Goal: Task Accomplishment & Management: Manage account settings

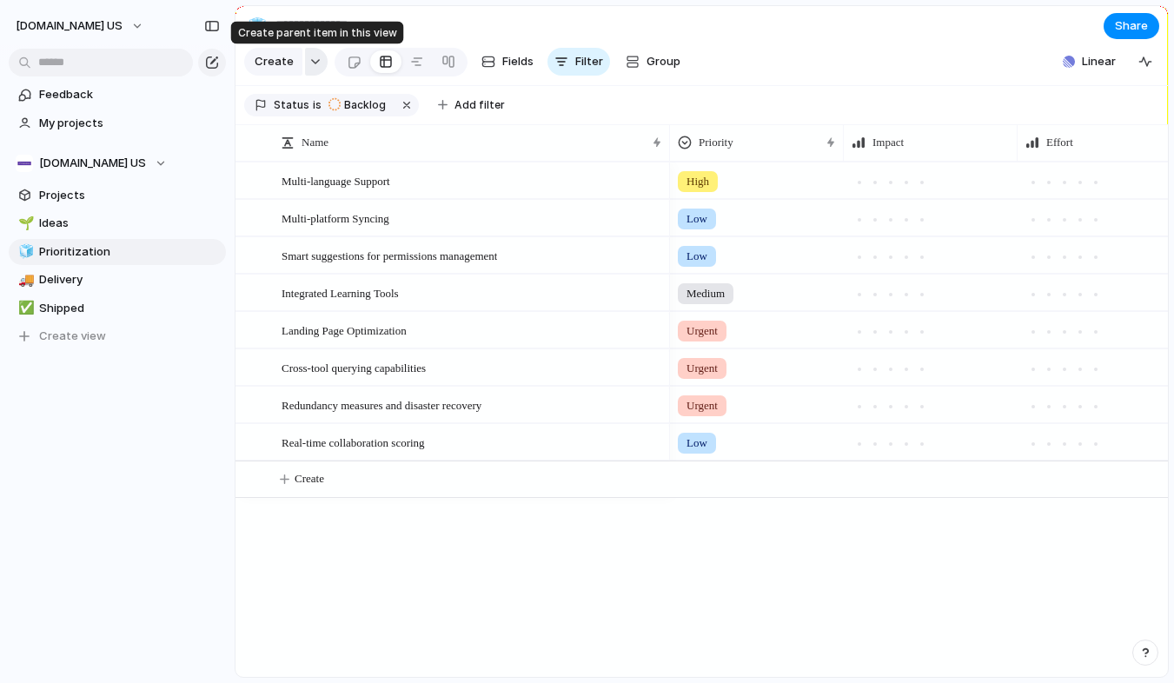
click at [320, 64] on button "button" at bounding box center [316, 62] width 23 height 28
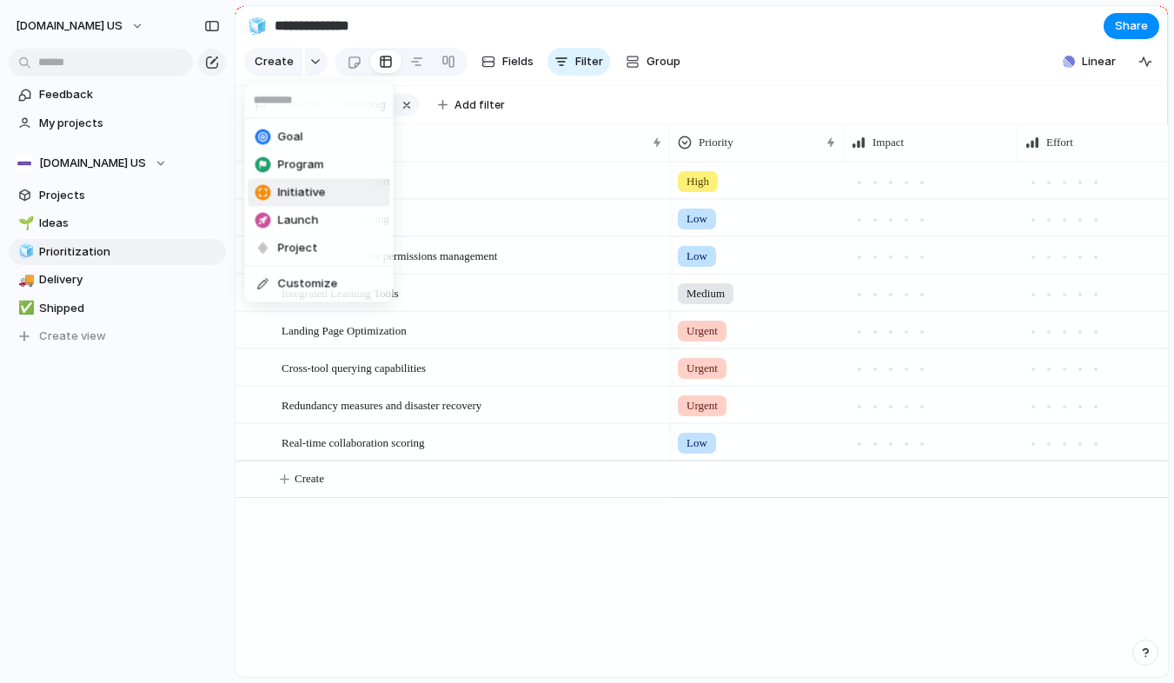
click at [321, 193] on span "Initiative" at bounding box center [302, 192] width 48 height 17
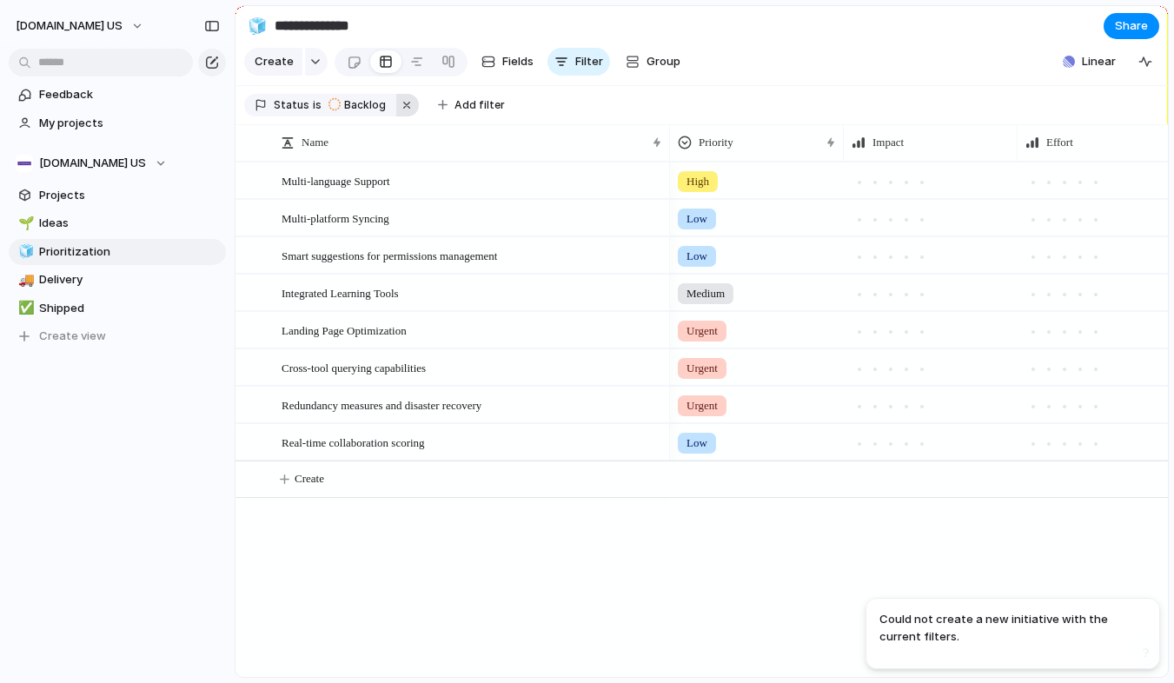
click at [396, 103] on button "button" at bounding box center [407, 105] width 23 height 23
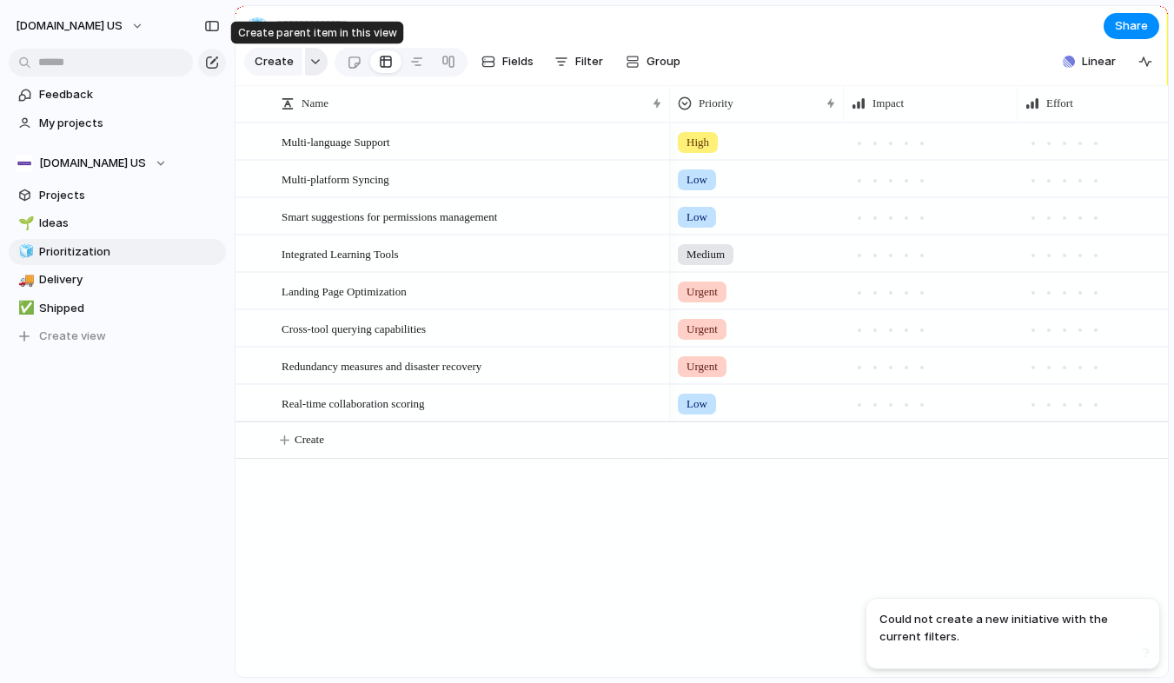
click at [320, 65] on button "button" at bounding box center [316, 62] width 23 height 28
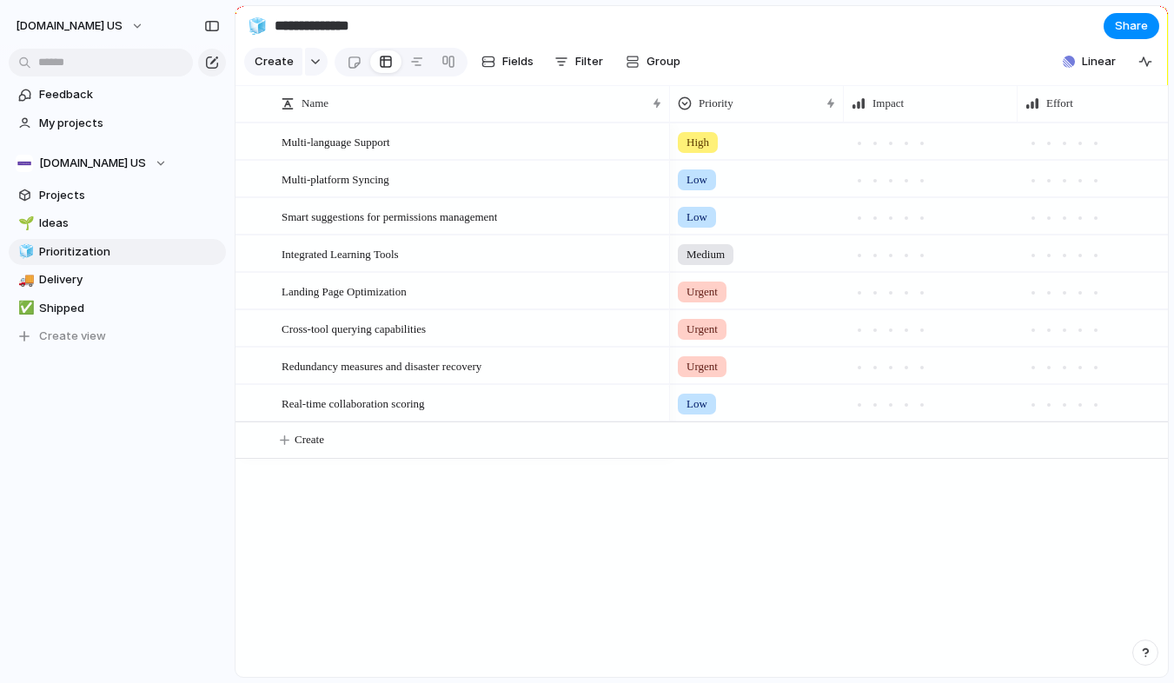
click at [182, 390] on div "Goal Program Initiative Launch Project Customize" at bounding box center [587, 341] width 1174 height 683
click at [509, 147] on div "Multi-language Support" at bounding box center [472, 142] width 382 height 36
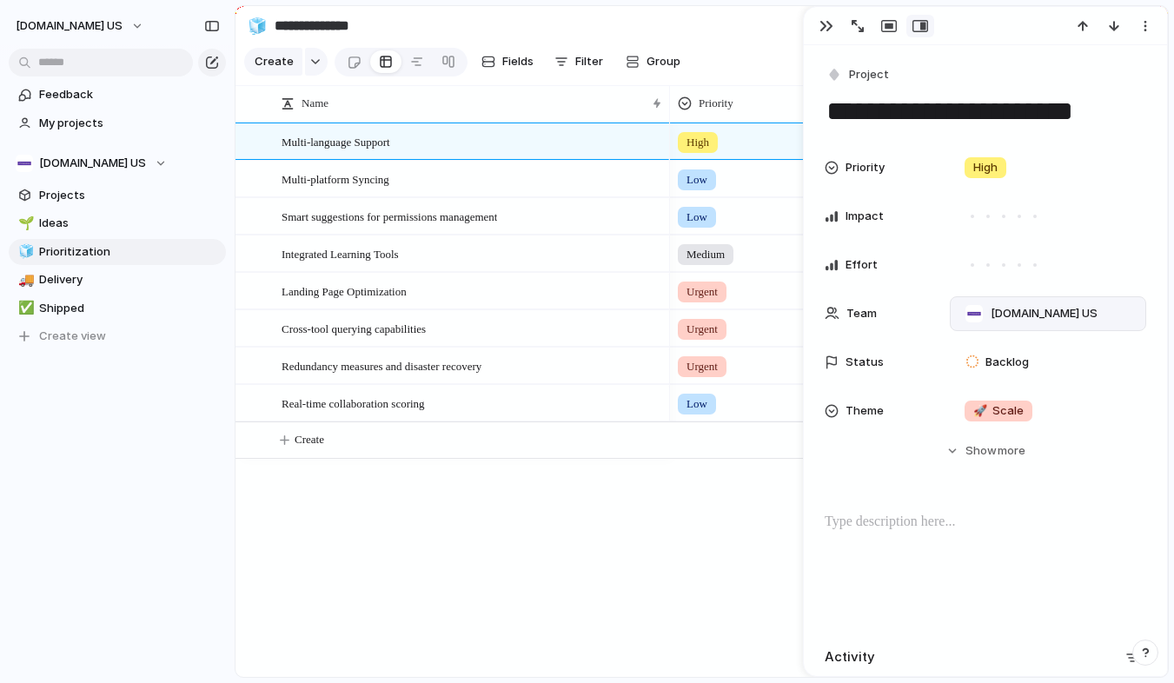
click at [1014, 317] on span "[DOMAIN_NAME] US" at bounding box center [1043, 313] width 107 height 17
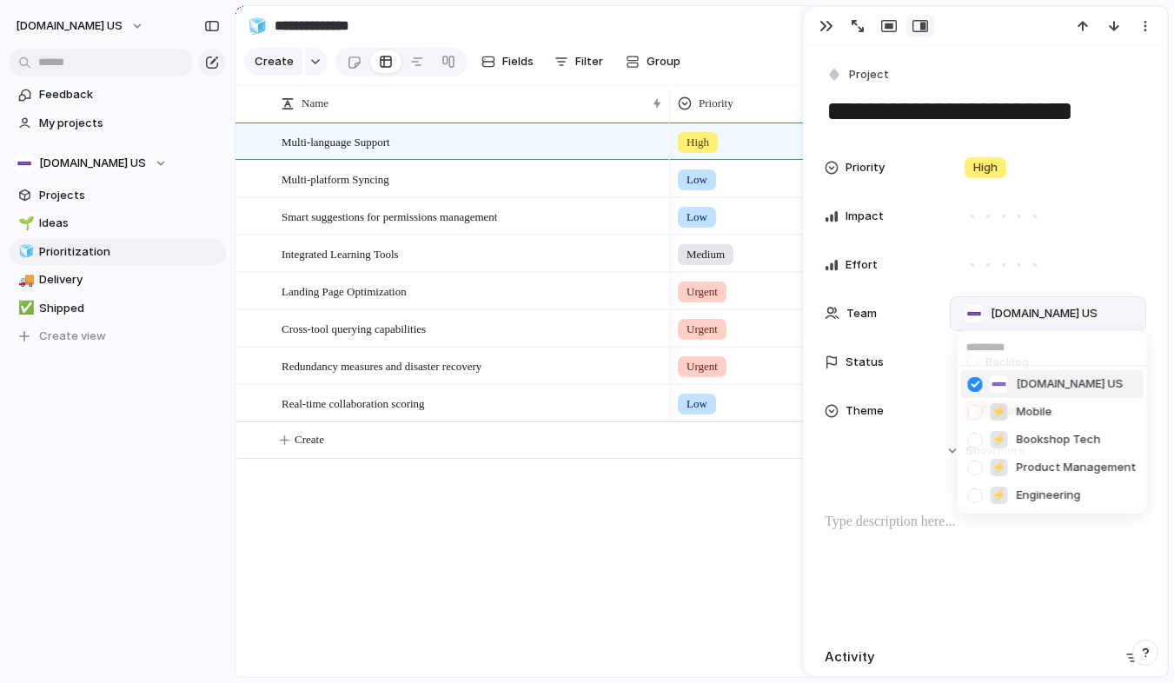
click at [976, 380] on div at bounding box center [975, 384] width 30 height 30
click at [980, 492] on div at bounding box center [975, 495] width 30 height 30
click at [977, 384] on div at bounding box center [975, 385] width 30 height 30
click at [978, 414] on div at bounding box center [975, 412] width 30 height 30
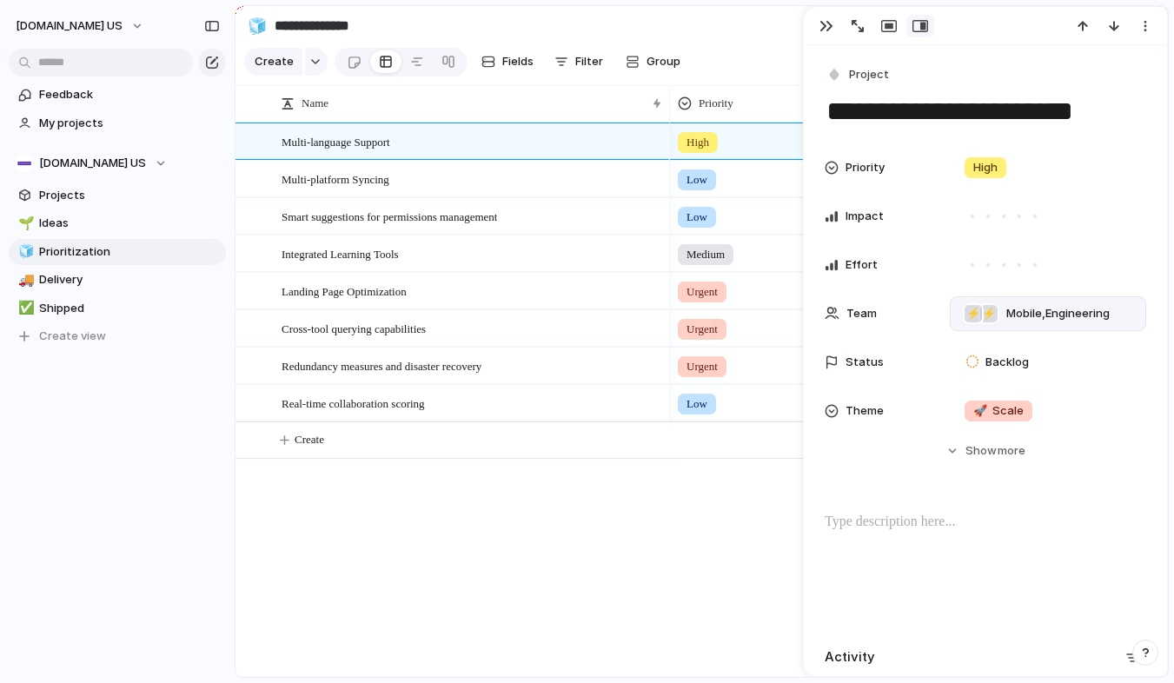
click at [729, 542] on div "[DOMAIN_NAME] US ⚡ Mobile ⚡ Bookshop Tech ⚡ Product Management ⚡ Engineering" at bounding box center [587, 341] width 1174 height 683
click at [822, 26] on div "button" at bounding box center [826, 26] width 14 height 14
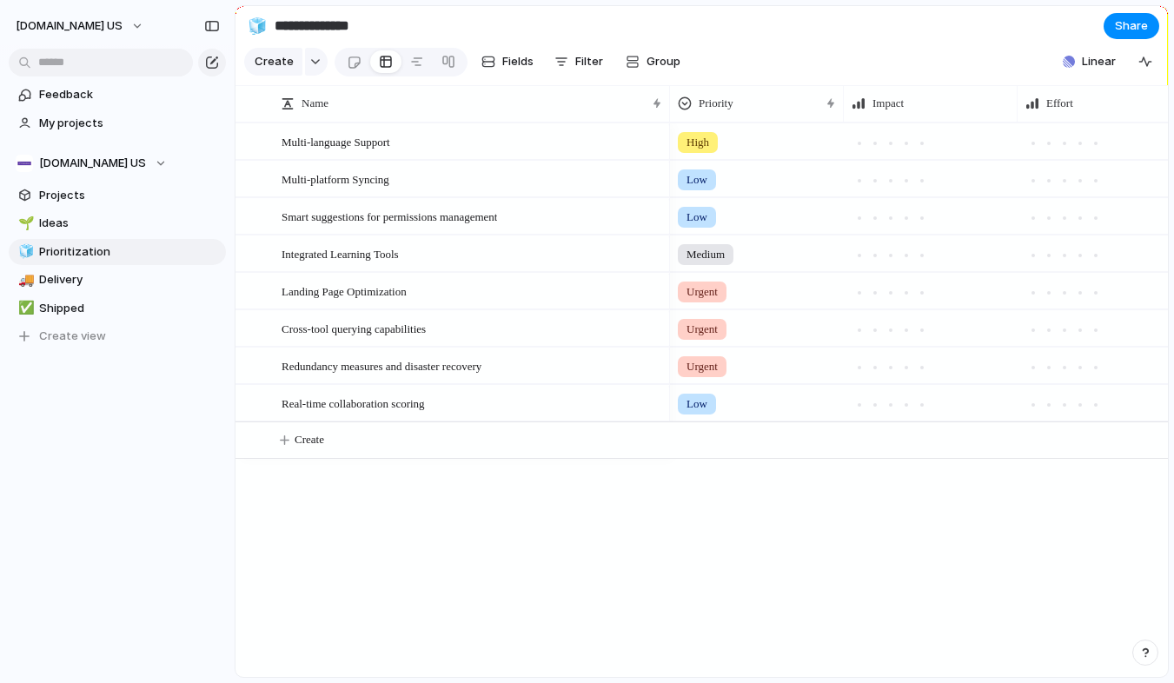
click at [500, 473] on div "Multi-language Support Multi-platform Syncing Smart suggestions for permissions…" at bounding box center [701, 399] width 932 height 554
click at [704, 109] on span "Priority" at bounding box center [715, 103] width 35 height 17
click at [758, 218] on span "Sort descending" at bounding box center [752, 225] width 91 height 17
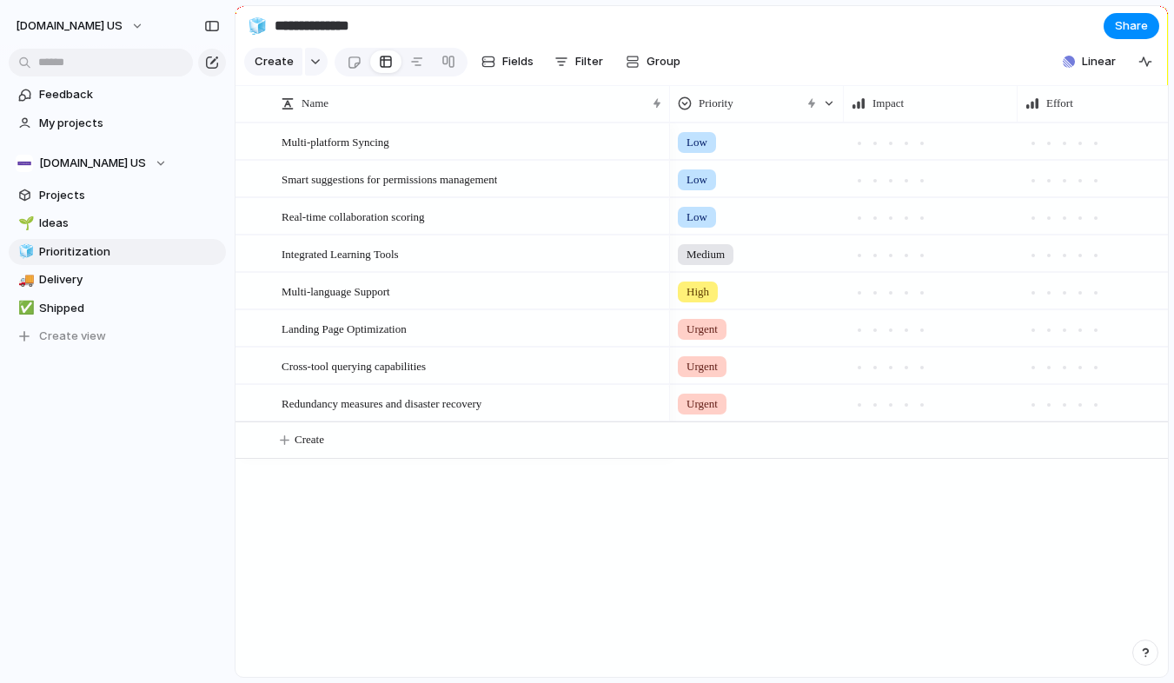
click at [375, 520] on div "Multi-platform Syncing Smart suggestions for permissions management Real-time c…" at bounding box center [701, 399] width 932 height 554
click at [1089, 62] on span "Linear" at bounding box center [1099, 61] width 34 height 17
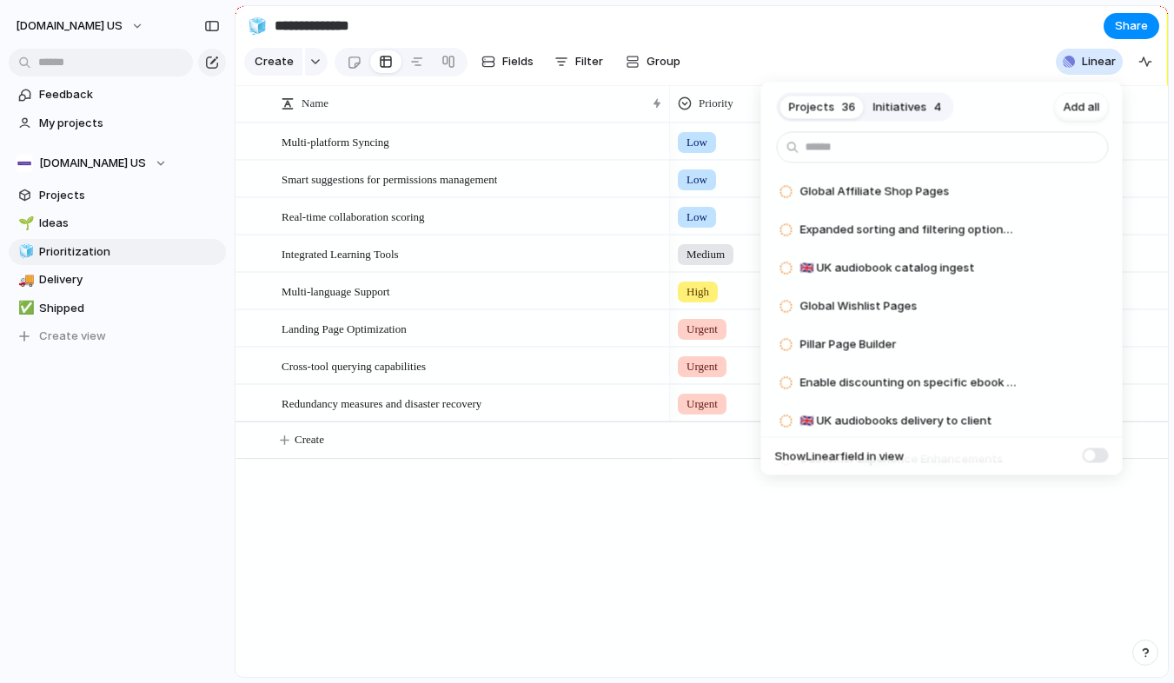
click at [916, 109] on span "Initiatives" at bounding box center [900, 106] width 54 height 17
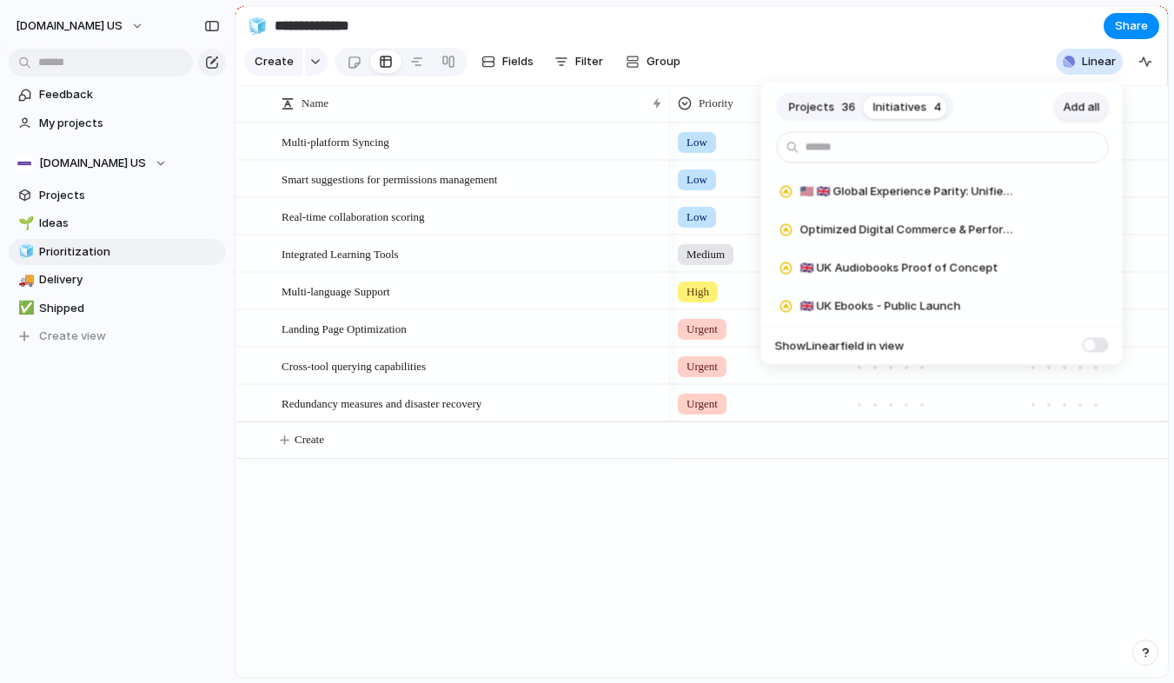
click at [1080, 102] on span "Add all" at bounding box center [1081, 106] width 36 height 17
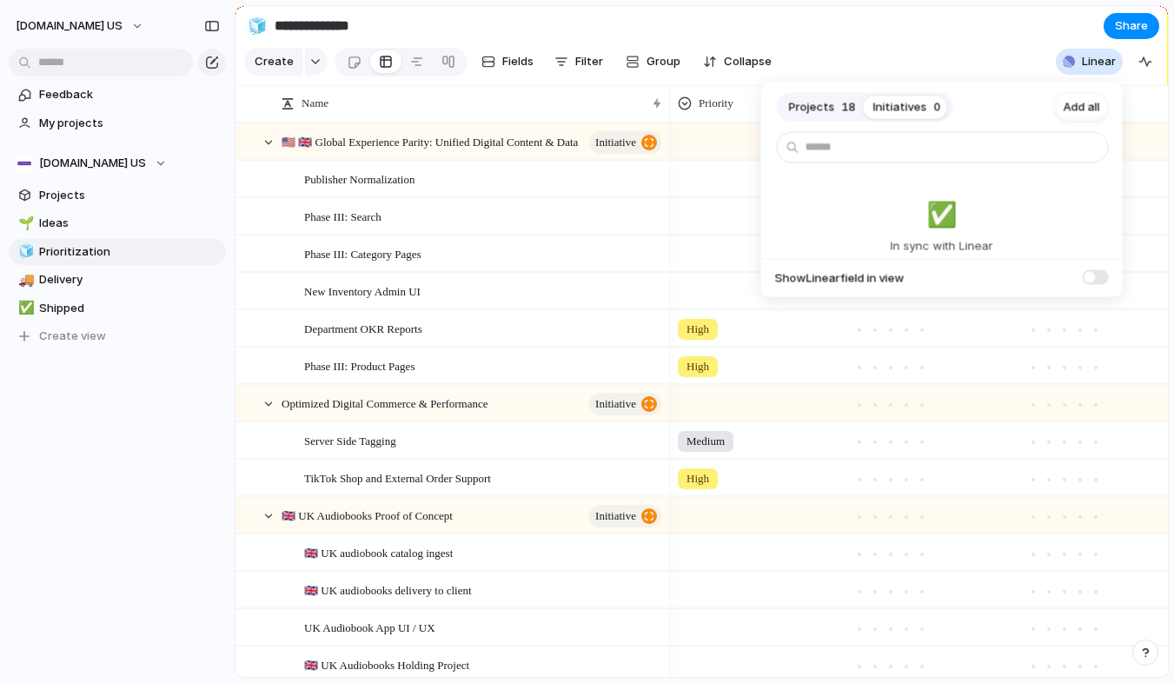
click at [837, 107] on button "Projects 18" at bounding box center [822, 107] width 84 height 28
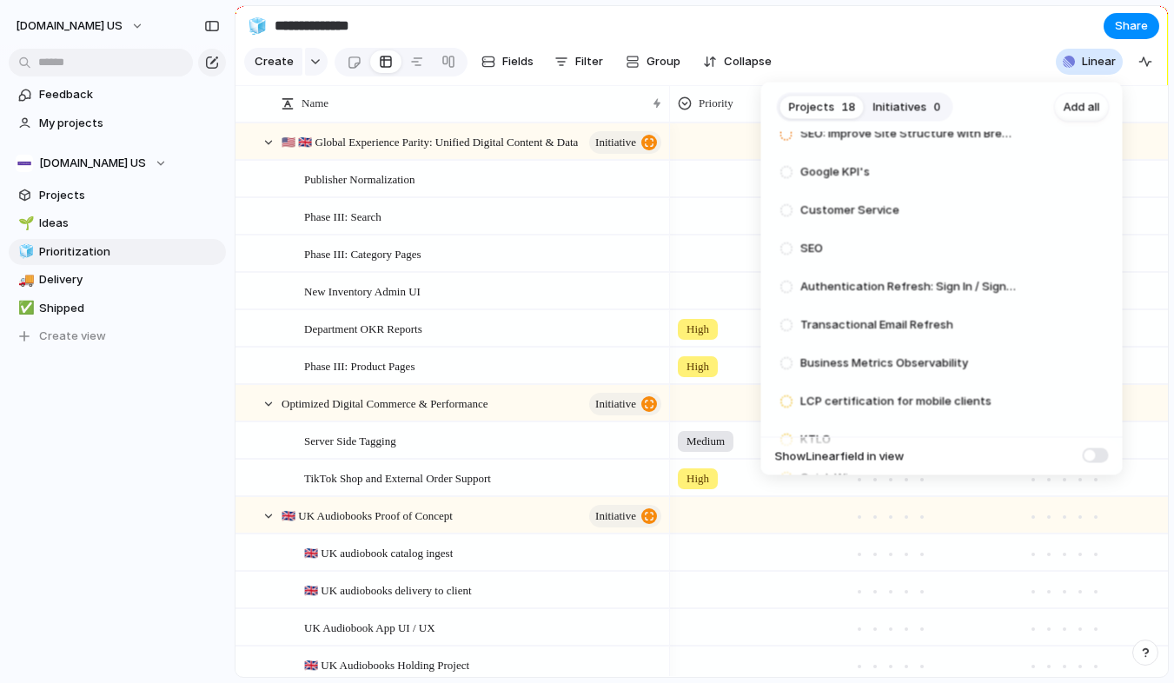
scroll to position [425, 0]
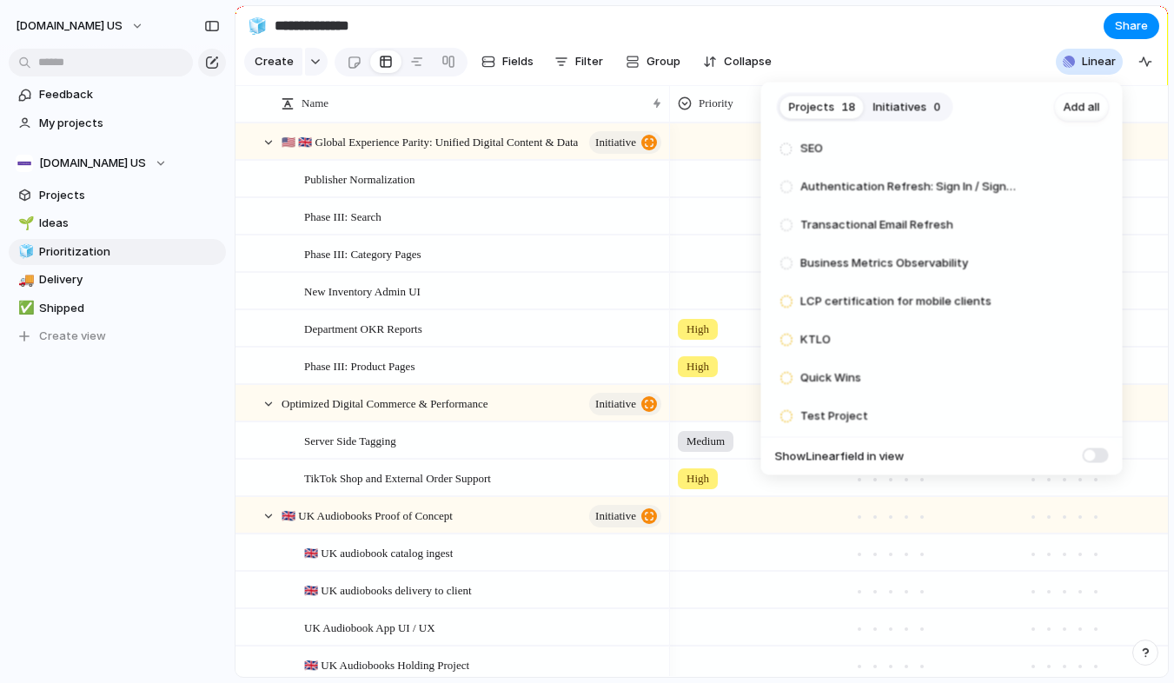
click at [1094, 453] on span at bounding box center [1095, 454] width 26 height 15
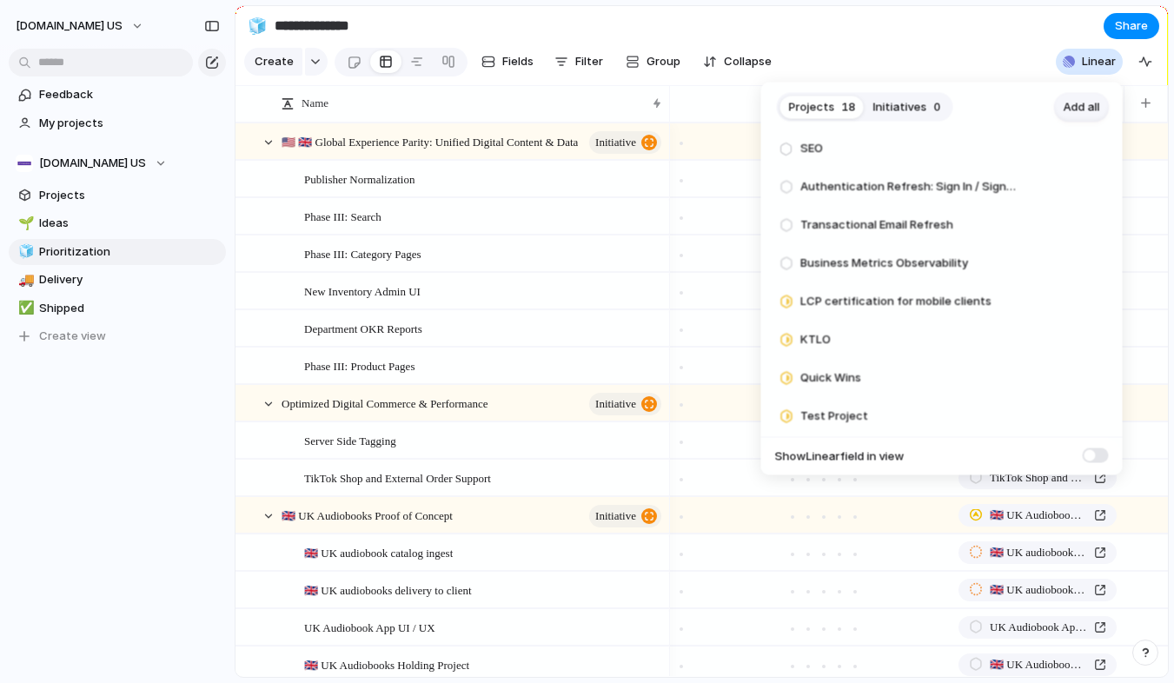
click at [1080, 107] on span "Add all" at bounding box center [1081, 106] width 36 height 17
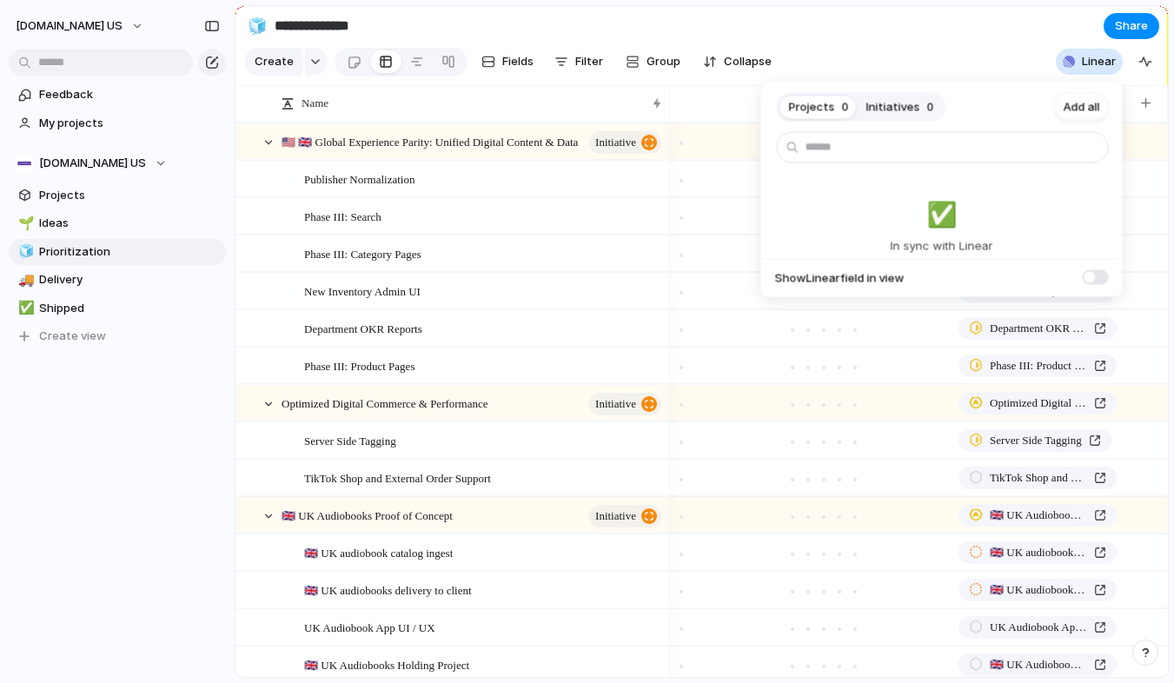
click at [973, 38] on div "Projects 0 Initiatives 0 Add all ✅️ In sync with Linear Show Linear field in vi…" at bounding box center [587, 341] width 1174 height 683
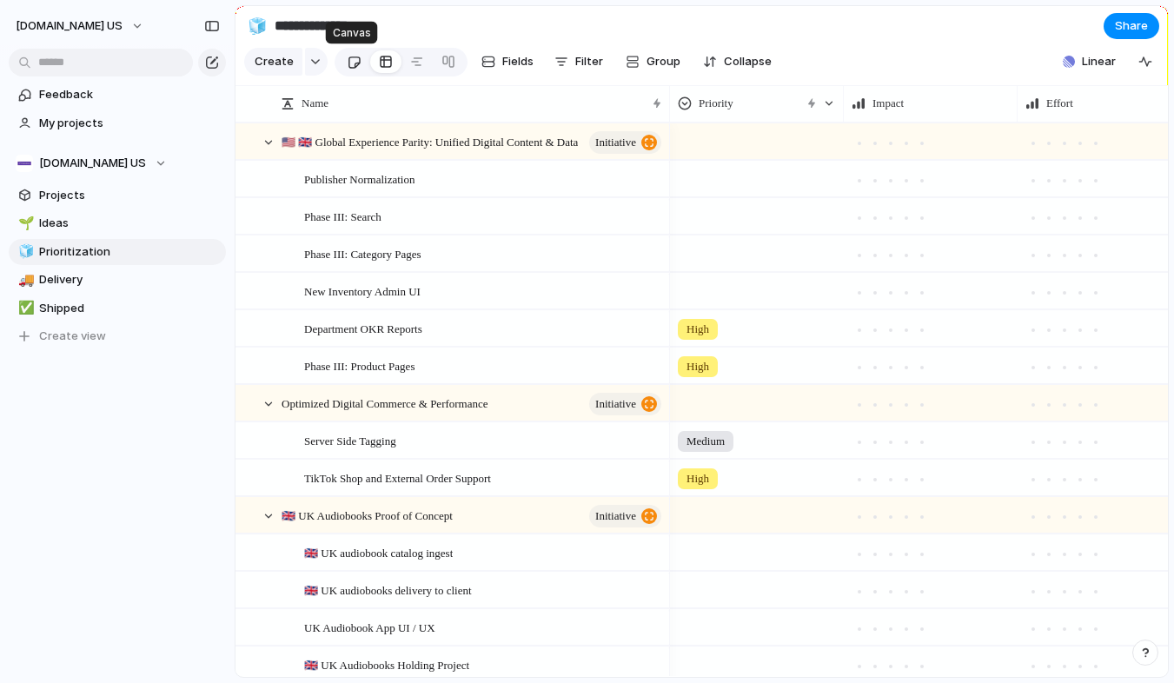
click at [353, 63] on div at bounding box center [354, 62] width 15 height 29
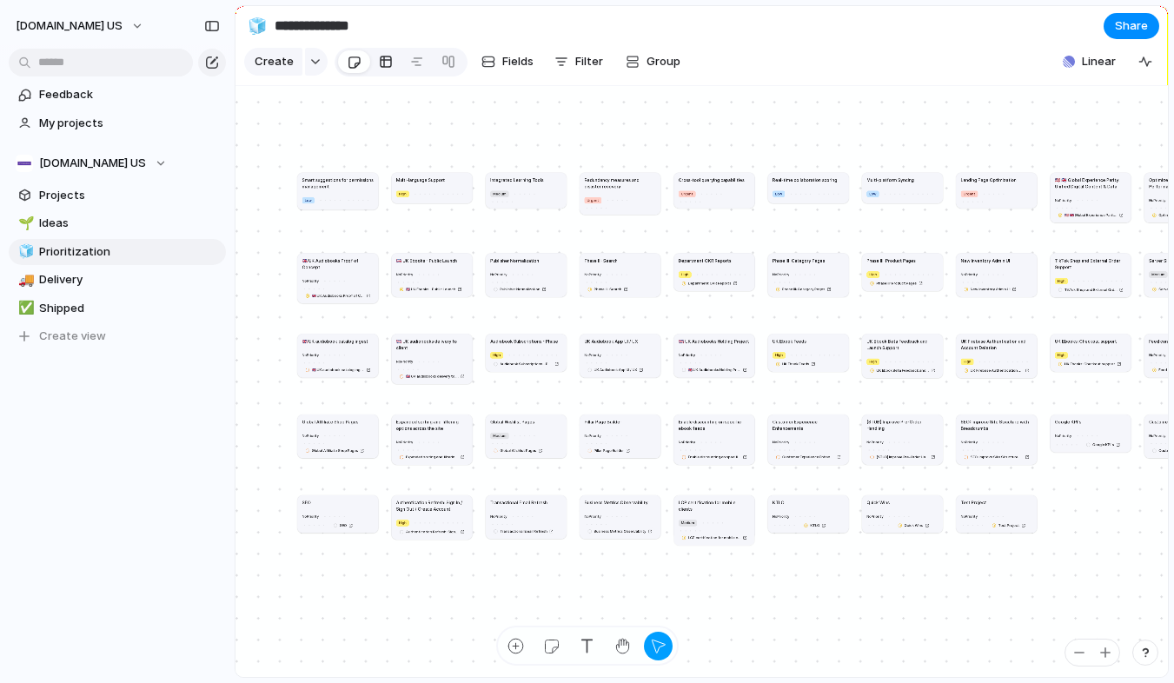
click at [380, 57] on div at bounding box center [386, 62] width 14 height 28
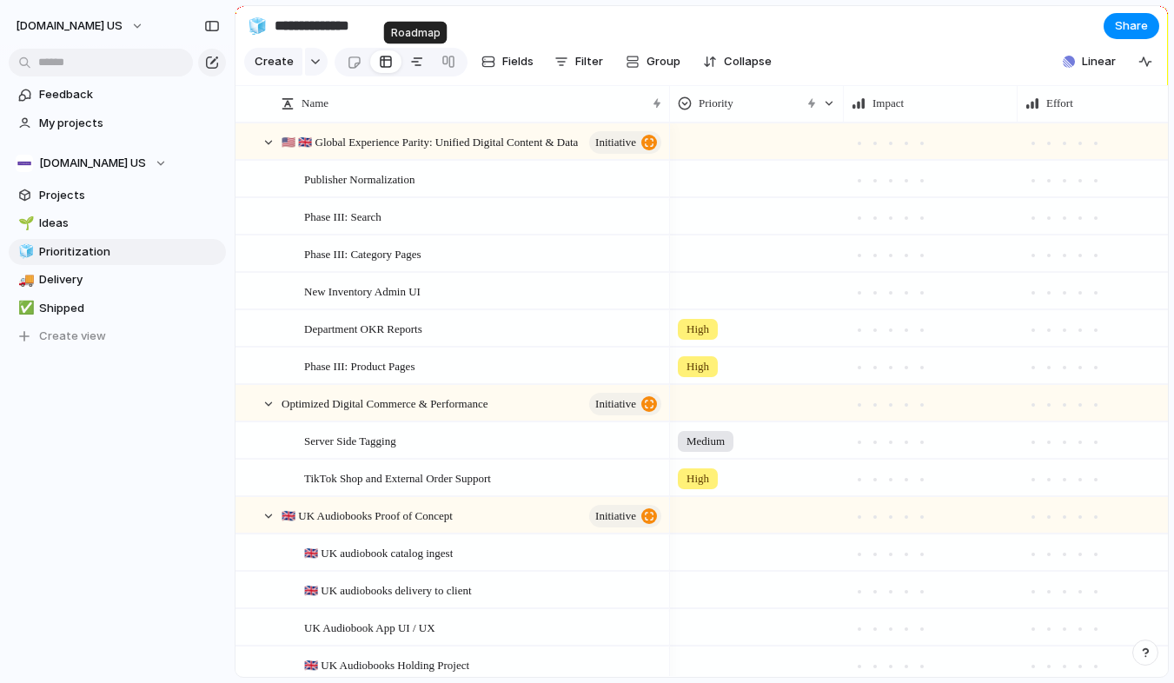
click at [412, 62] on div at bounding box center [417, 62] width 14 height 28
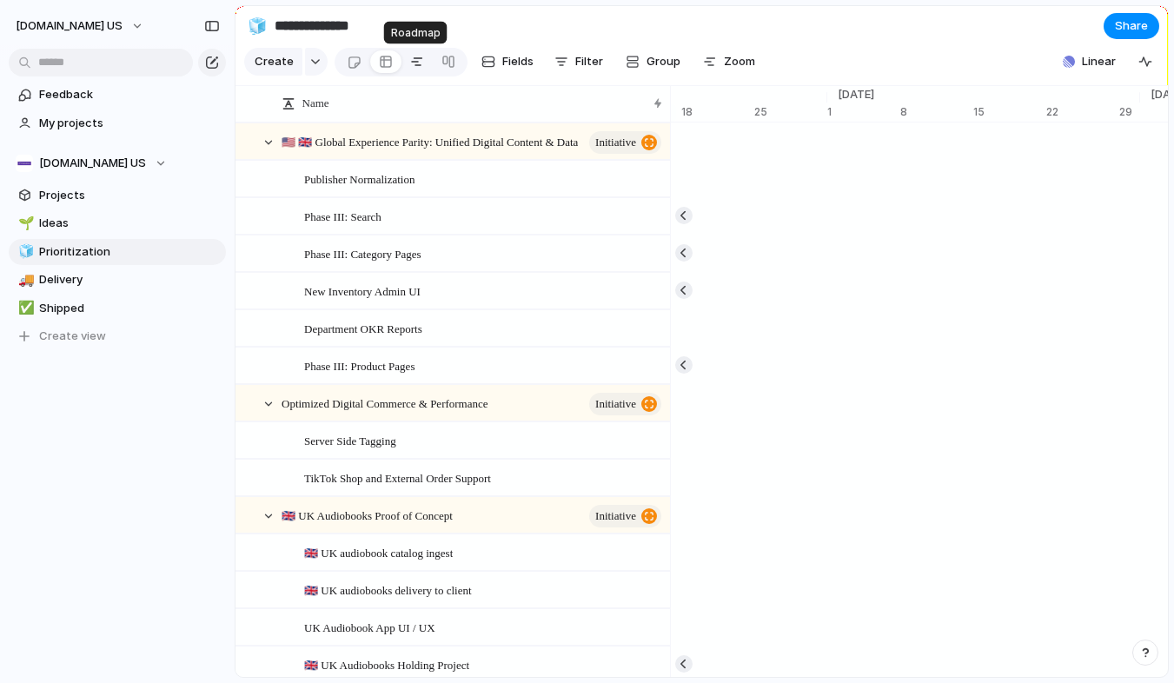
scroll to position [0, 11592]
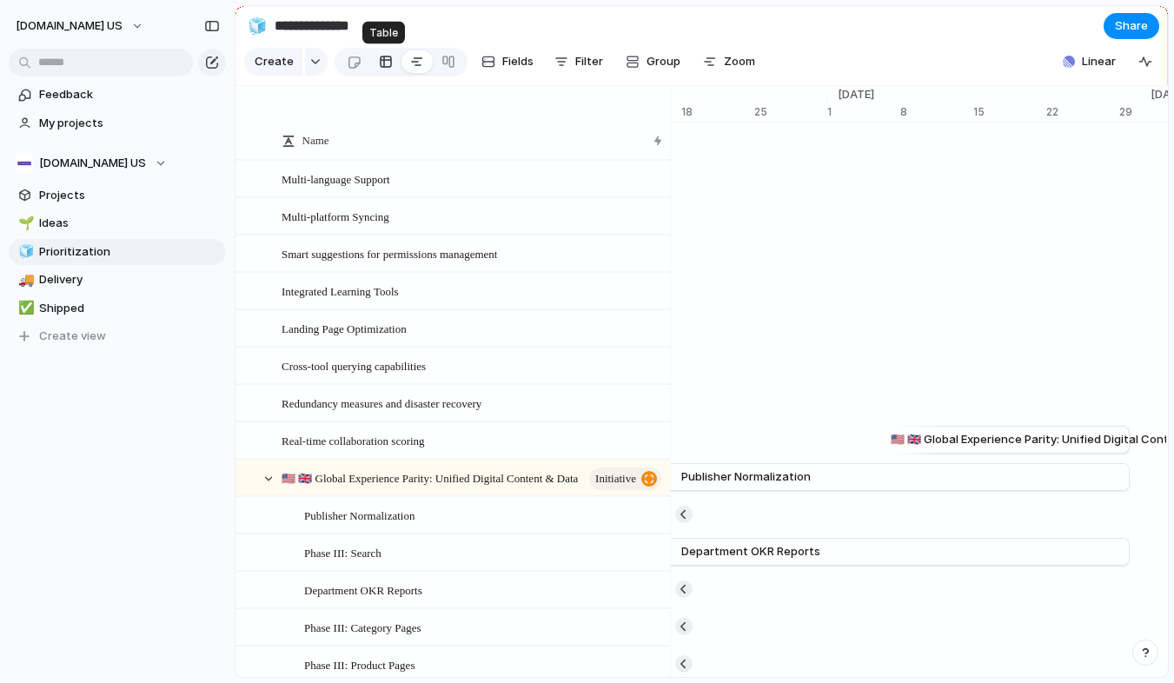
click at [380, 62] on div at bounding box center [386, 62] width 14 height 28
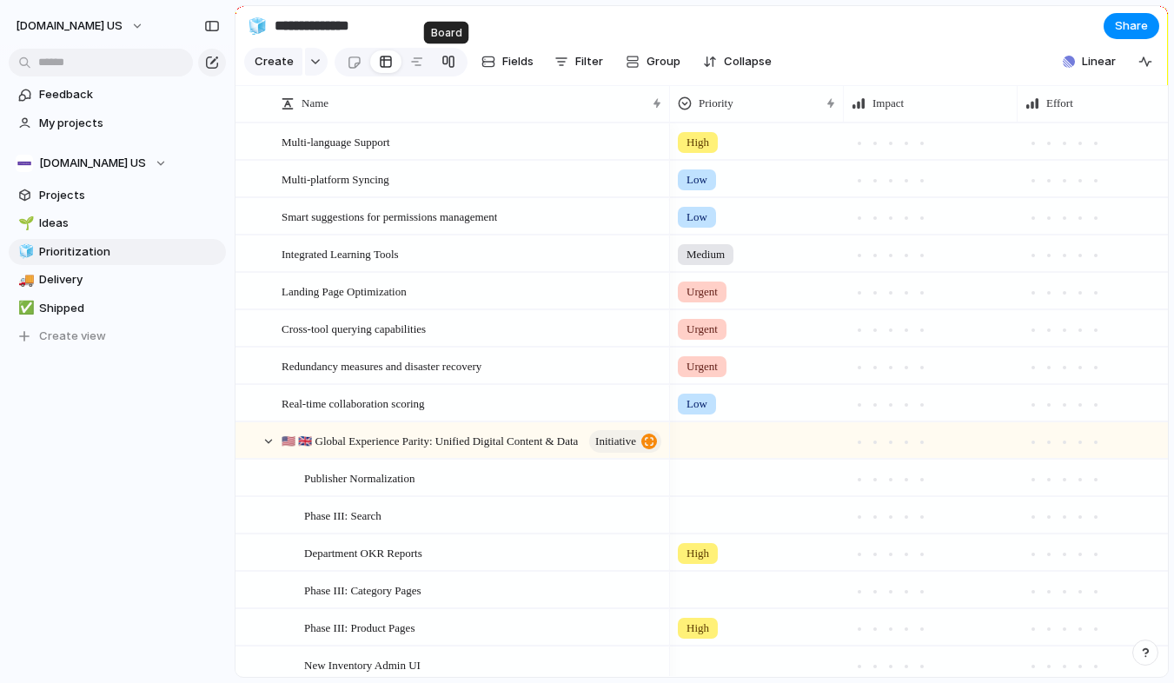
click at [451, 66] on div at bounding box center [448, 62] width 14 height 28
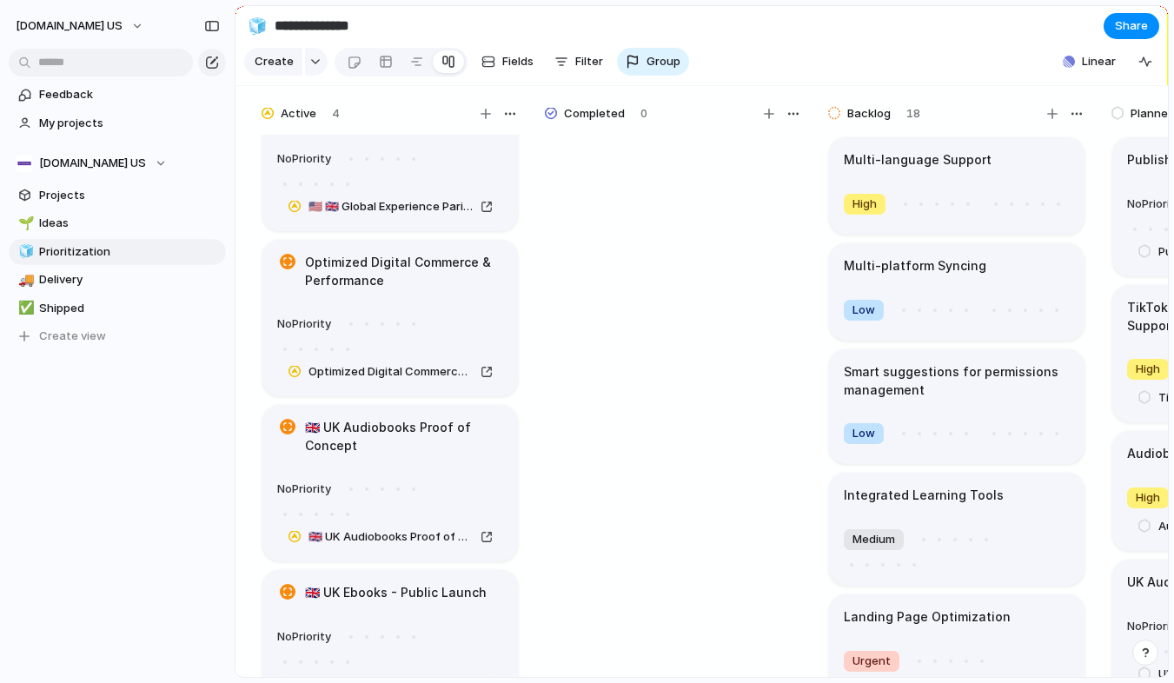
scroll to position [97, 0]
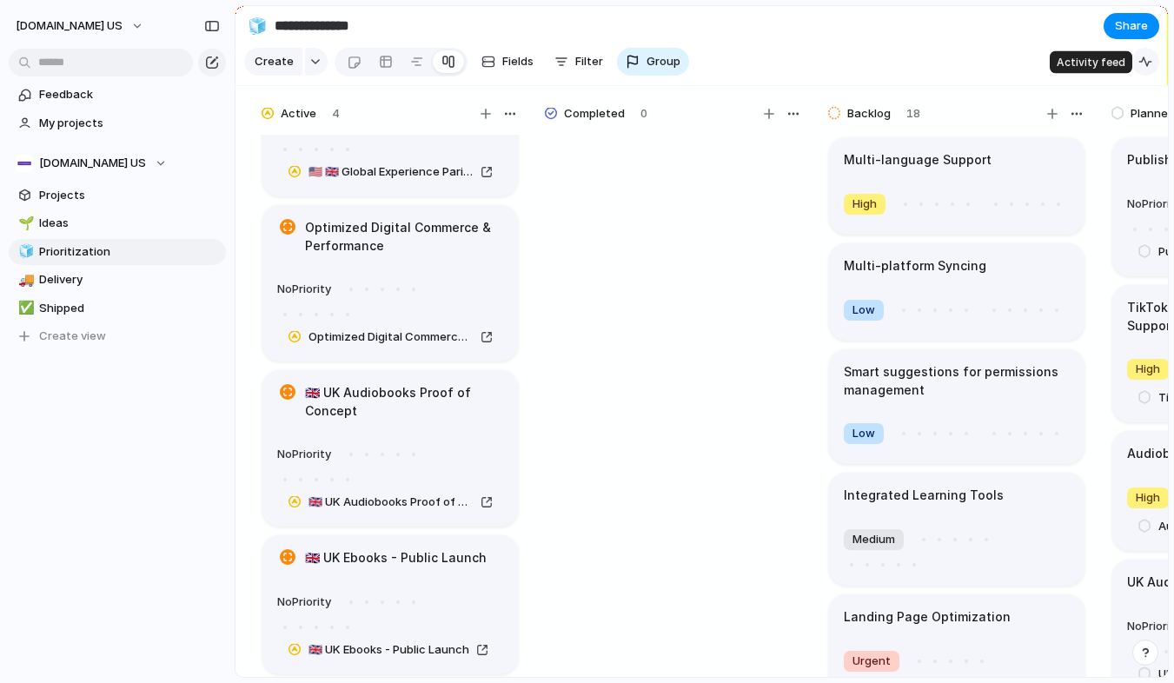
click at [1142, 56] on div "button" at bounding box center [1145, 62] width 14 height 14
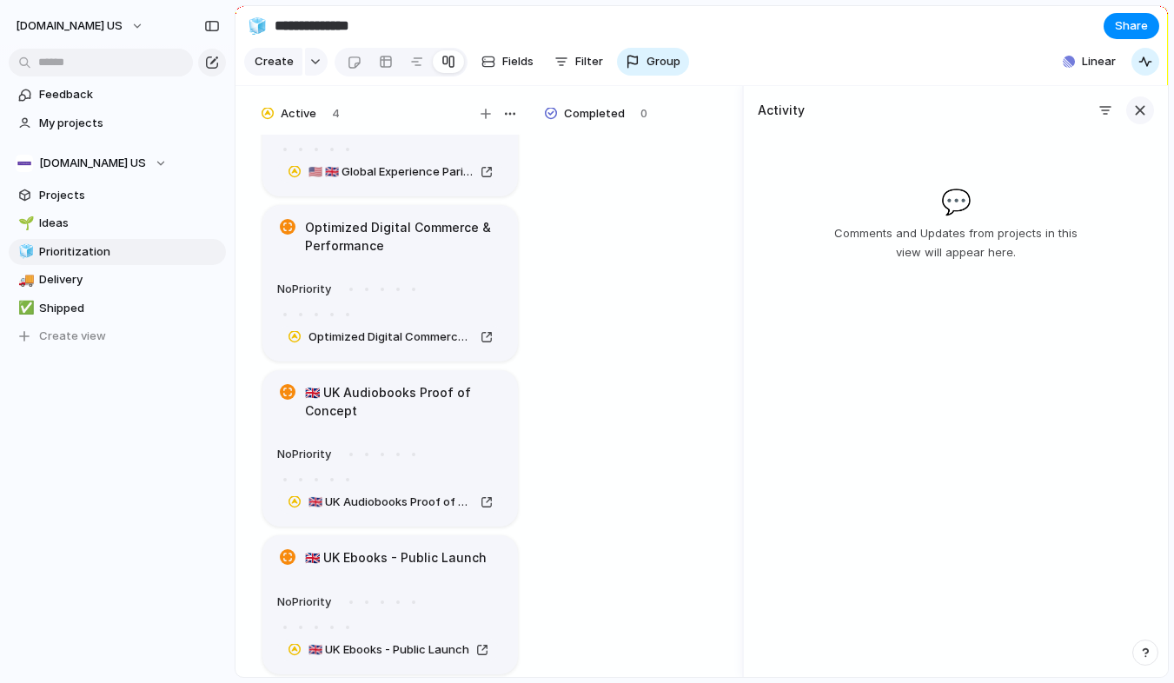
click at [1146, 103] on div "button" at bounding box center [1139, 110] width 19 height 19
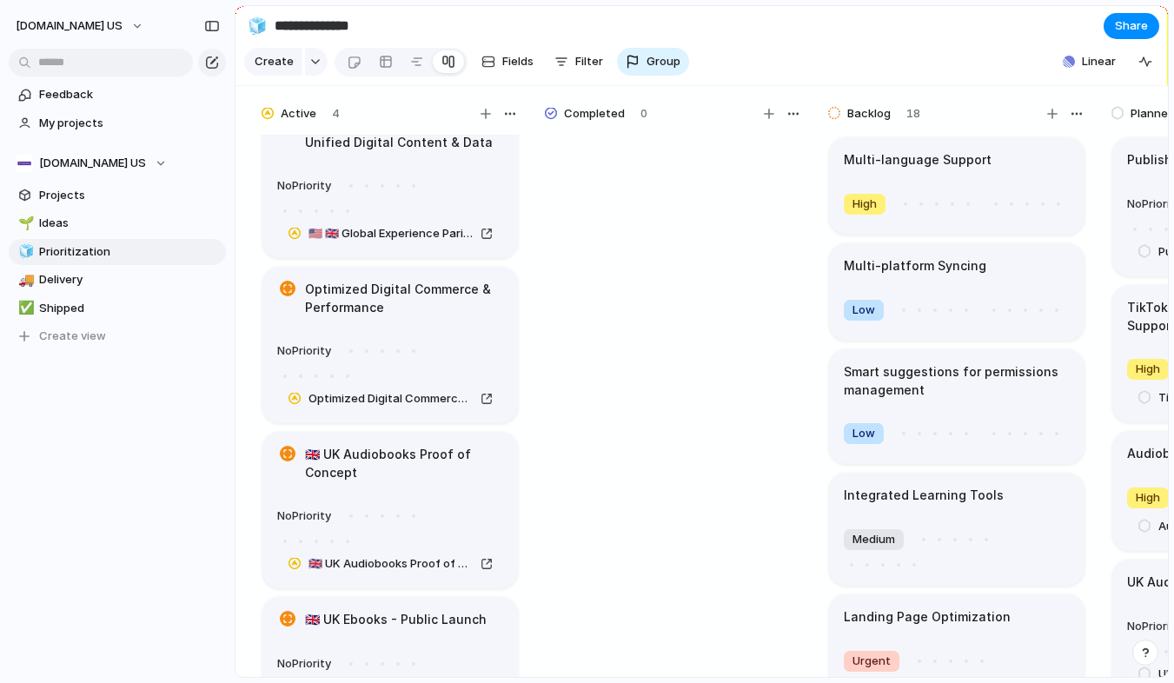
scroll to position [0, 0]
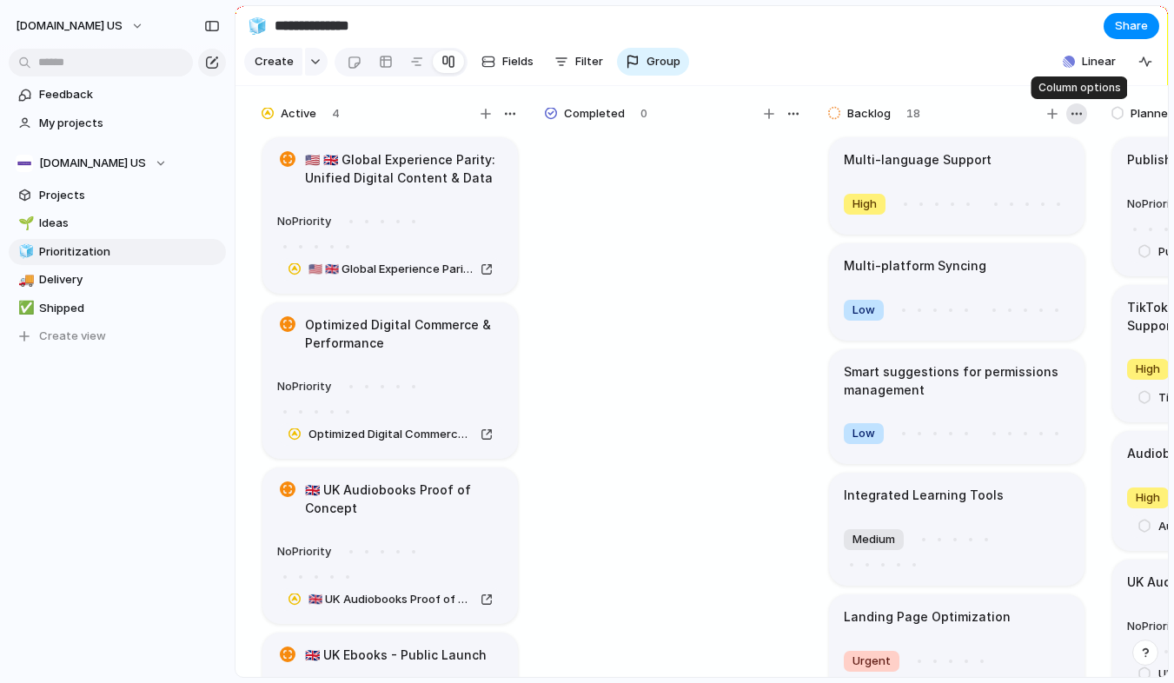
click at [1074, 110] on div "button" at bounding box center [1076, 114] width 14 height 14
click at [1053, 154] on span "Change color" at bounding box center [1029, 149] width 74 height 17
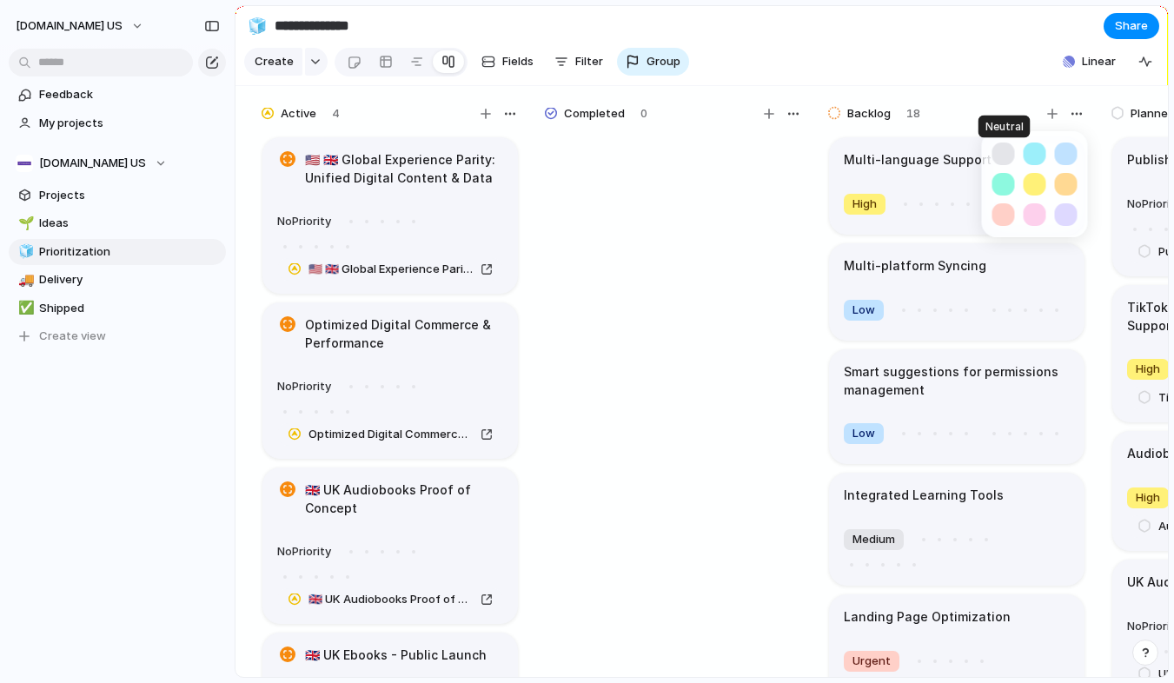
click at [1001, 155] on button "button" at bounding box center [1003, 153] width 23 height 23
click at [1001, 155] on div "button" at bounding box center [1003, 153] width 14 height 15
click at [747, 253] on div at bounding box center [587, 341] width 1174 height 683
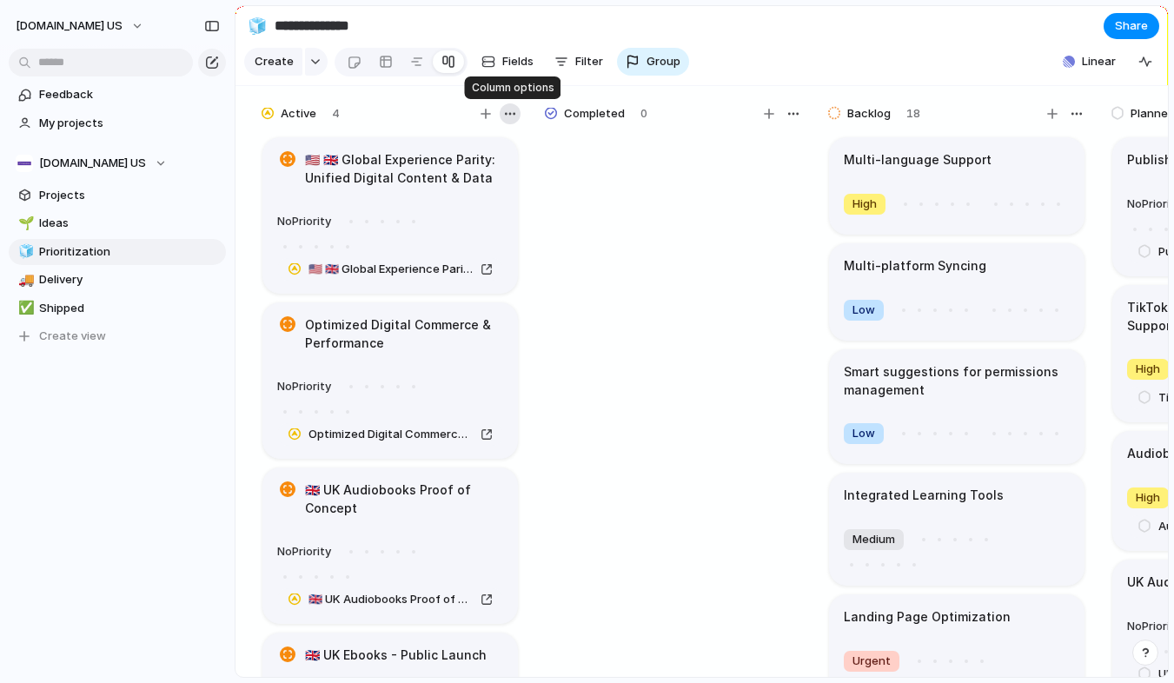
click at [508, 113] on div "button" at bounding box center [510, 114] width 14 height 14
click at [654, 202] on div "Change color" at bounding box center [587, 341] width 1174 height 683
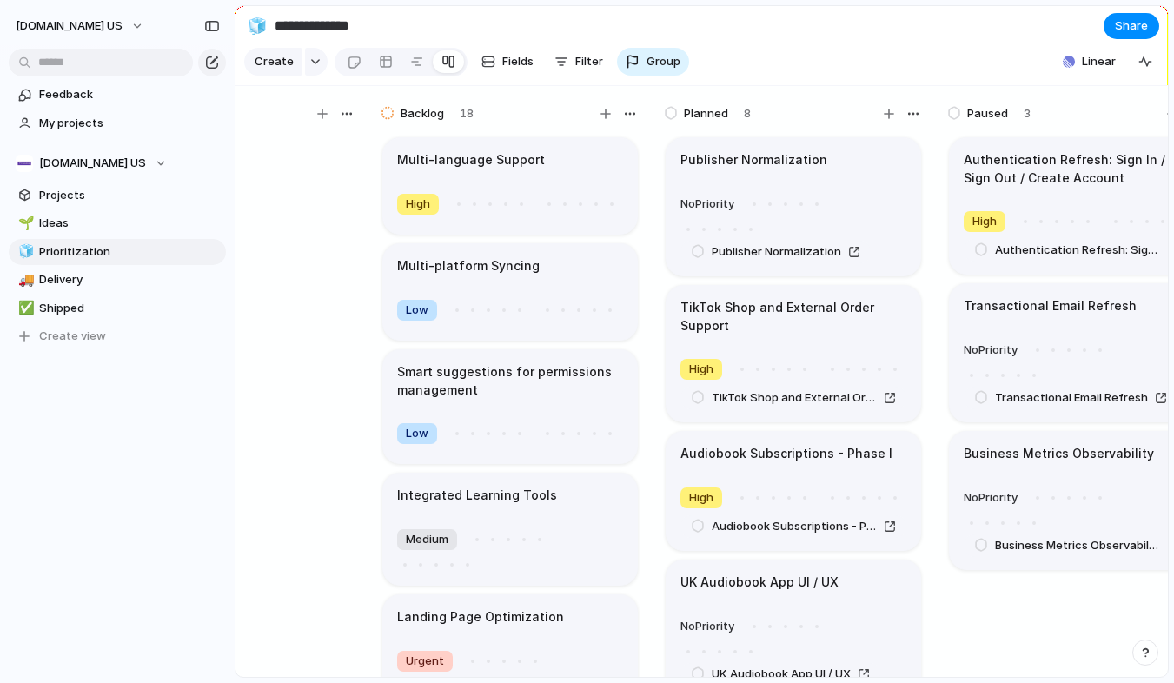
scroll to position [0, 752]
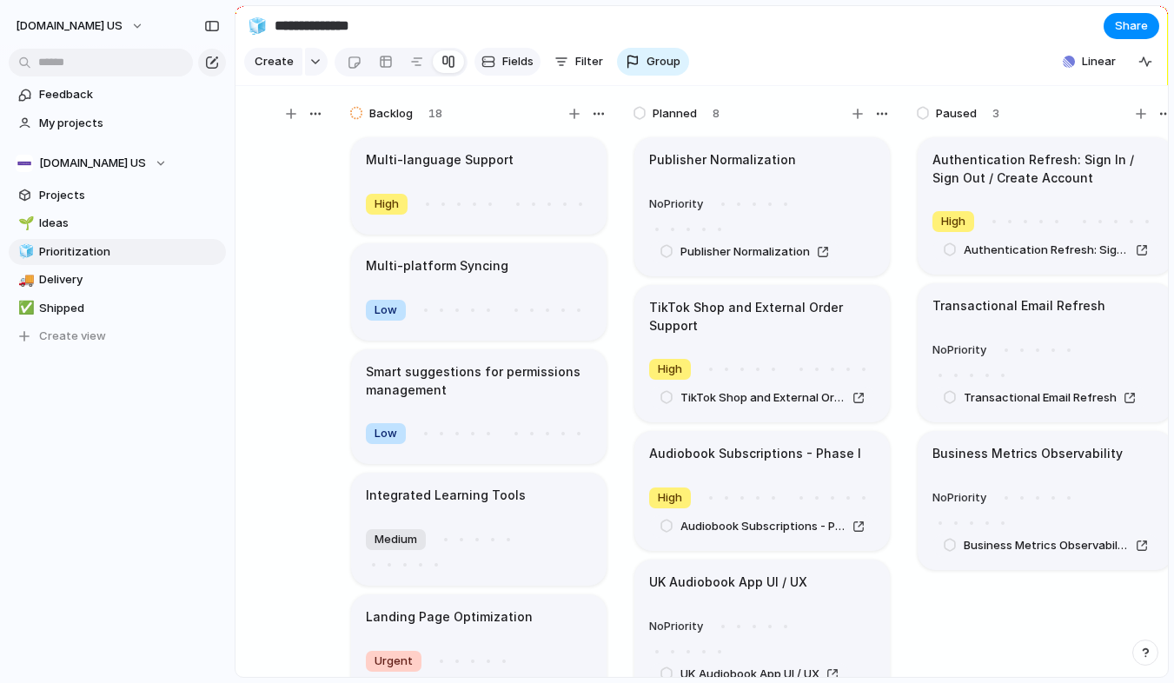
click at [497, 62] on button "Fields" at bounding box center [507, 62] width 66 height 28
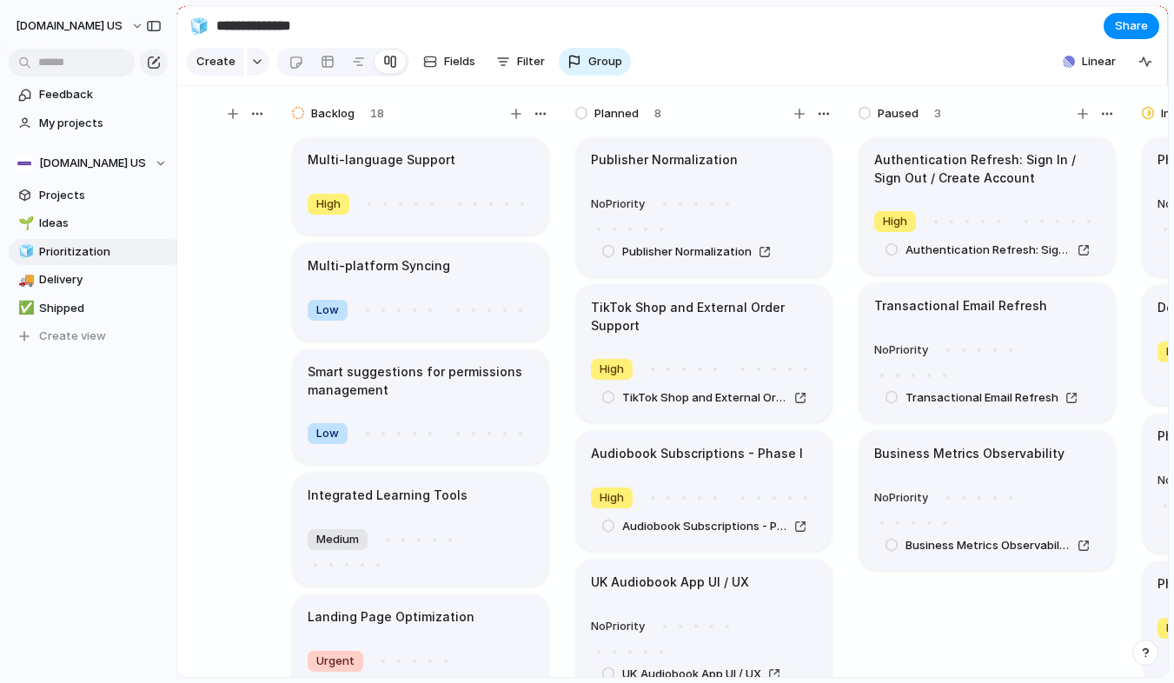
drag, startPoint x: 232, startPoint y: 356, endPoint x: 176, endPoint y: 328, distance: 62.6
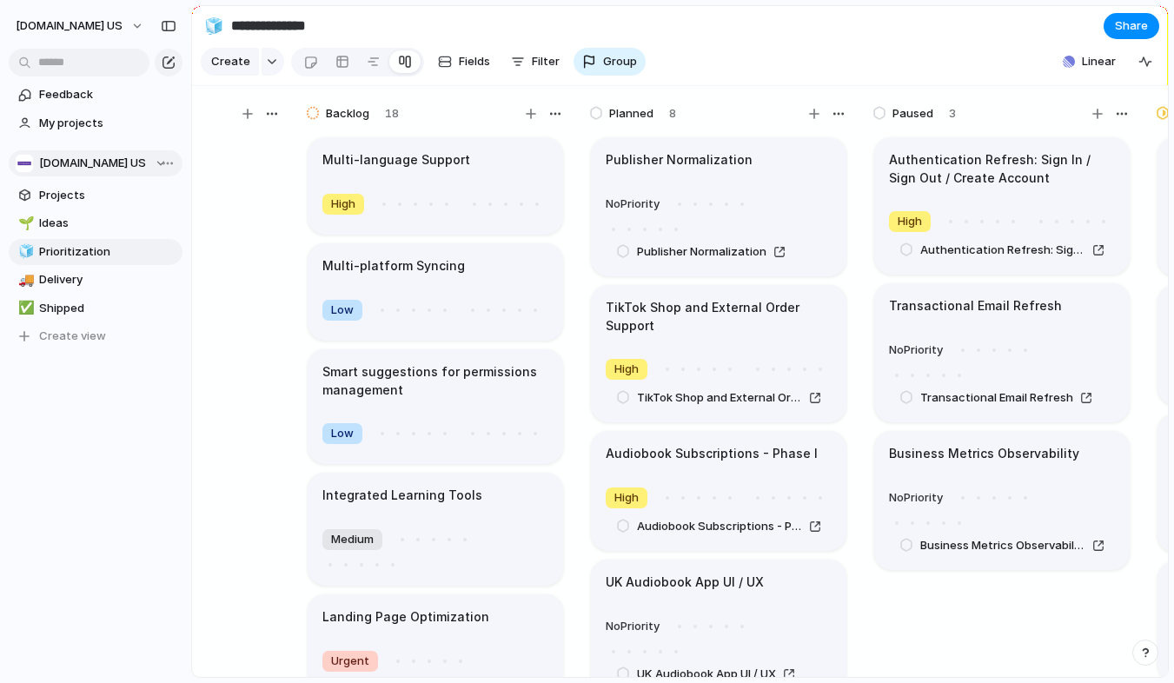
click at [137, 161] on div "[DOMAIN_NAME] US" at bounding box center [91, 163] width 151 height 17
click at [114, 21] on div "[DOMAIN_NAME] US ⚡ Bookshop Tech ⚡ Engineering ⚡ Mobile ⚡ Product Management Cr…" at bounding box center [587, 341] width 1174 height 683
click at [123, 26] on button "[DOMAIN_NAME] US" at bounding box center [80, 26] width 145 height 28
click at [87, 62] on li "Settings" at bounding box center [84, 65] width 144 height 28
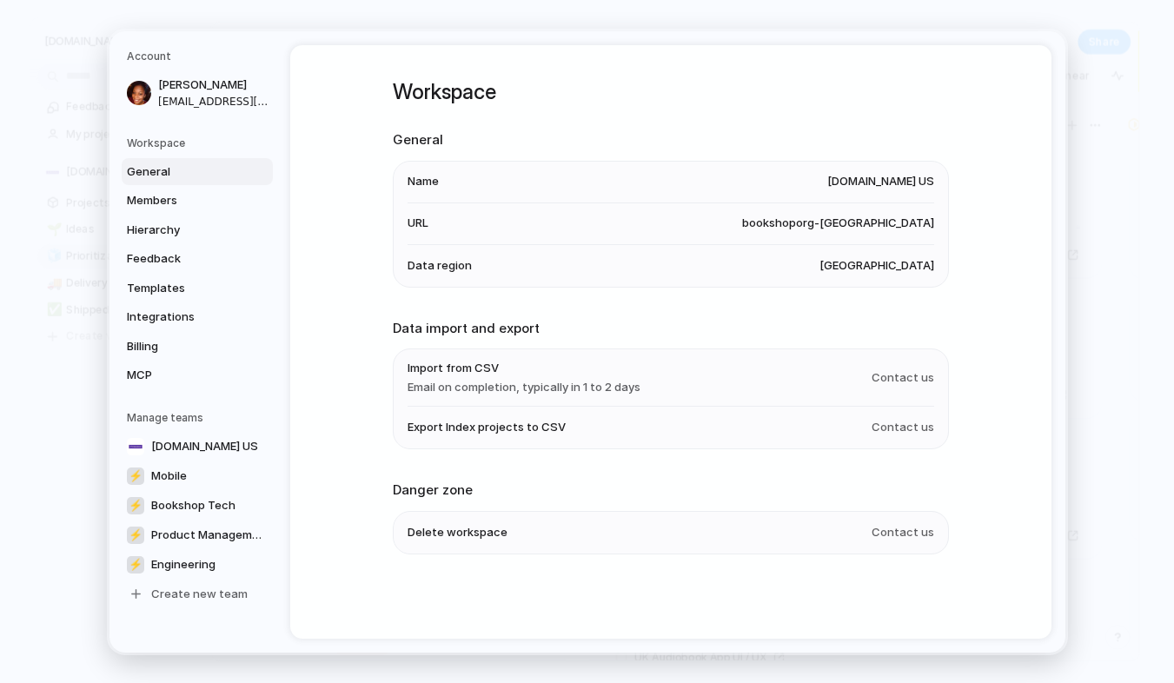
click at [851, 175] on span "[DOMAIN_NAME] US" at bounding box center [880, 181] width 107 height 17
click at [586, 193] on li "Name [DOMAIN_NAME] US" at bounding box center [670, 182] width 526 height 42
click at [874, 178] on span "[DOMAIN_NAME] US" at bounding box center [880, 181] width 107 height 17
click at [916, 178] on span "[DOMAIN_NAME] US" at bounding box center [880, 181] width 107 height 17
click at [917, 178] on span "[DOMAIN_NAME] US" at bounding box center [880, 181] width 107 height 17
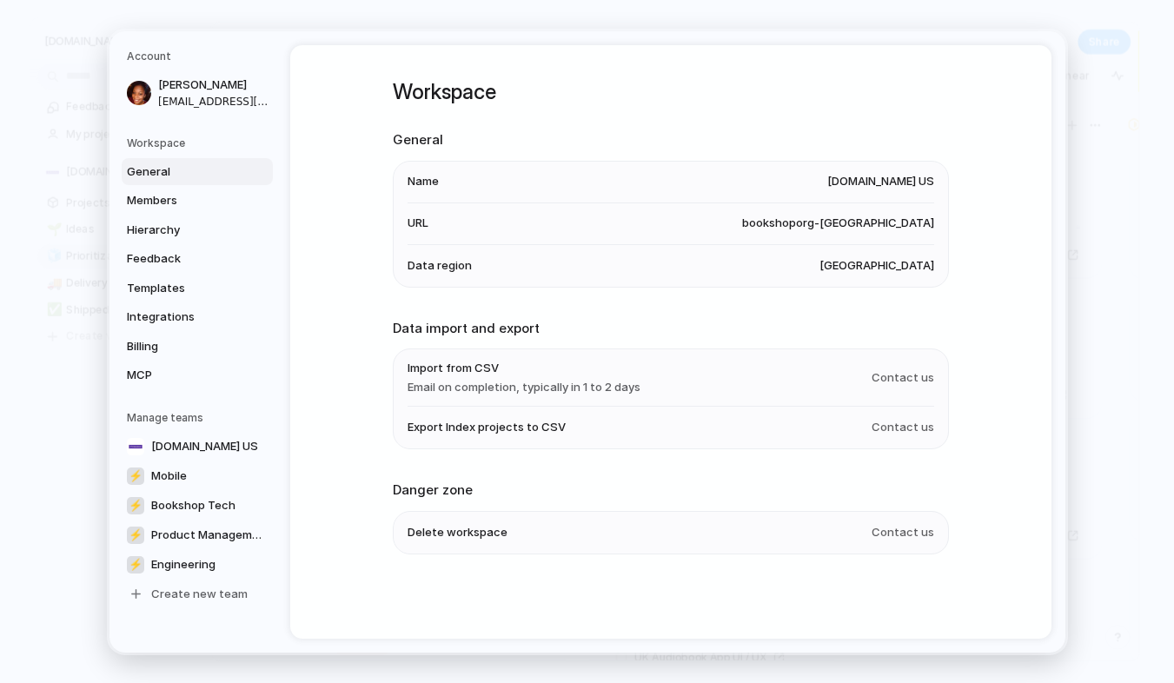
click at [437, 178] on span "Name" at bounding box center [422, 181] width 31 height 17
click at [190, 198] on span "Members" at bounding box center [182, 200] width 111 height 17
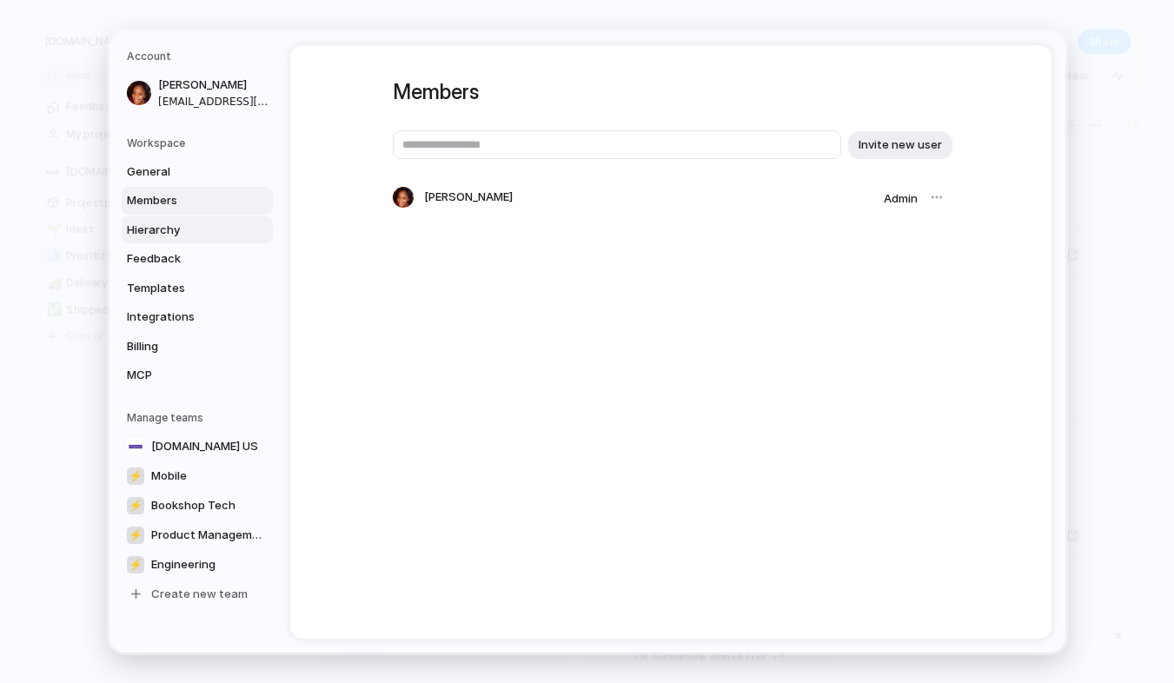
click at [169, 235] on span "Hierarchy" at bounding box center [182, 229] width 111 height 17
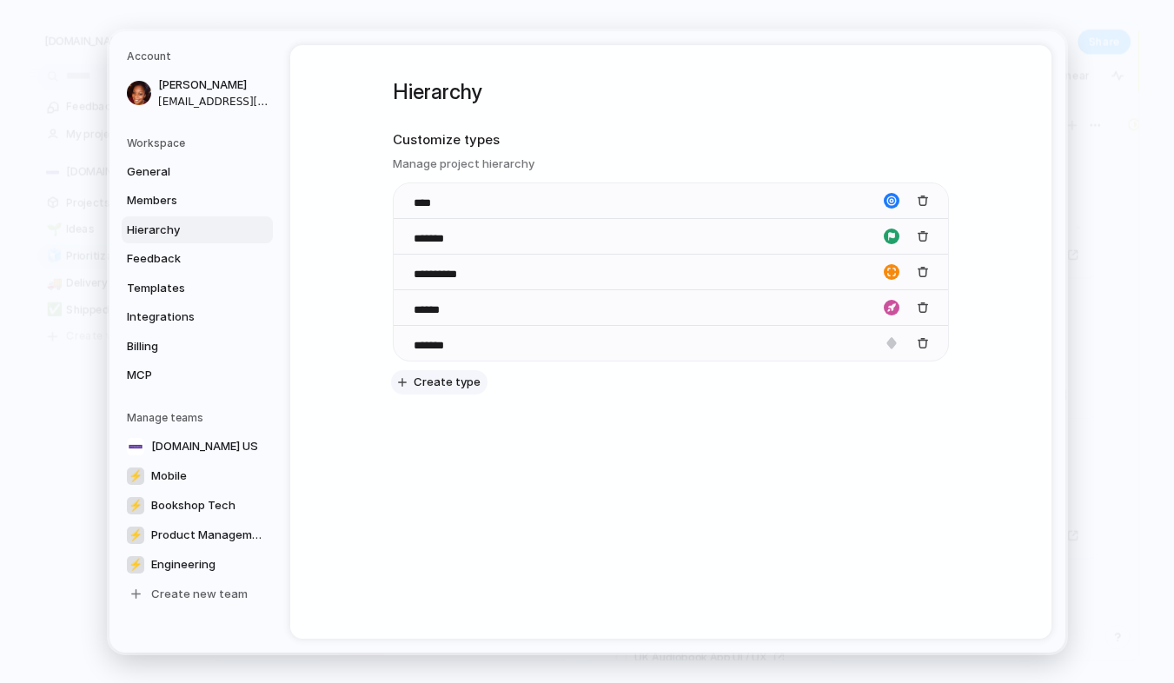
click at [432, 382] on span "Create type" at bounding box center [447, 382] width 67 height 17
type input "*********"
click at [720, 407] on div "**********" at bounding box center [671, 268] width 556 height 447
click at [177, 165] on span "General" at bounding box center [182, 170] width 111 height 17
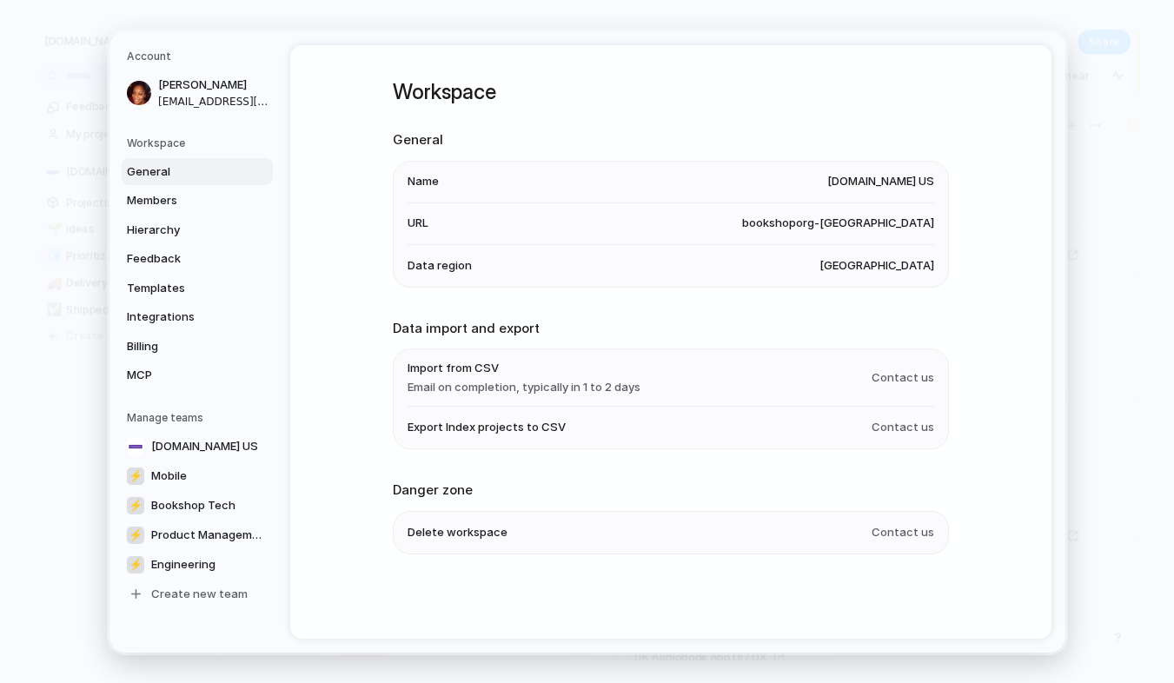
click at [882, 179] on span "[DOMAIN_NAME] US" at bounding box center [880, 181] width 107 height 17
click at [877, 227] on span "bookshoporg-[GEOGRAPHIC_DATA]" at bounding box center [838, 223] width 192 height 17
click at [153, 364] on link "MCP" at bounding box center [197, 375] width 151 height 28
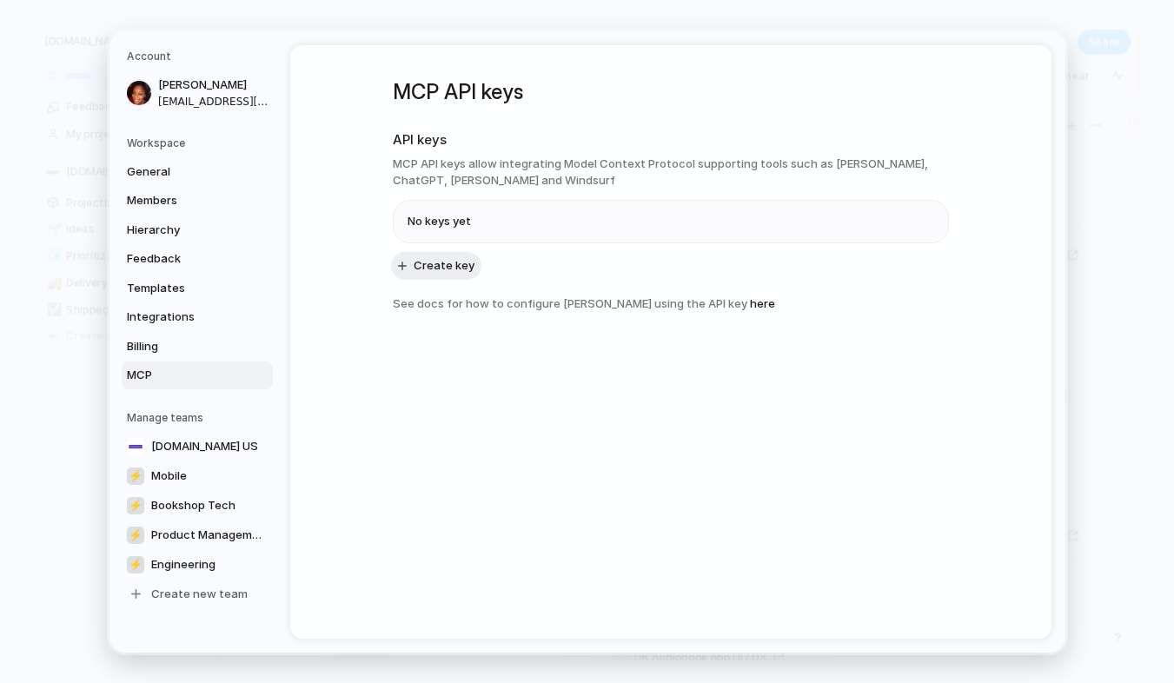
drag, startPoint x: 754, startPoint y: 303, endPoint x: 587, endPoint y: 319, distance: 167.5
click at [587, 319] on div "MCP API keys API keys MCP API keys allow integrating Model Context Protocol sup…" at bounding box center [671, 209] width 556 height 329
click at [162, 341] on span "Billing" at bounding box center [182, 345] width 111 height 17
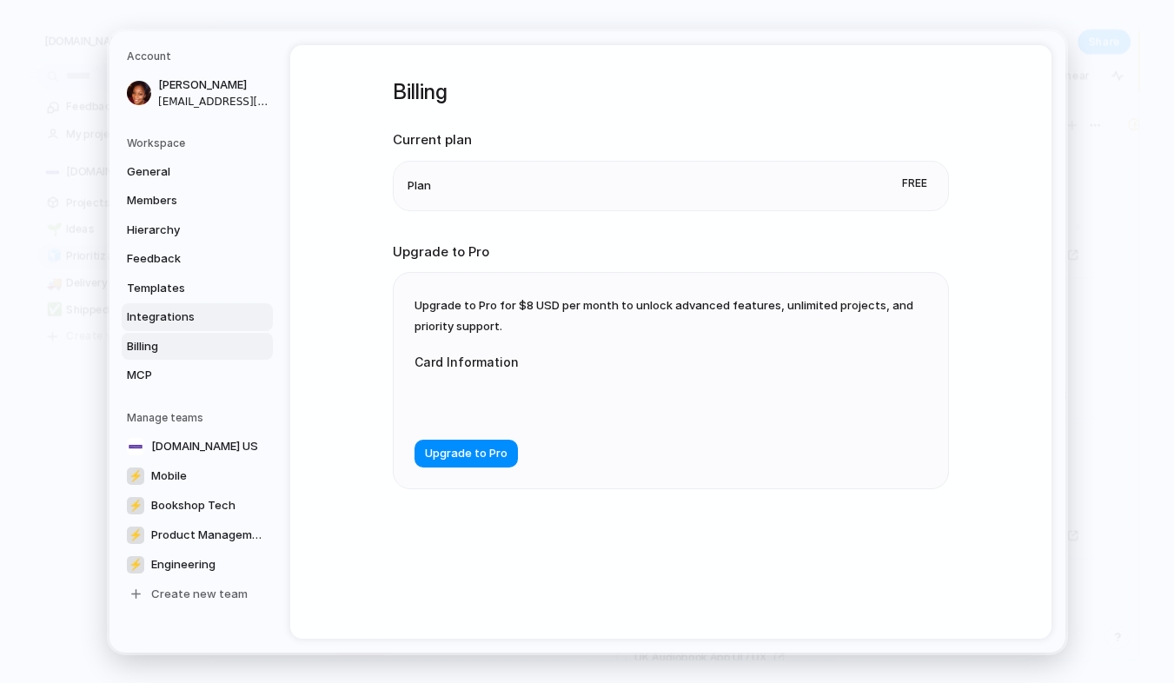
click at [188, 317] on span "Integrations" at bounding box center [182, 316] width 111 height 17
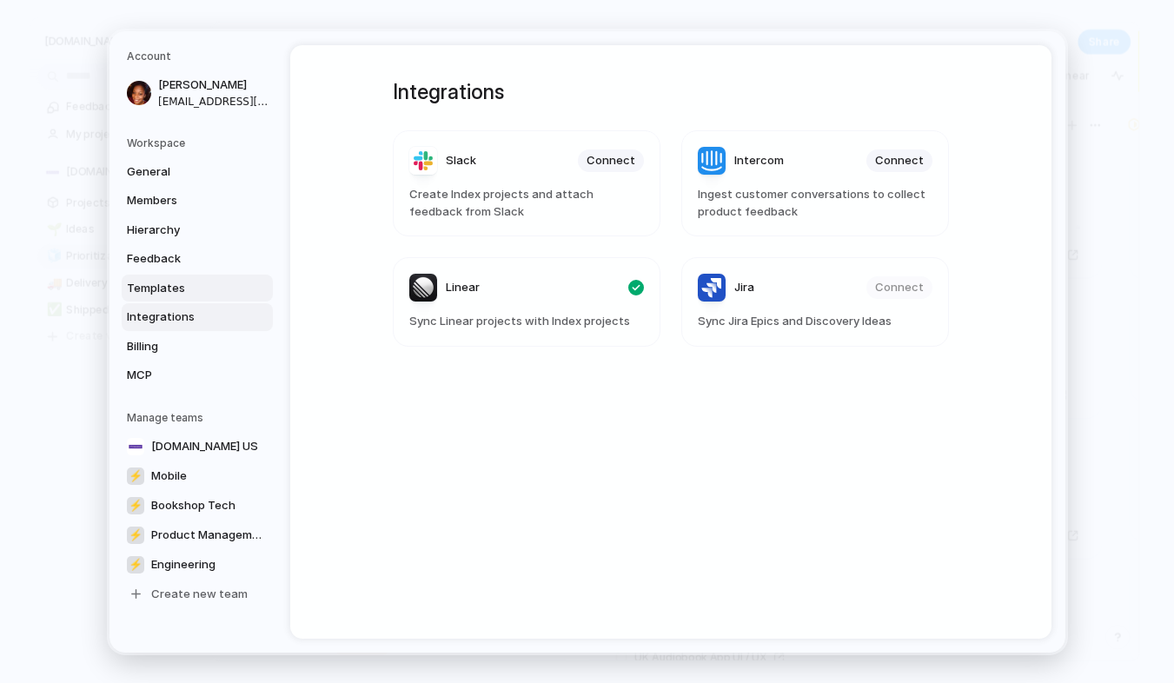
click at [198, 287] on span "Templates" at bounding box center [182, 287] width 111 height 17
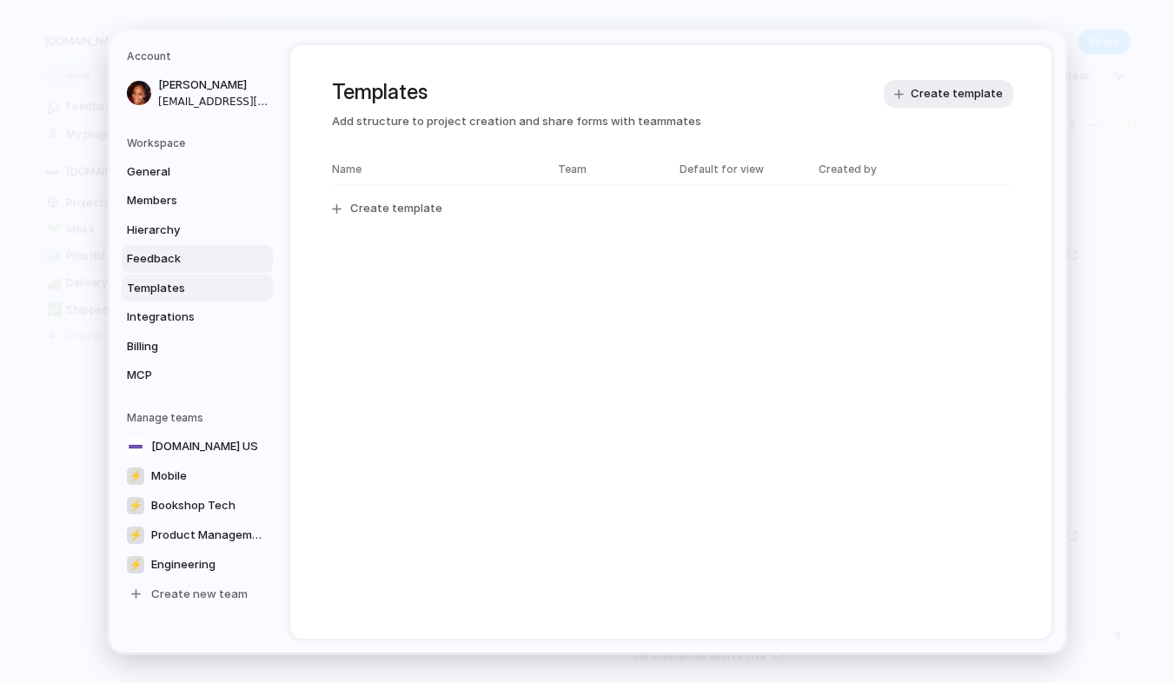
click at [221, 259] on span "Feedback" at bounding box center [182, 258] width 111 height 17
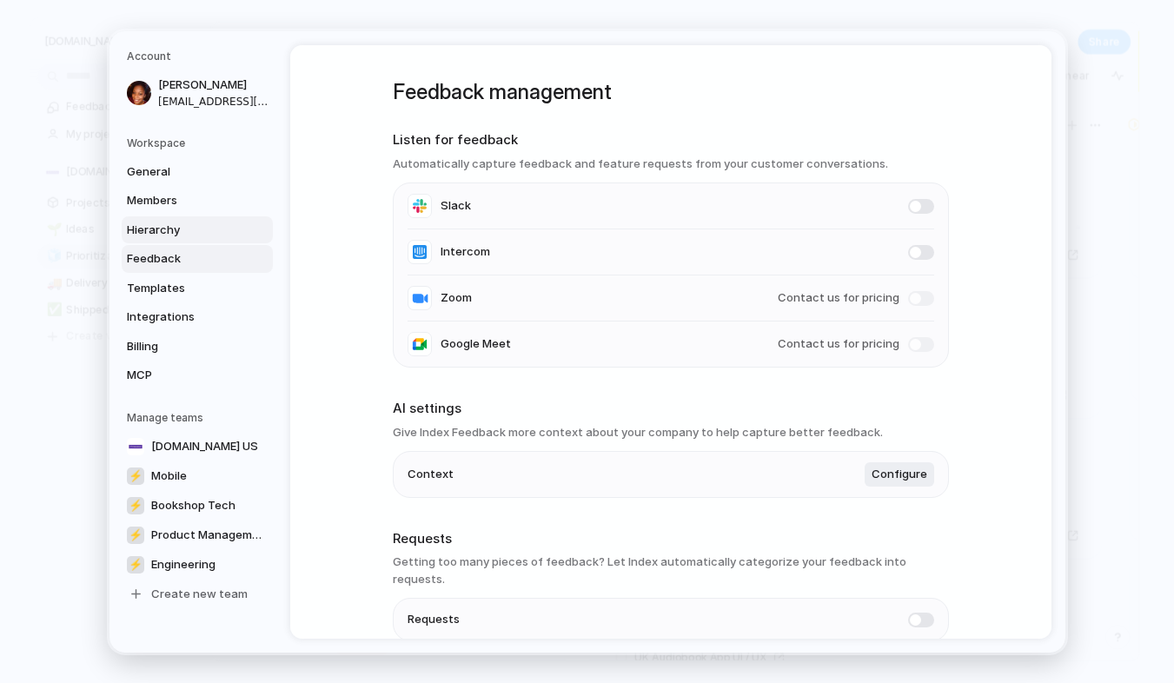
click at [216, 234] on span "Hierarchy" at bounding box center [182, 229] width 111 height 17
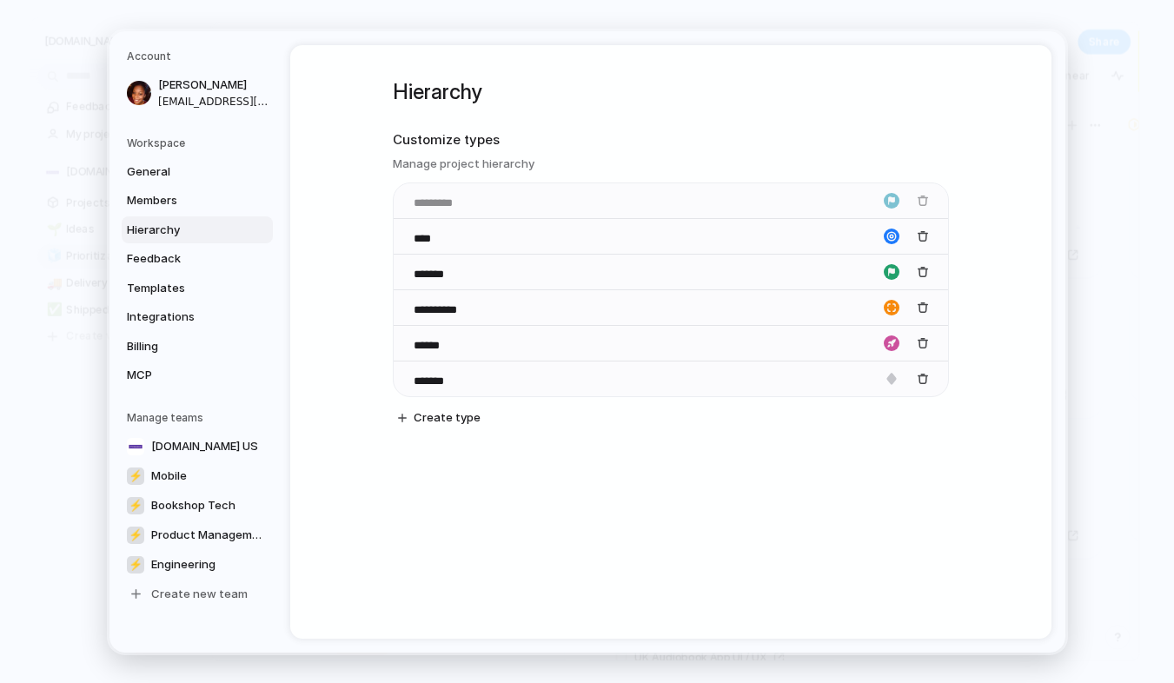
drag, startPoint x: 405, startPoint y: 379, endPoint x: 412, endPoint y: 171, distance: 207.7
click at [412, 171] on body "**********" at bounding box center [587, 341] width 1174 height 683
drag, startPoint x: 404, startPoint y: 308, endPoint x: 414, endPoint y: 217, distance: 91.8
click at [414, 217] on body "**********" at bounding box center [587, 341] width 1174 height 683
drag, startPoint x: 404, startPoint y: 239, endPoint x: 405, endPoint y: 199, distance: 40.0
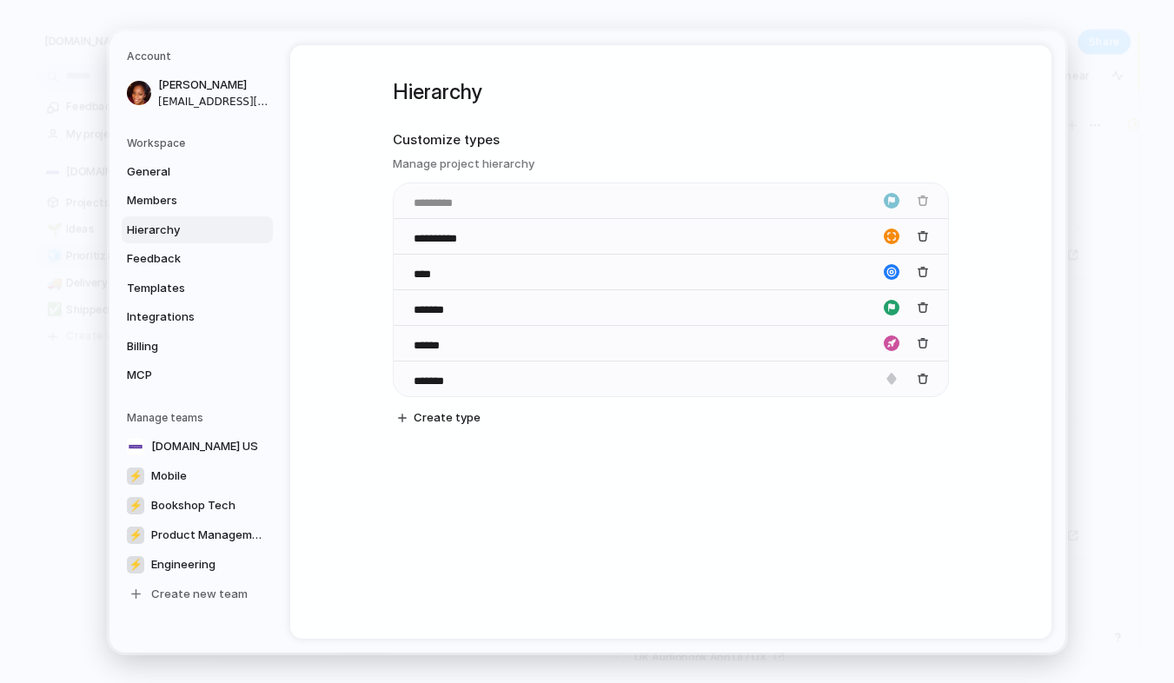
click at [405, 199] on body "**********" at bounding box center [587, 341] width 1174 height 683
drag, startPoint x: 402, startPoint y: 380, endPoint x: 413, endPoint y: 261, distance: 119.5
click at [413, 261] on body "**********" at bounding box center [587, 341] width 1174 height 683
click at [188, 260] on span "Feedback" at bounding box center [182, 258] width 111 height 17
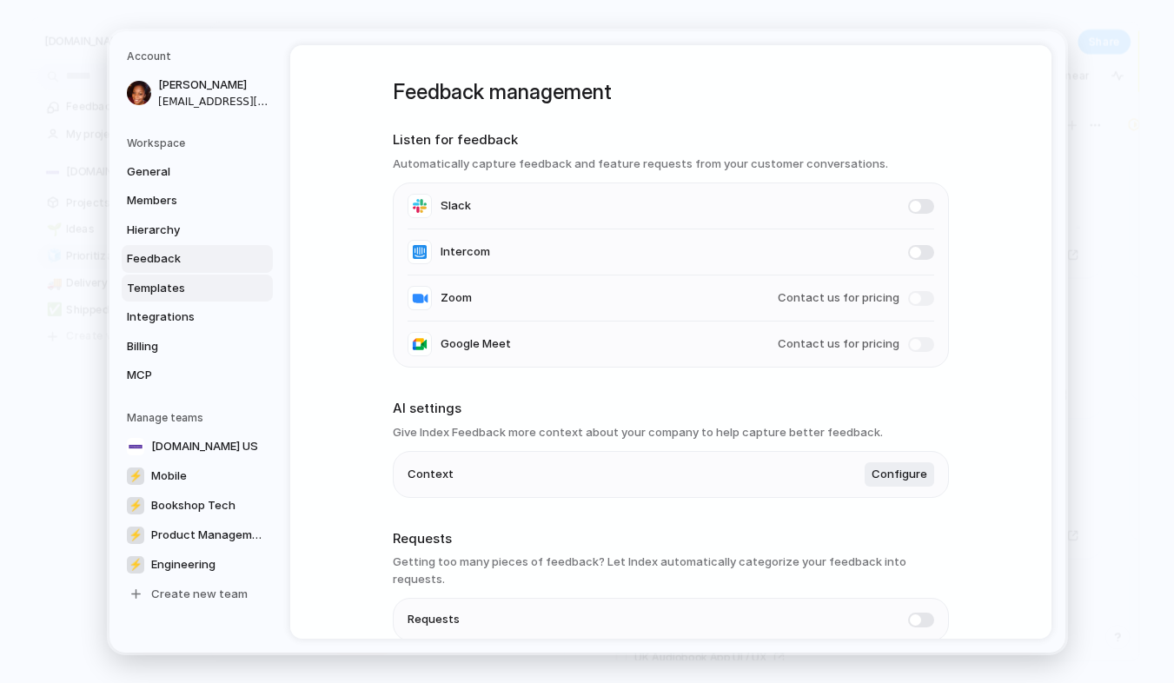
click at [180, 283] on span "Templates" at bounding box center [182, 287] width 111 height 17
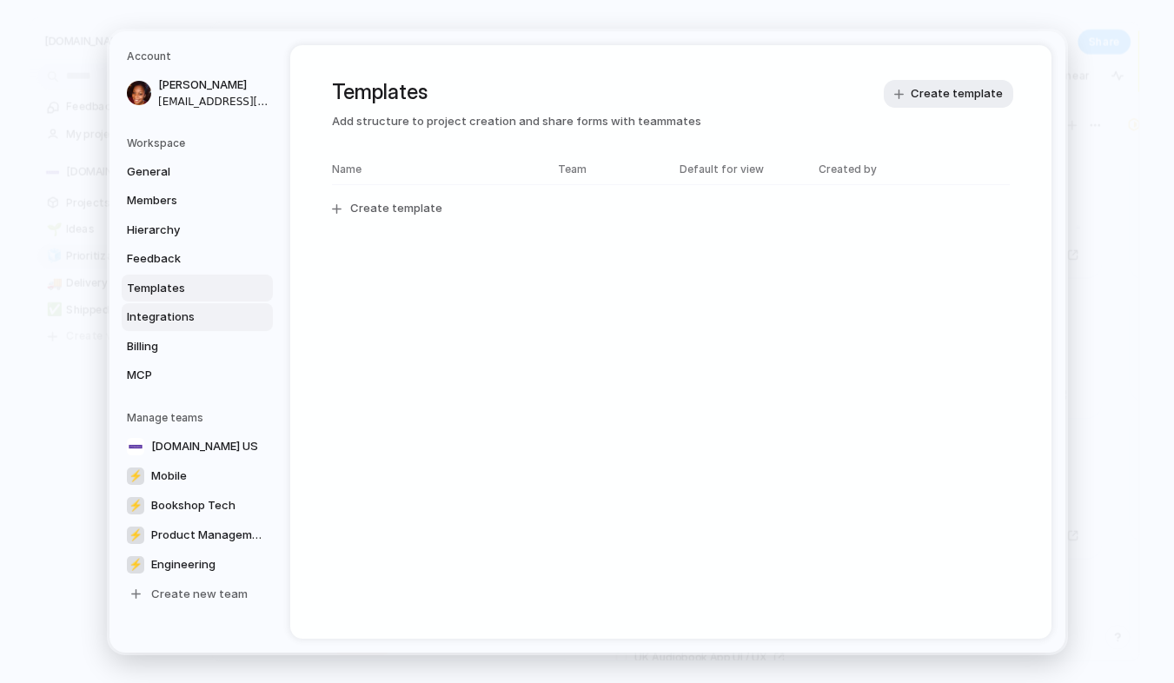
click at [182, 309] on span "Integrations" at bounding box center [182, 316] width 111 height 17
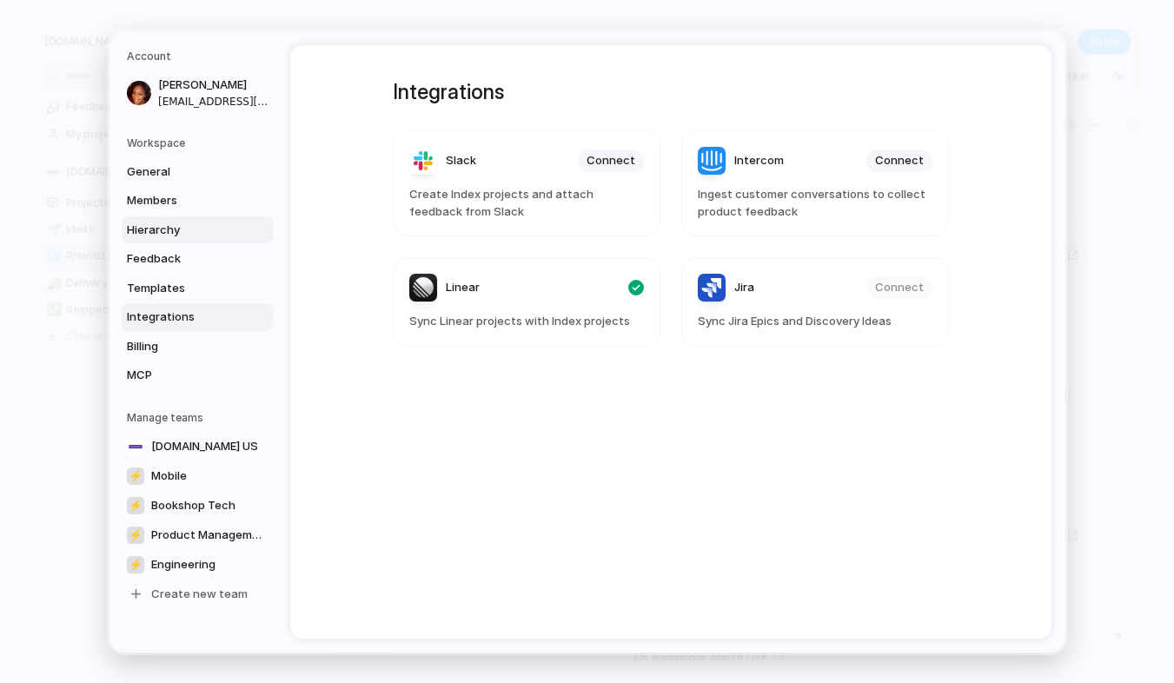
click at [186, 228] on span "Hierarchy" at bounding box center [182, 229] width 111 height 17
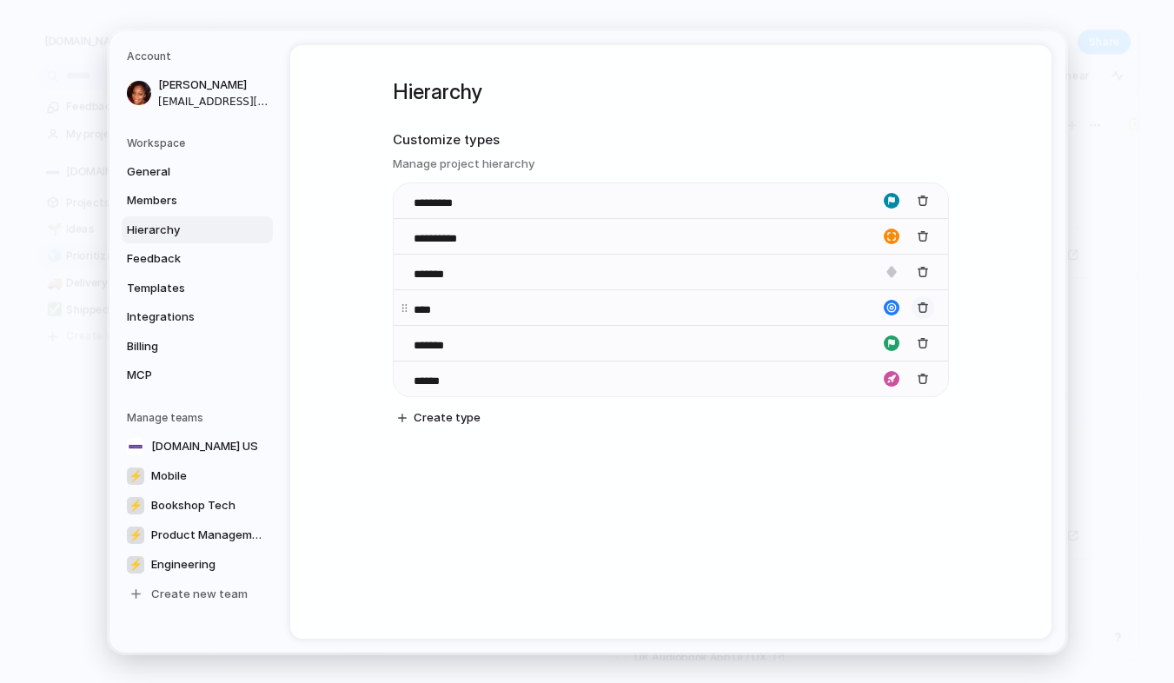
click at [924, 307] on div "button" at bounding box center [922, 307] width 12 height 12
click at [440, 305] on span "Create type" at bounding box center [447, 310] width 67 height 17
type input "*"
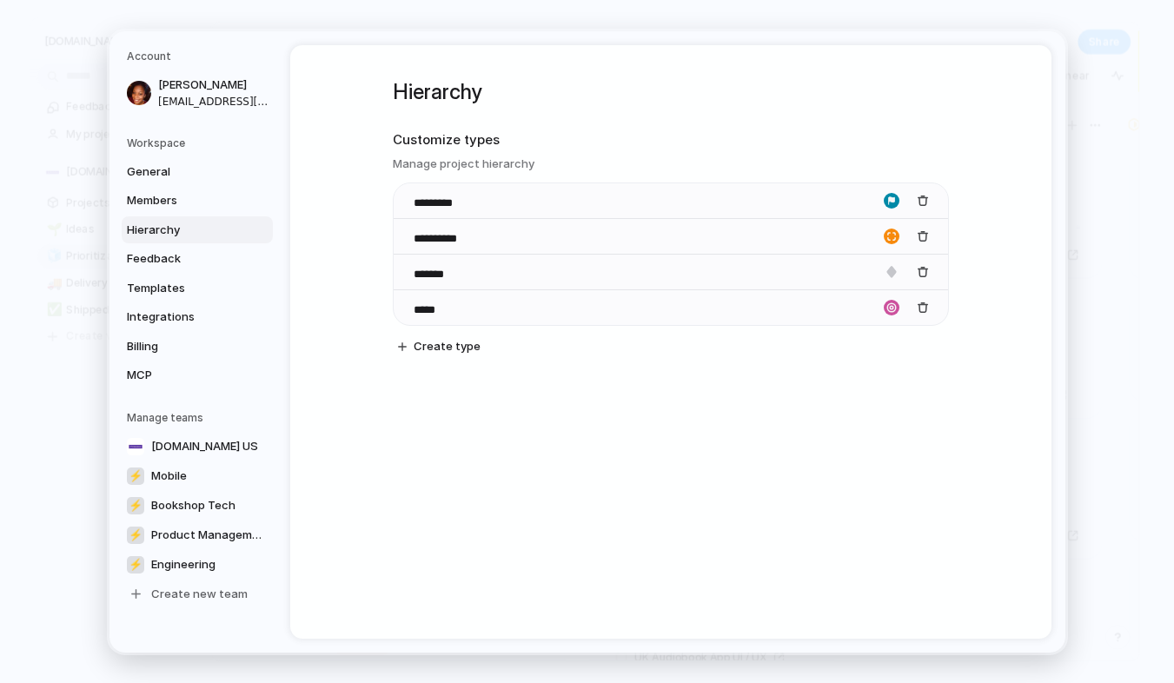
type input "*****"
click at [498, 377] on div "**********" at bounding box center [671, 233] width 556 height 376
click at [443, 345] on span "Create type" at bounding box center [447, 346] width 67 height 17
type input "*****"
click at [344, 396] on div "**********" at bounding box center [670, 341] width 761 height 593
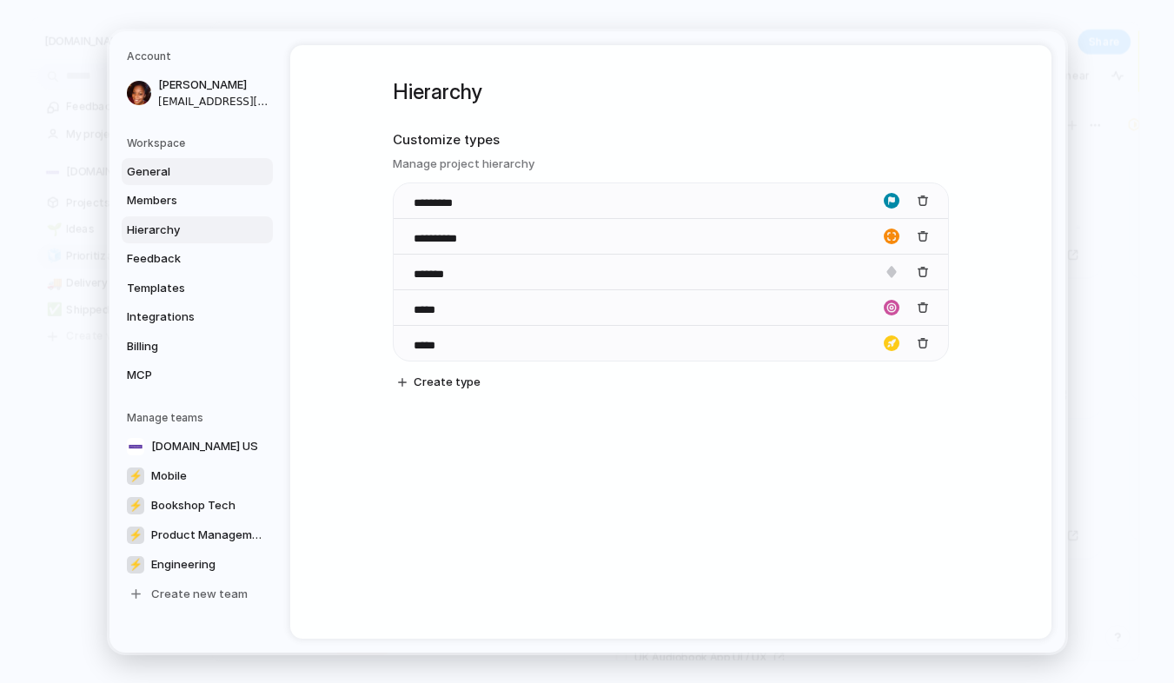
click at [170, 173] on span "General" at bounding box center [182, 170] width 111 height 17
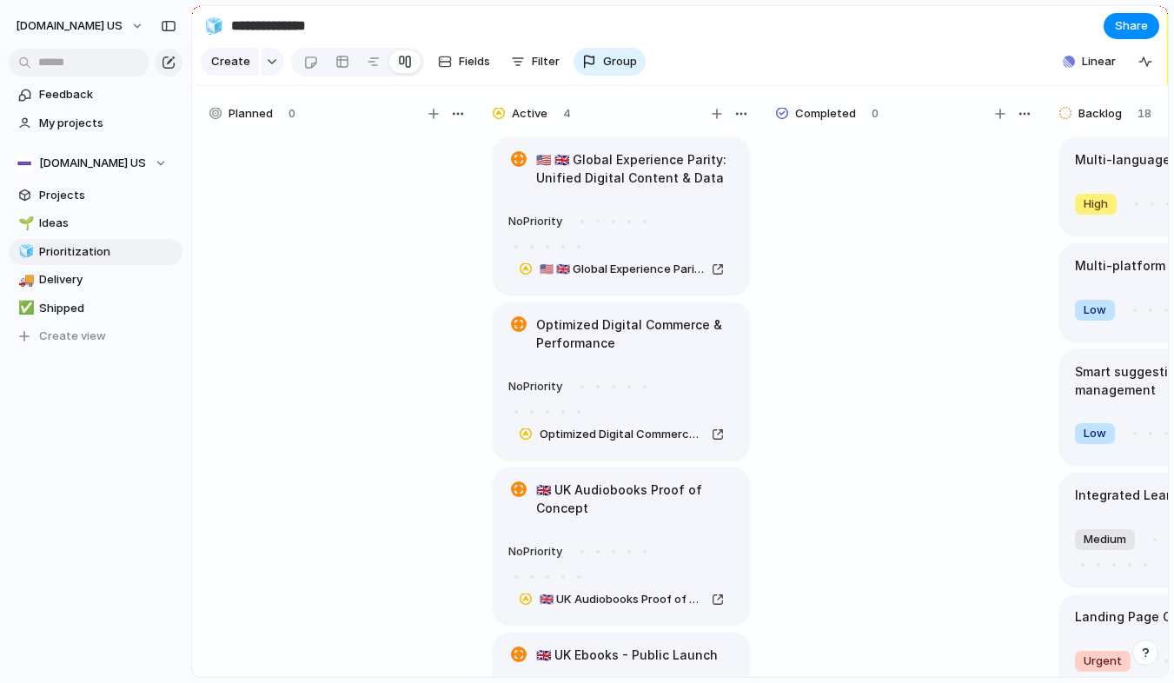
click at [665, 175] on h1 "🇺🇸 🇬🇧 Global Experience Parity: Unified Digital Content & Data" at bounding box center [635, 168] width 198 height 36
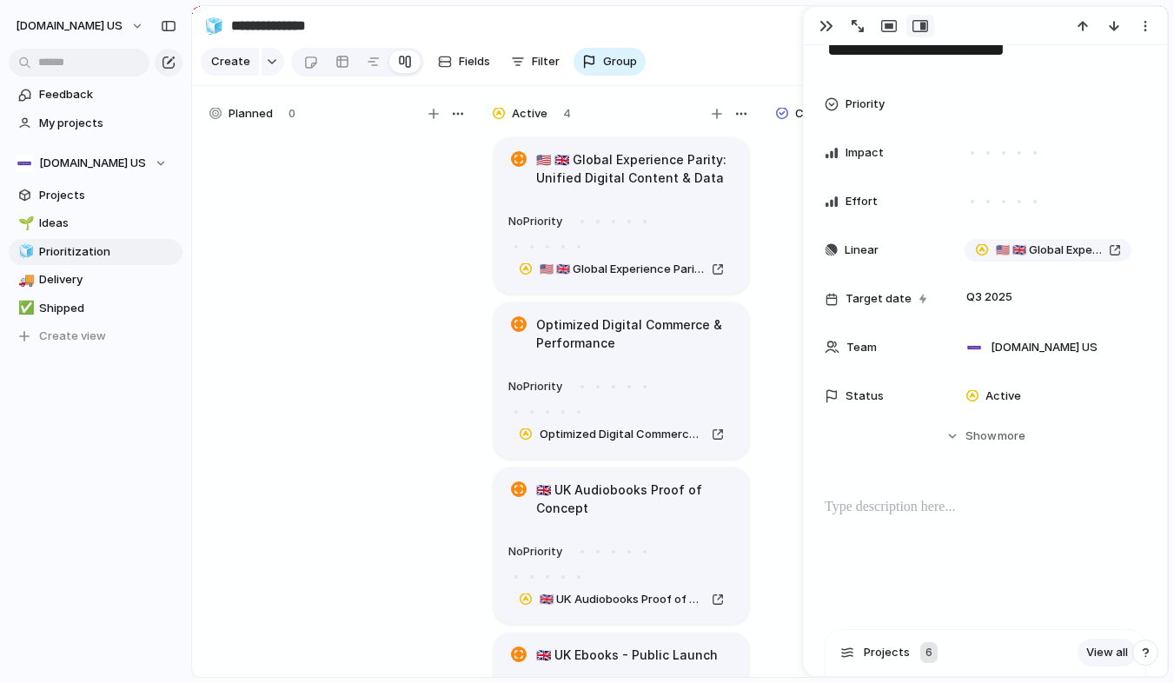
scroll to position [175, 0]
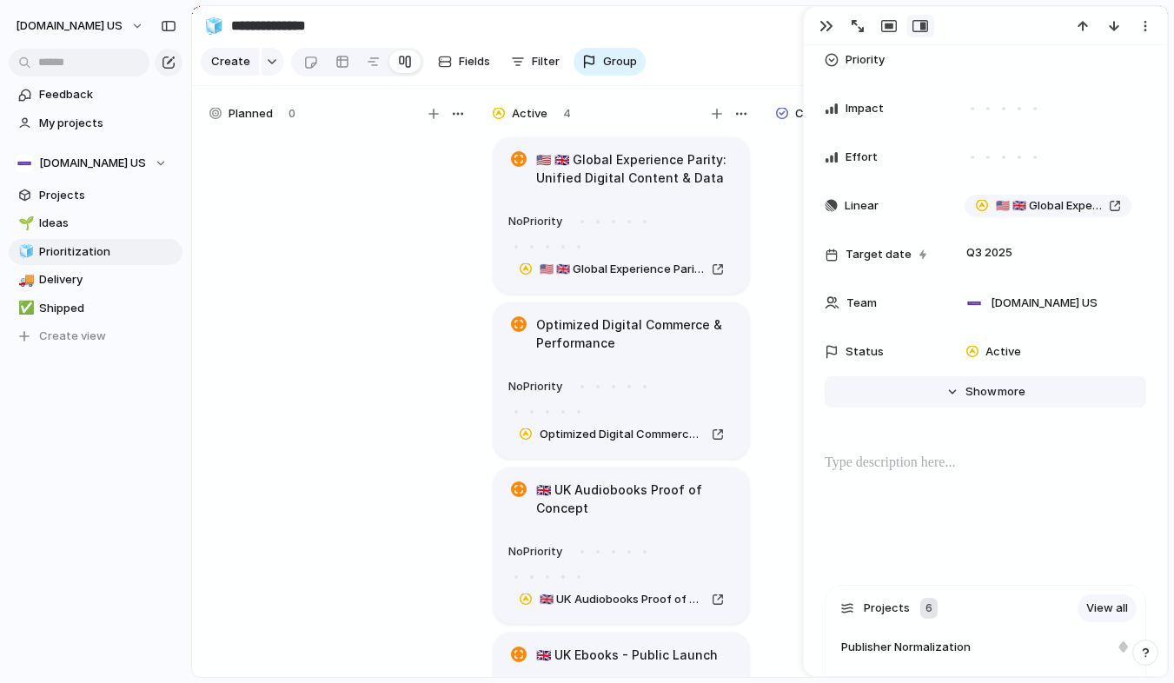
click at [973, 395] on span "Show" at bounding box center [980, 391] width 31 height 17
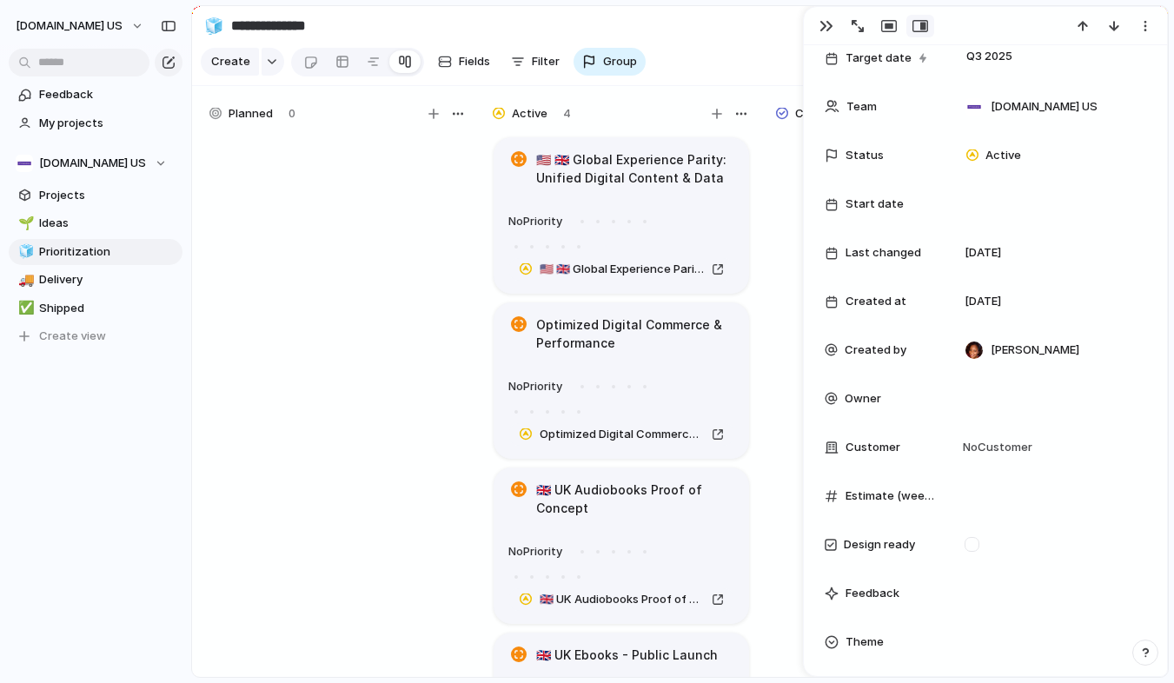
scroll to position [375, 0]
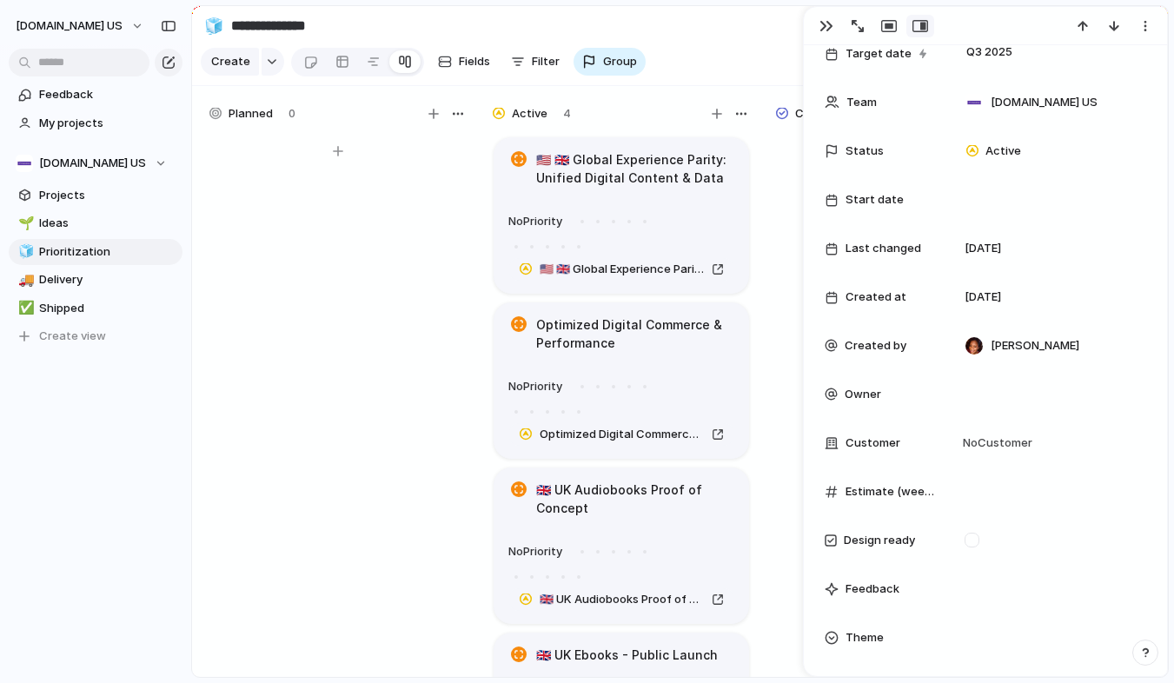
click at [375, 419] on div at bounding box center [338, 414] width 261 height 559
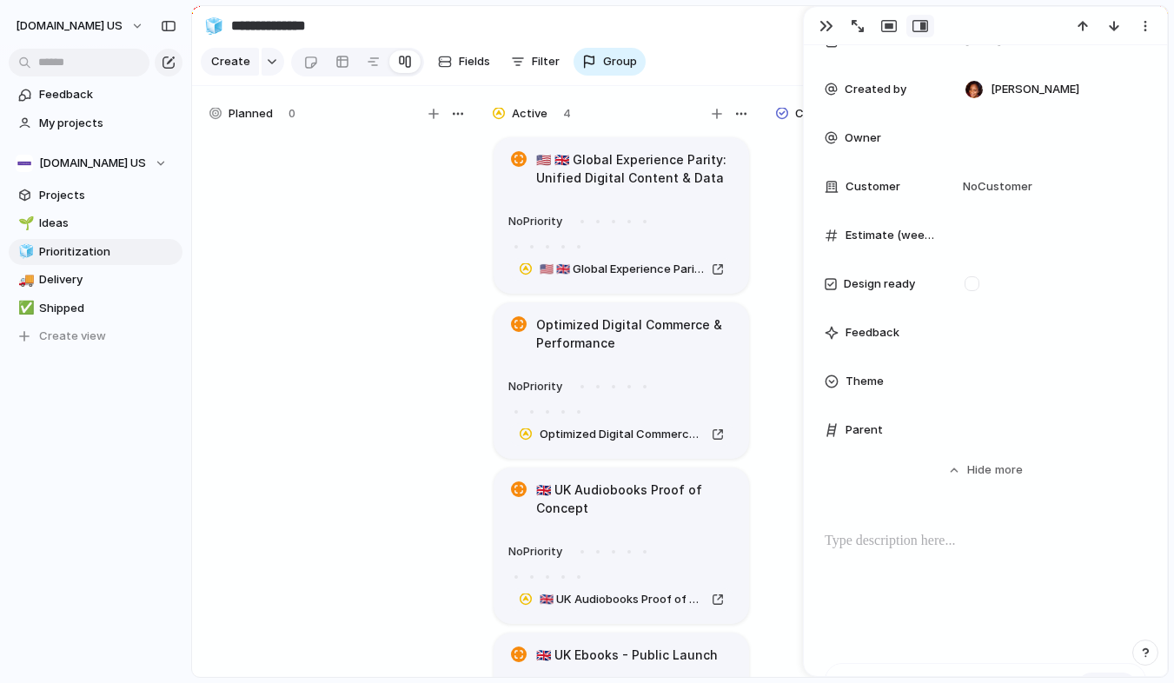
scroll to position [627, 0]
click at [974, 469] on span "Show" at bounding box center [982, 474] width 31 height 17
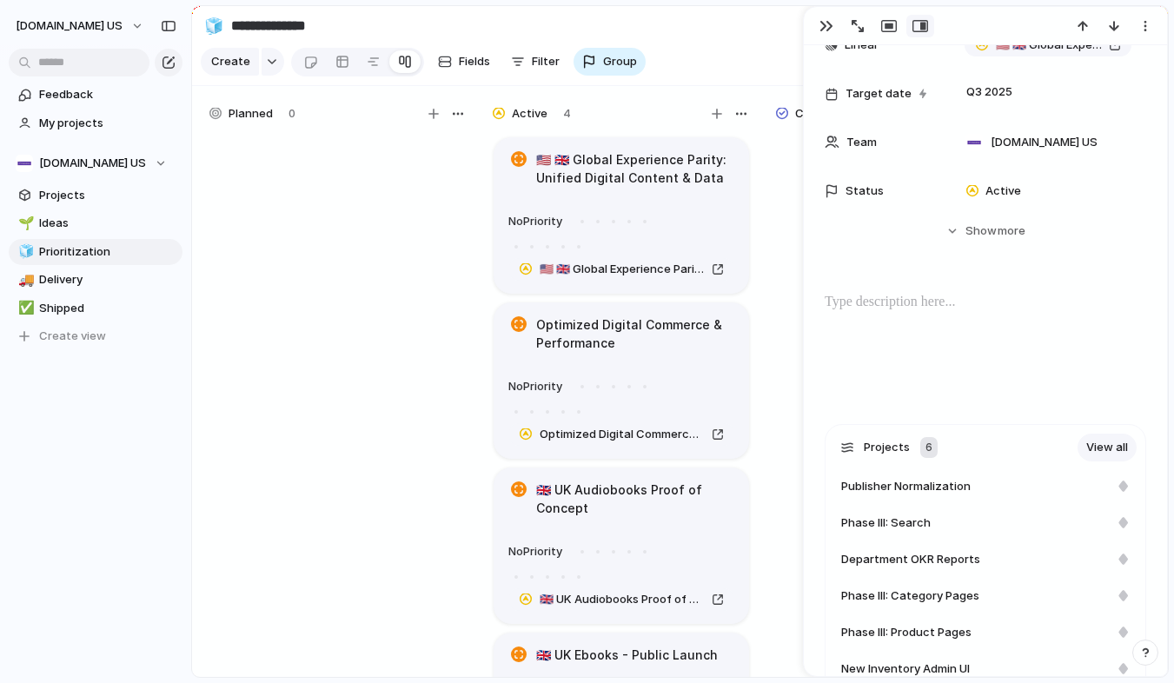
scroll to position [0, 0]
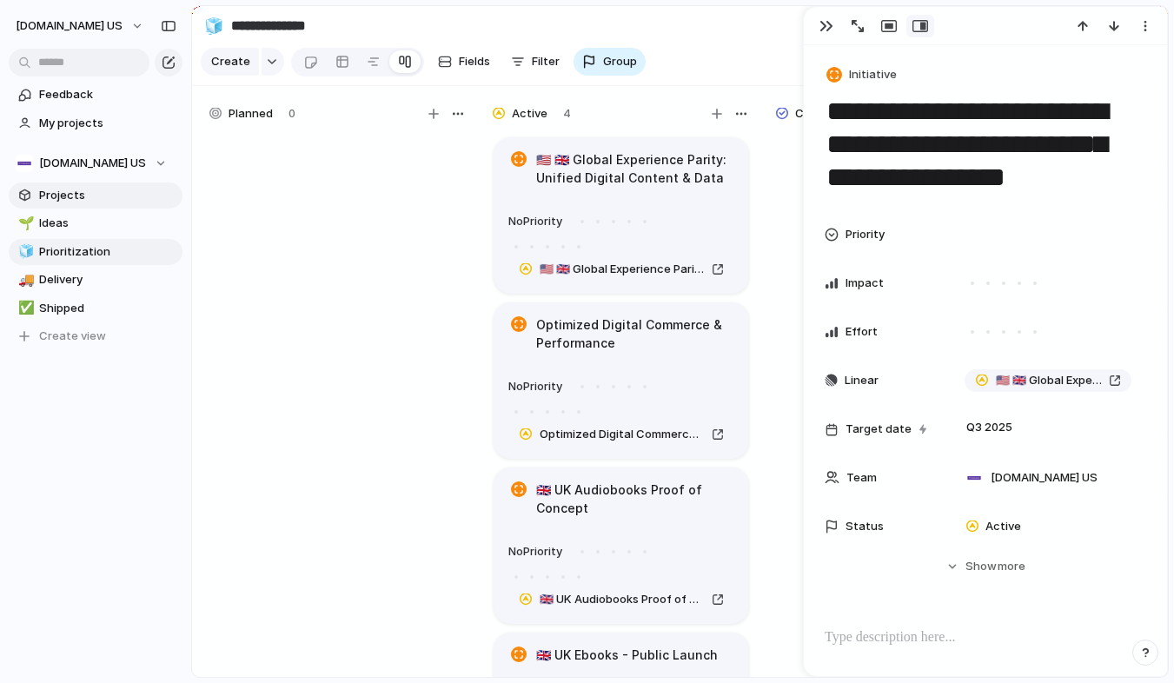
click at [76, 196] on span "Projects" at bounding box center [107, 195] width 137 height 17
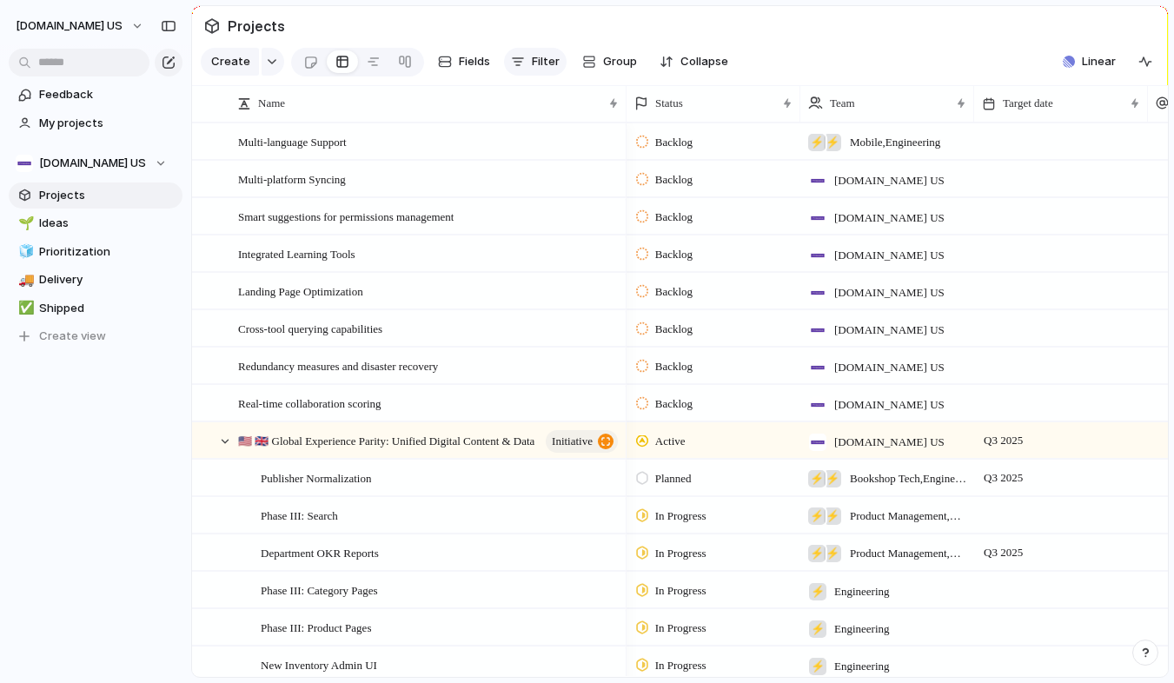
click at [545, 72] on button "Filter" at bounding box center [535, 62] width 63 height 28
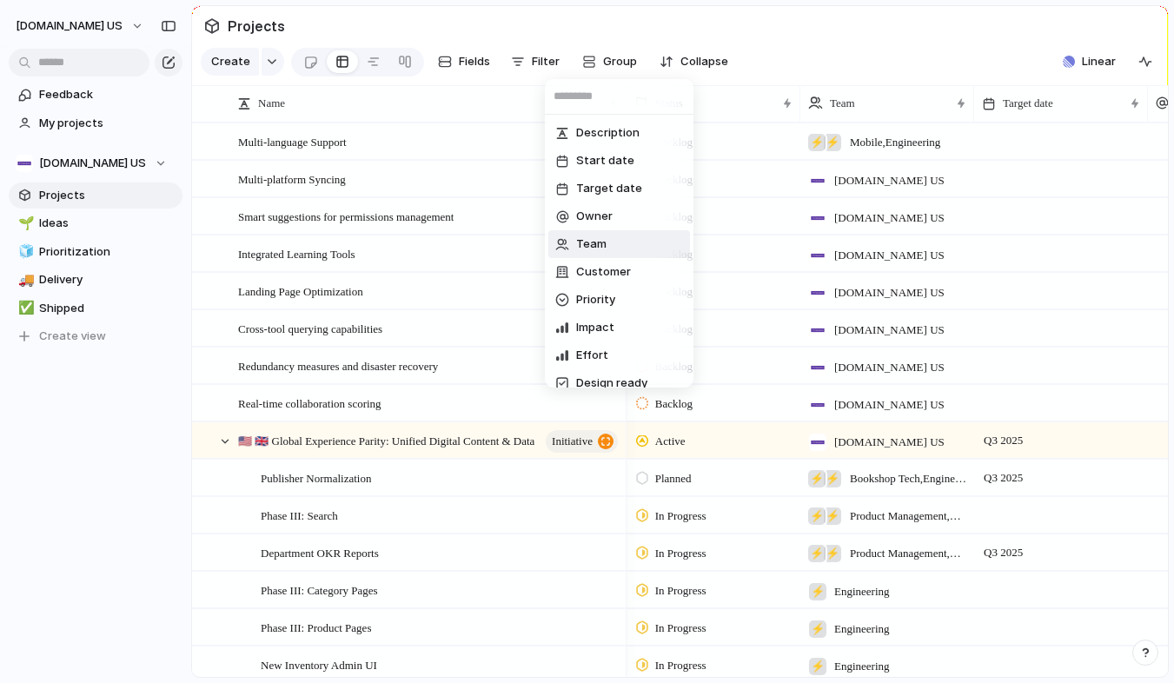
click at [194, 348] on div "Description Start date Target date Owner Team Customer Priority Impact Effort D…" at bounding box center [587, 341] width 1174 height 683
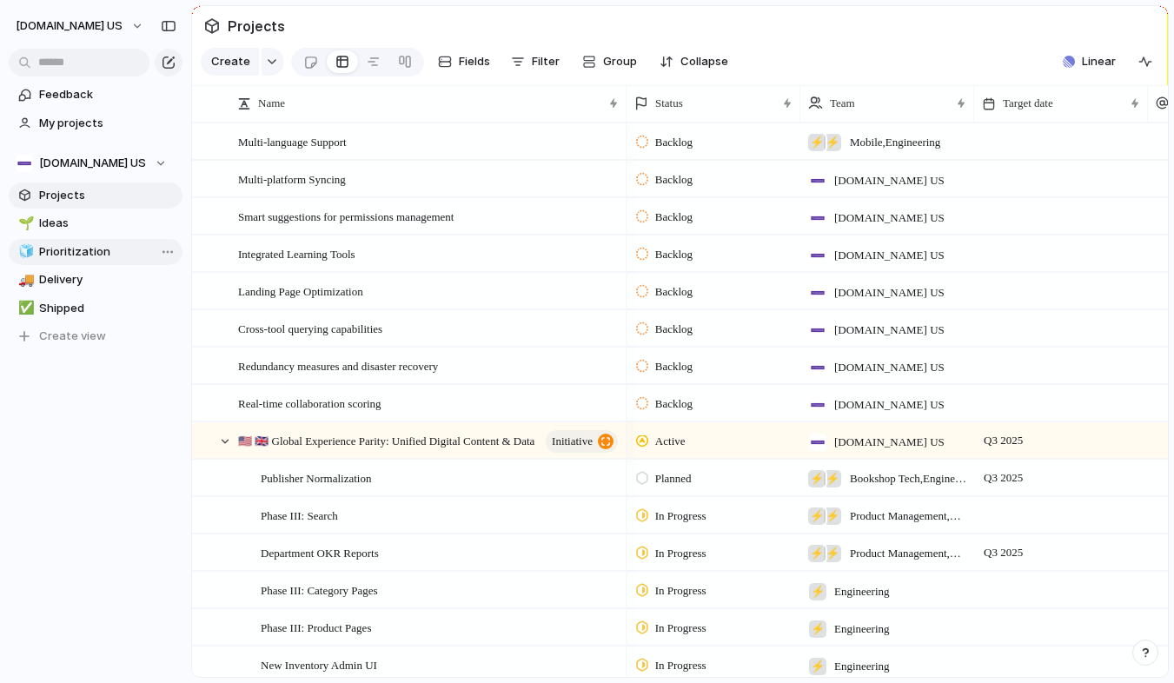
click at [95, 242] on link "🧊 Prioritization" at bounding box center [96, 252] width 174 height 26
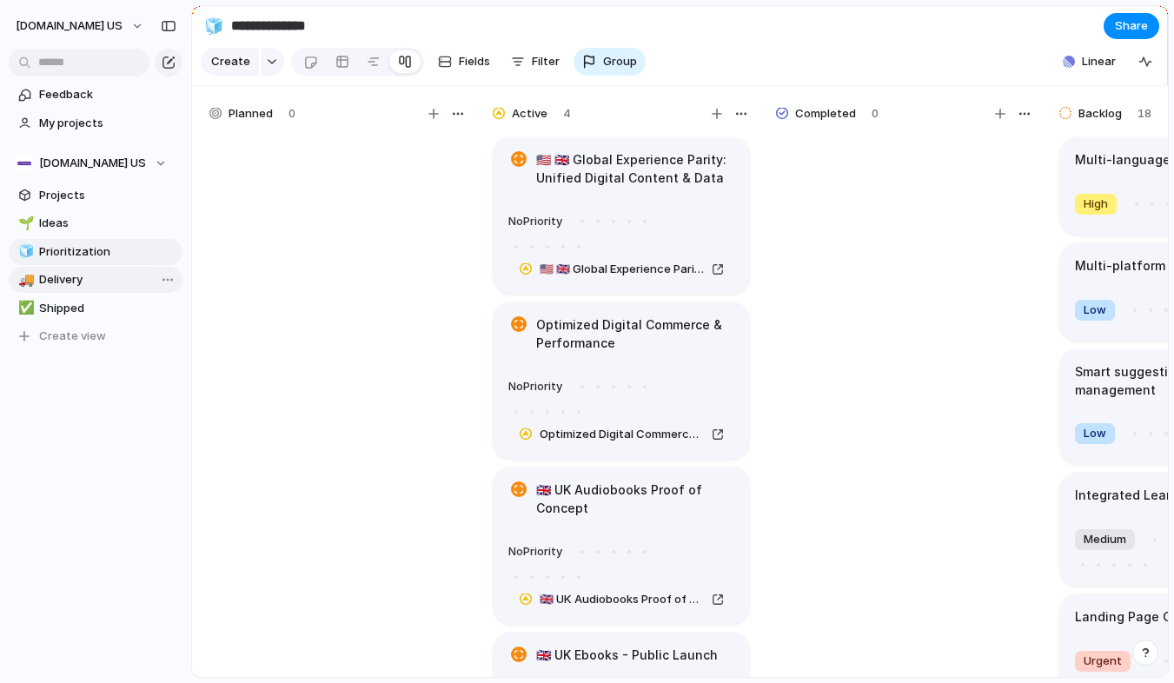
click at [77, 278] on span "Delivery" at bounding box center [107, 279] width 137 height 17
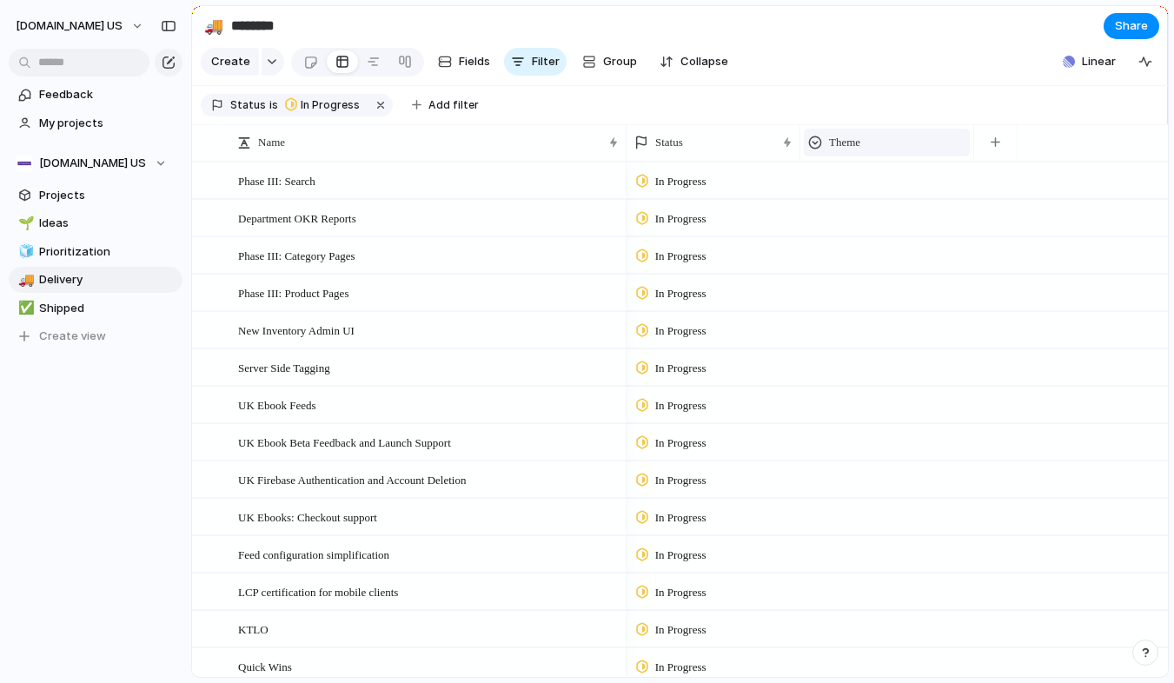
click at [932, 148] on div "Theme" at bounding box center [886, 142] width 157 height 17
click at [918, 142] on div "Modify Hide Sort ascending Sort descending" at bounding box center [587, 341] width 1174 height 683
click at [80, 304] on span "Shipped" at bounding box center [107, 308] width 137 height 17
type input "*******"
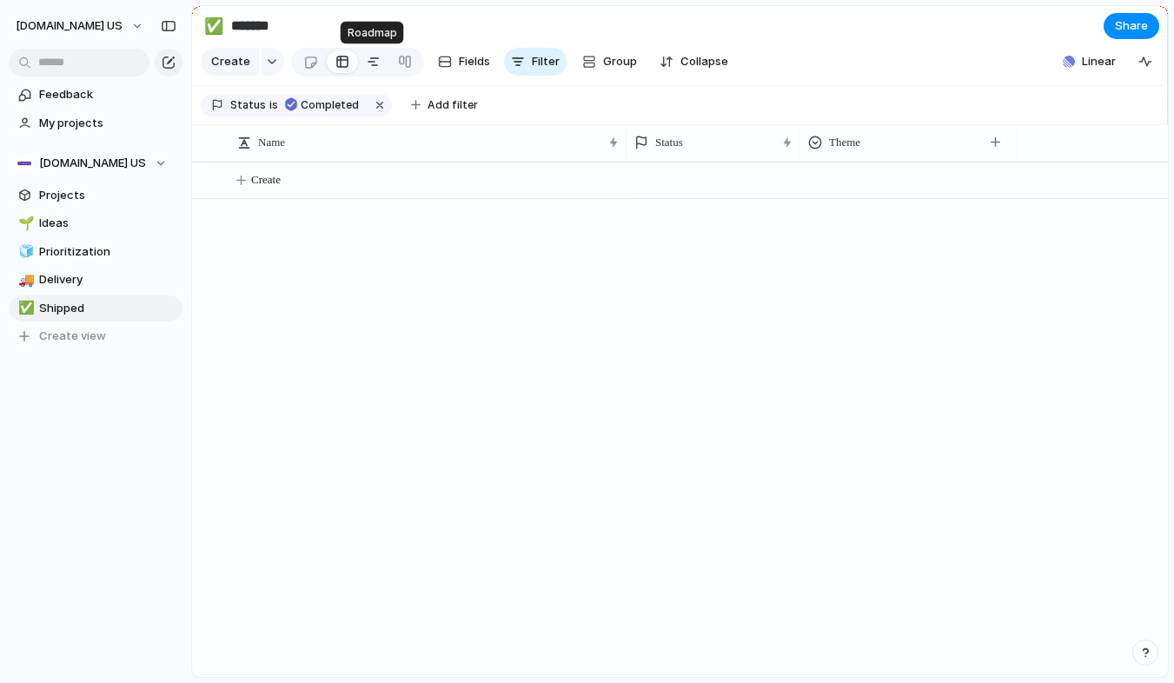
click at [360, 64] on link at bounding box center [373, 62] width 31 height 28
click at [348, 62] on link at bounding box center [342, 62] width 31 height 28
click at [114, 27] on button "[DOMAIN_NAME] US" at bounding box center [80, 26] width 145 height 28
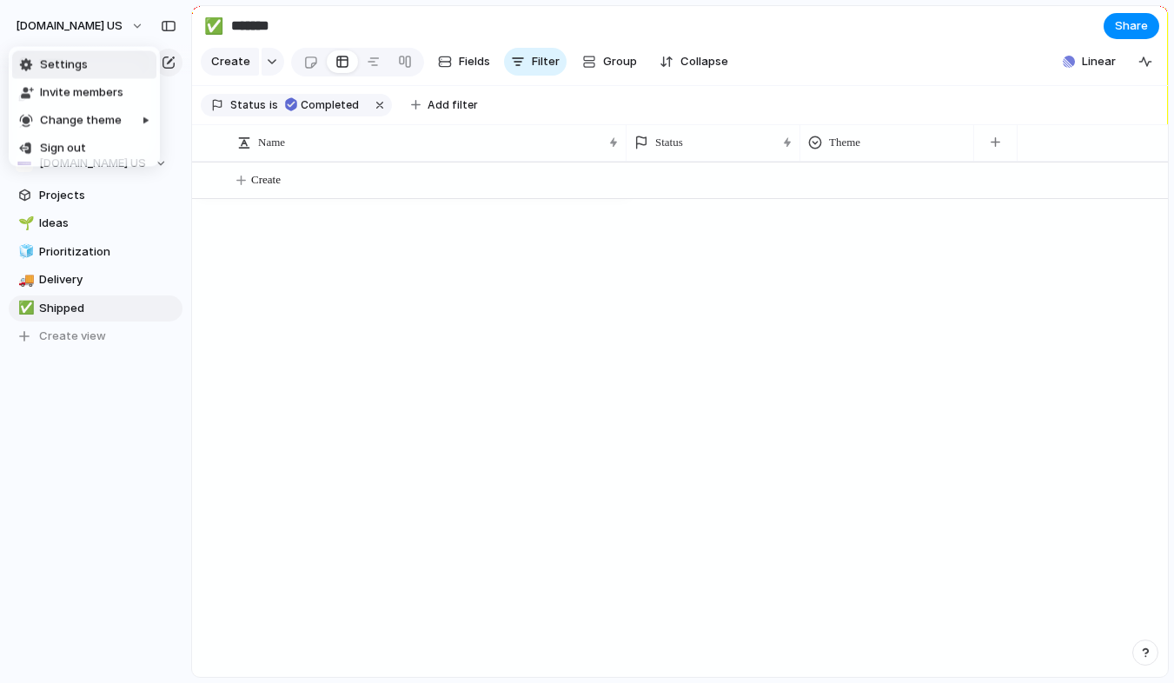
click at [94, 69] on li "Settings" at bounding box center [84, 65] width 144 height 28
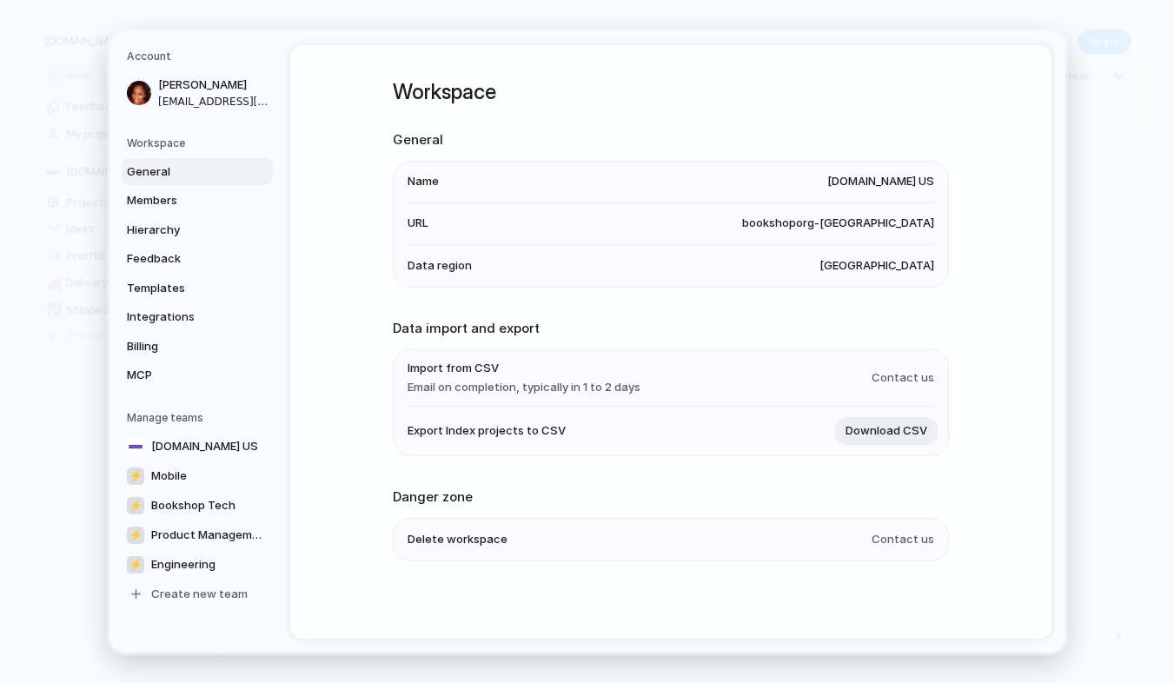
scroll to position [3, 0]
click at [155, 321] on span "Integrations" at bounding box center [182, 316] width 111 height 17
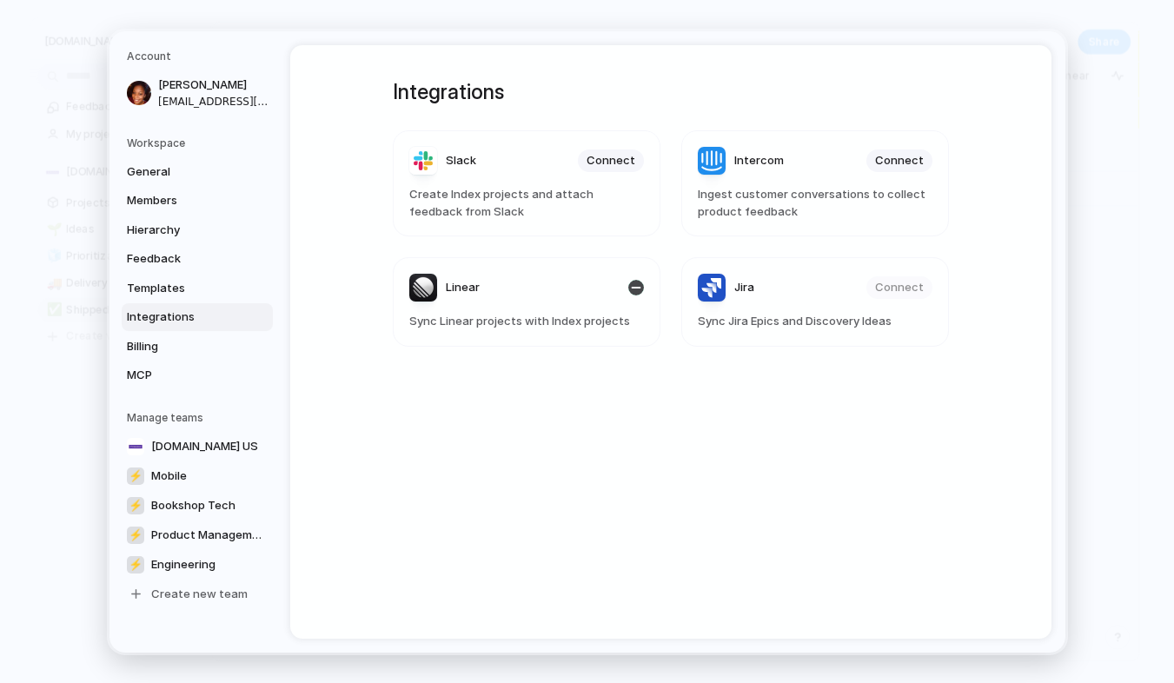
click at [643, 284] on article "Linear Sync Linear projects with Index projects" at bounding box center [527, 301] width 268 height 89
click at [628, 288] on div "button" at bounding box center [636, 288] width 16 height 16
click at [174, 172] on span "General" at bounding box center [182, 170] width 111 height 17
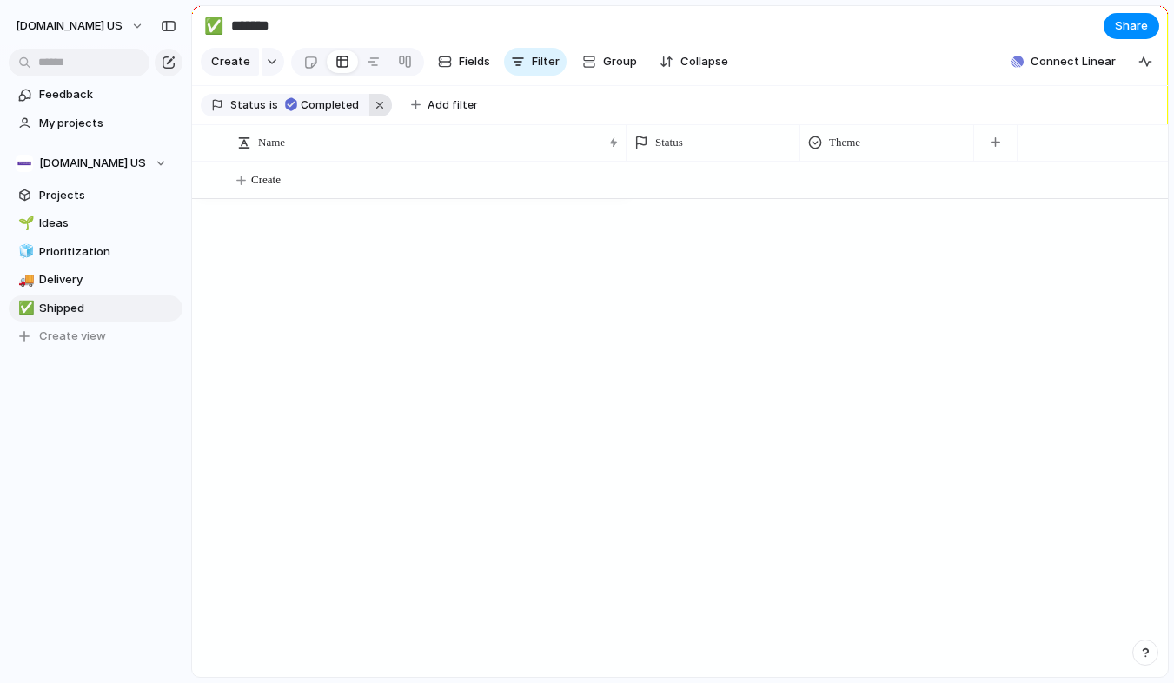
click at [369, 104] on button "button" at bounding box center [380, 105] width 23 height 23
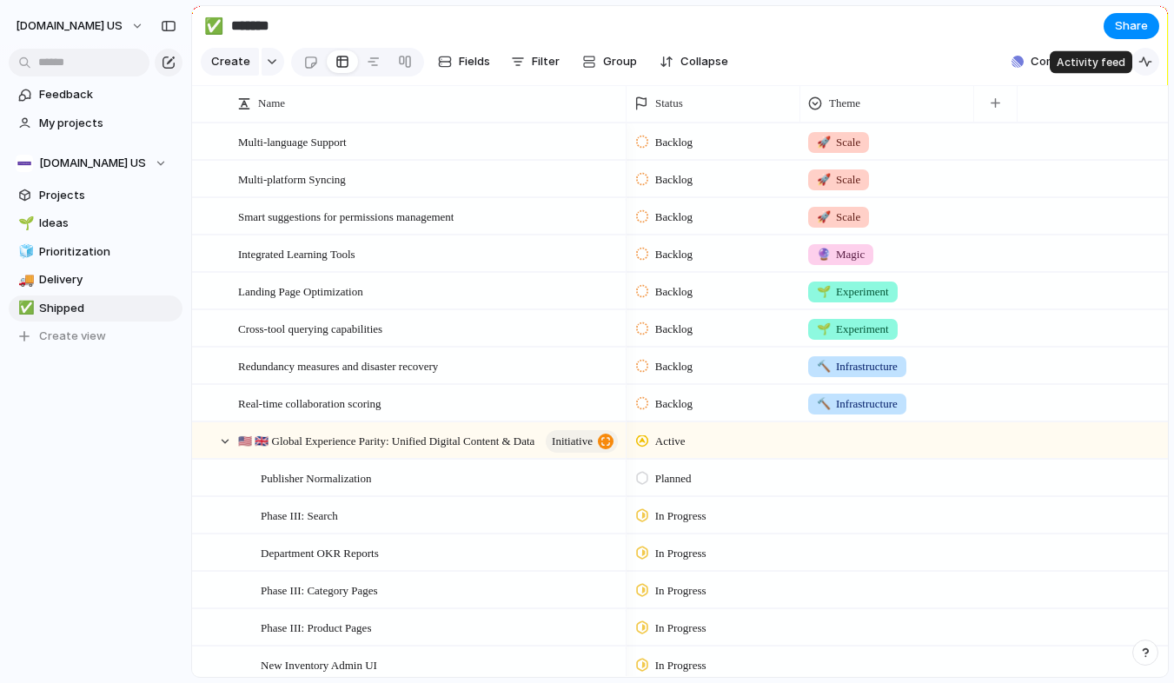
click at [1148, 60] on div "button" at bounding box center [1145, 62] width 14 height 14
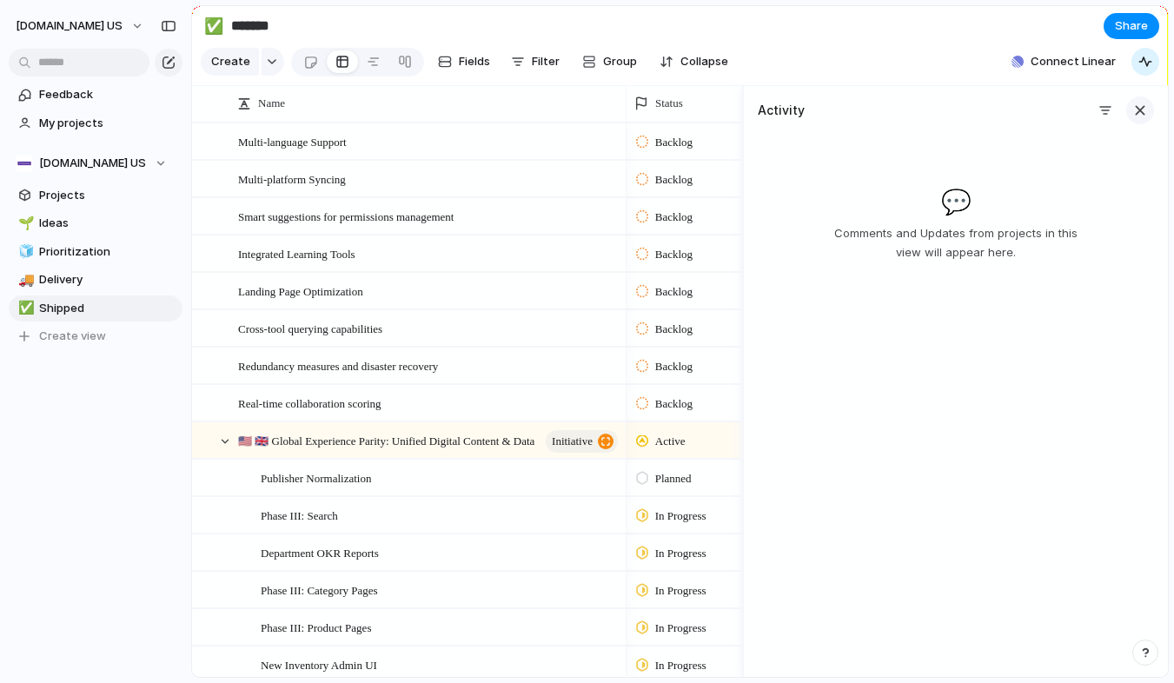
click at [1139, 111] on div "button" at bounding box center [1139, 110] width 19 height 19
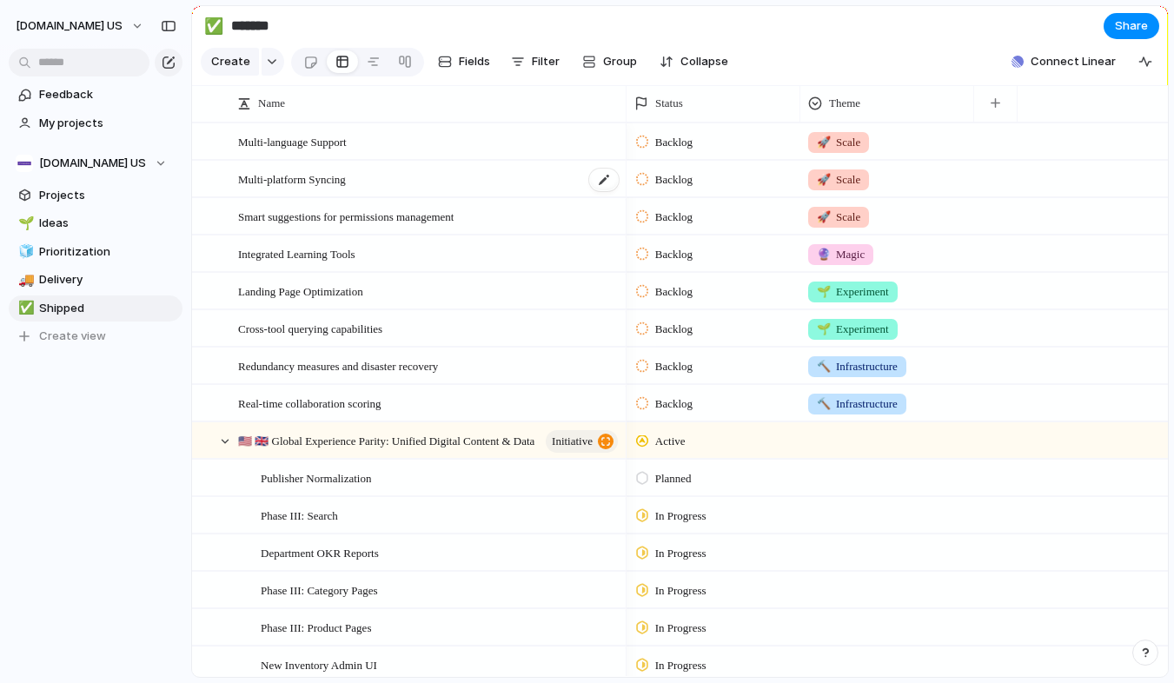
click at [323, 194] on div "Multi-platform Syncing" at bounding box center [429, 180] width 382 height 36
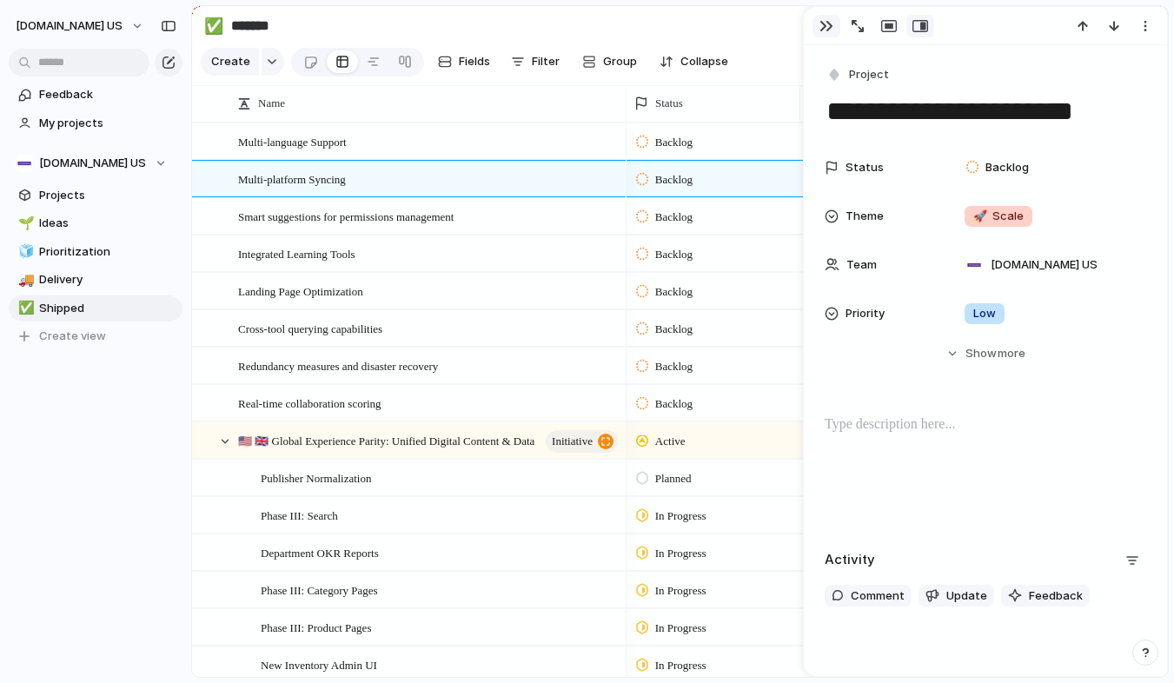
click at [830, 24] on div "button" at bounding box center [826, 26] width 14 height 14
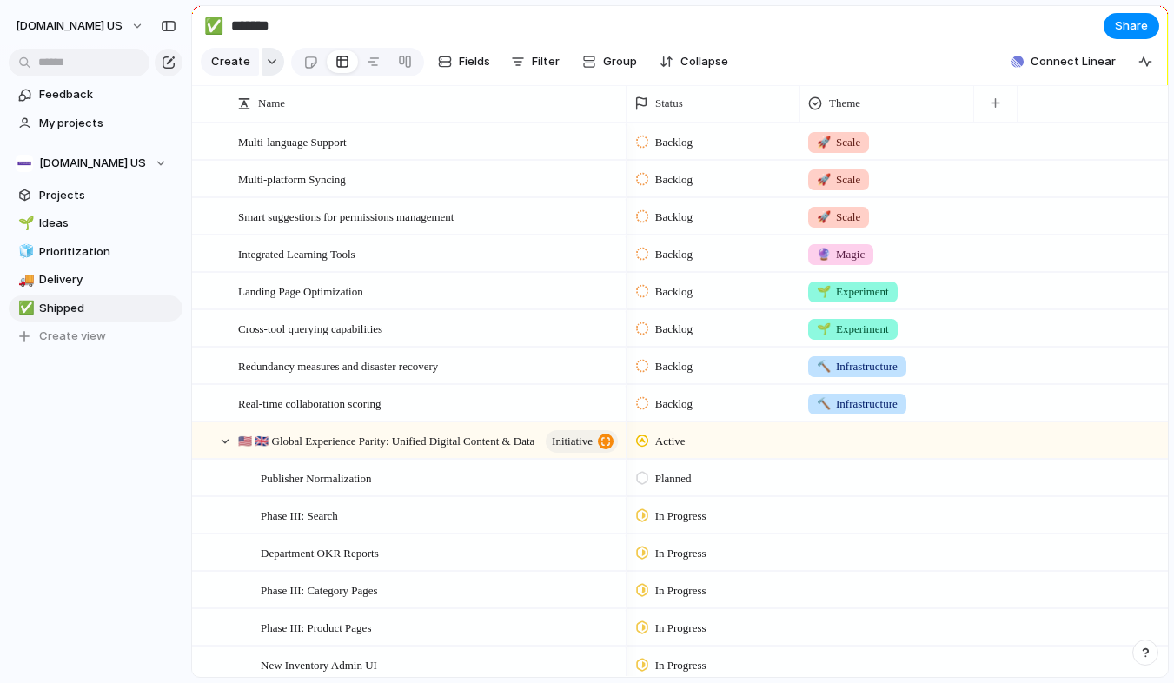
click at [267, 52] on button "button" at bounding box center [272, 62] width 23 height 28
click at [736, 37] on div "Objective Initiative Project Issue Label Customize" at bounding box center [587, 341] width 1174 height 683
click at [125, 24] on button "[DOMAIN_NAME] US" at bounding box center [80, 26] width 145 height 28
click at [87, 68] on li "Settings" at bounding box center [84, 65] width 144 height 28
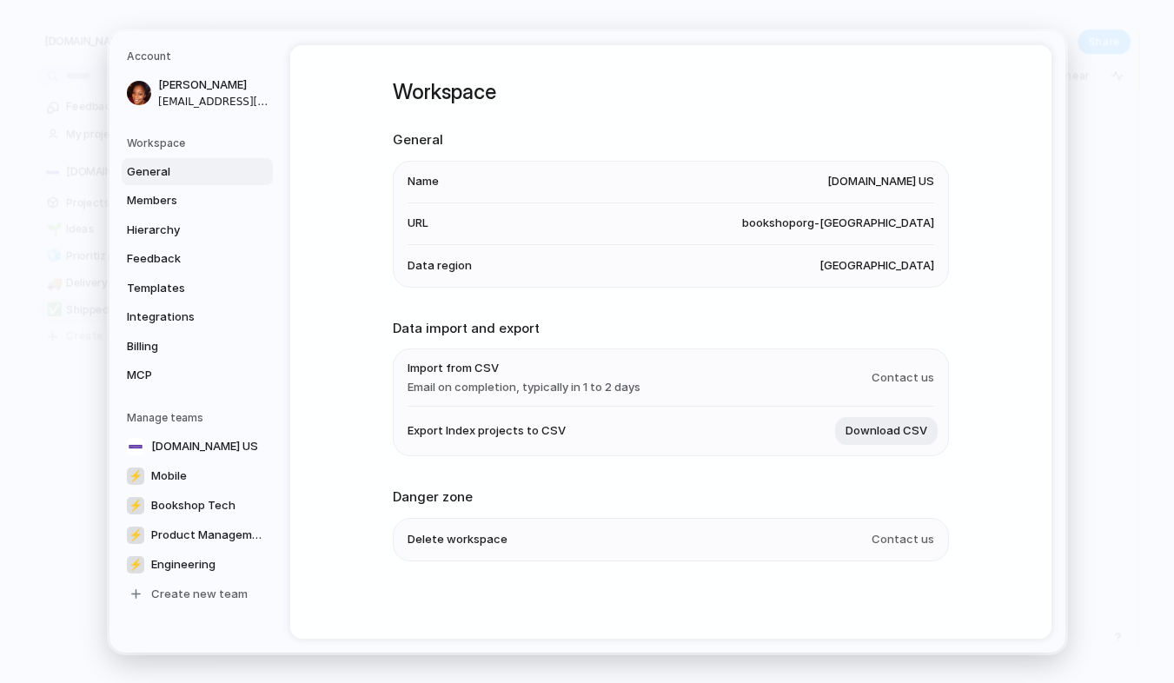
click at [465, 228] on li "URL bookshoporg-[GEOGRAPHIC_DATA]" at bounding box center [670, 223] width 526 height 42
click at [155, 341] on span "Billing" at bounding box center [182, 345] width 111 height 17
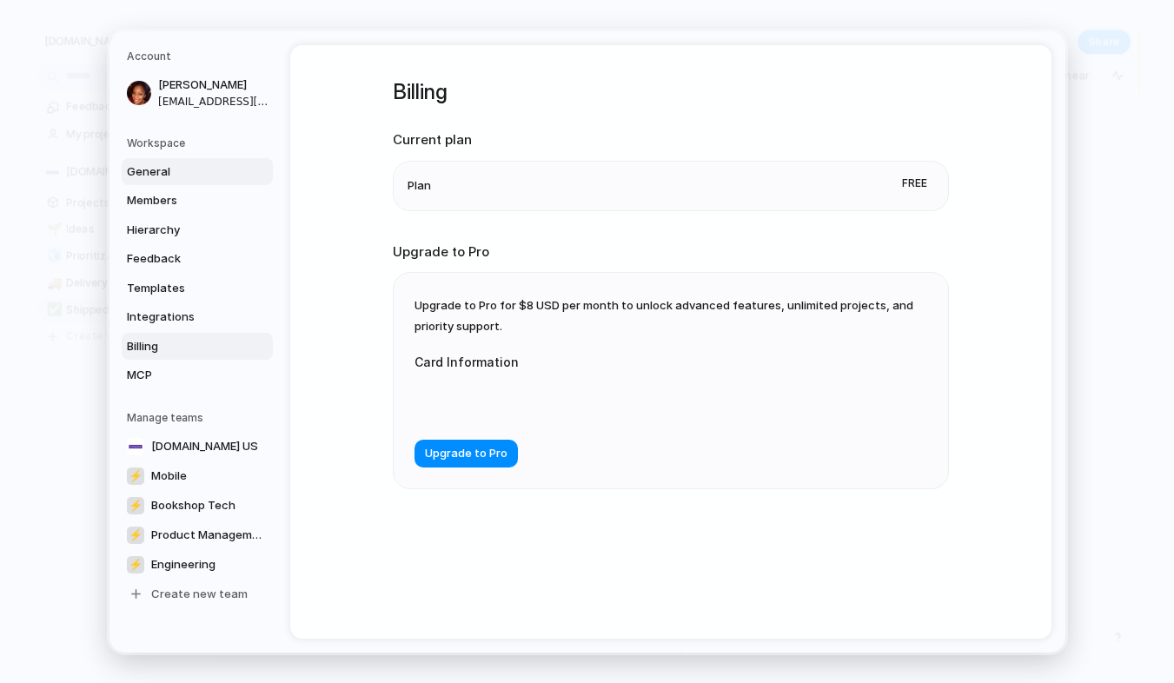
click at [175, 179] on span "General" at bounding box center [182, 170] width 111 height 17
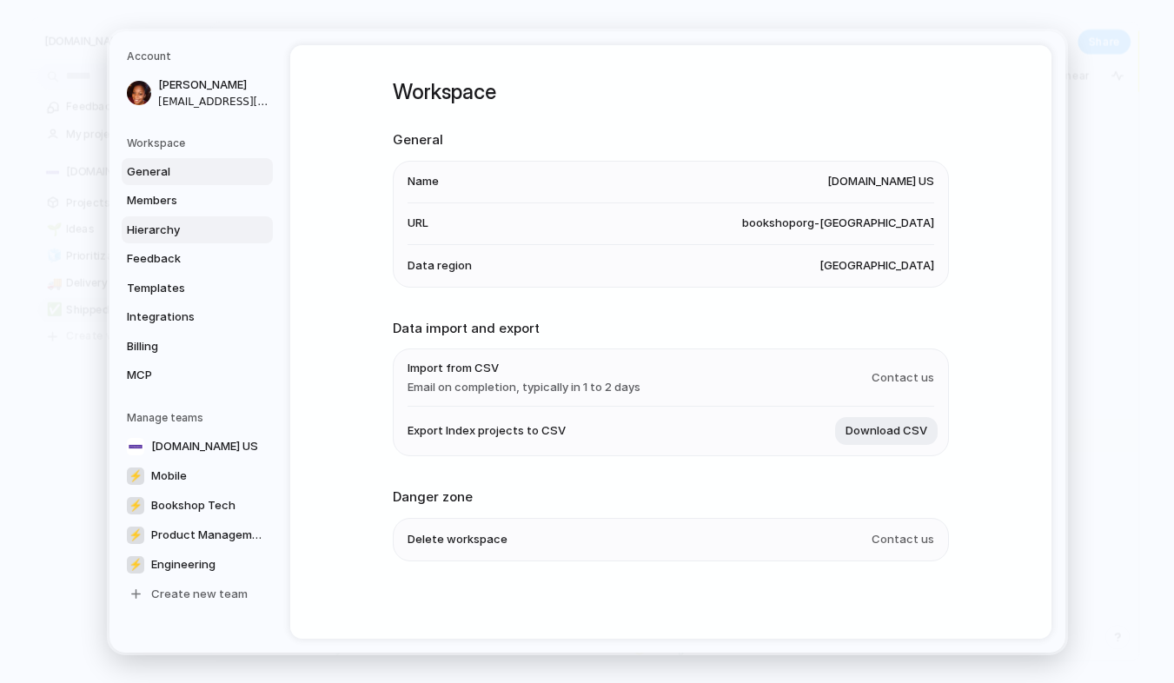
click at [175, 224] on span "Hierarchy" at bounding box center [182, 229] width 111 height 17
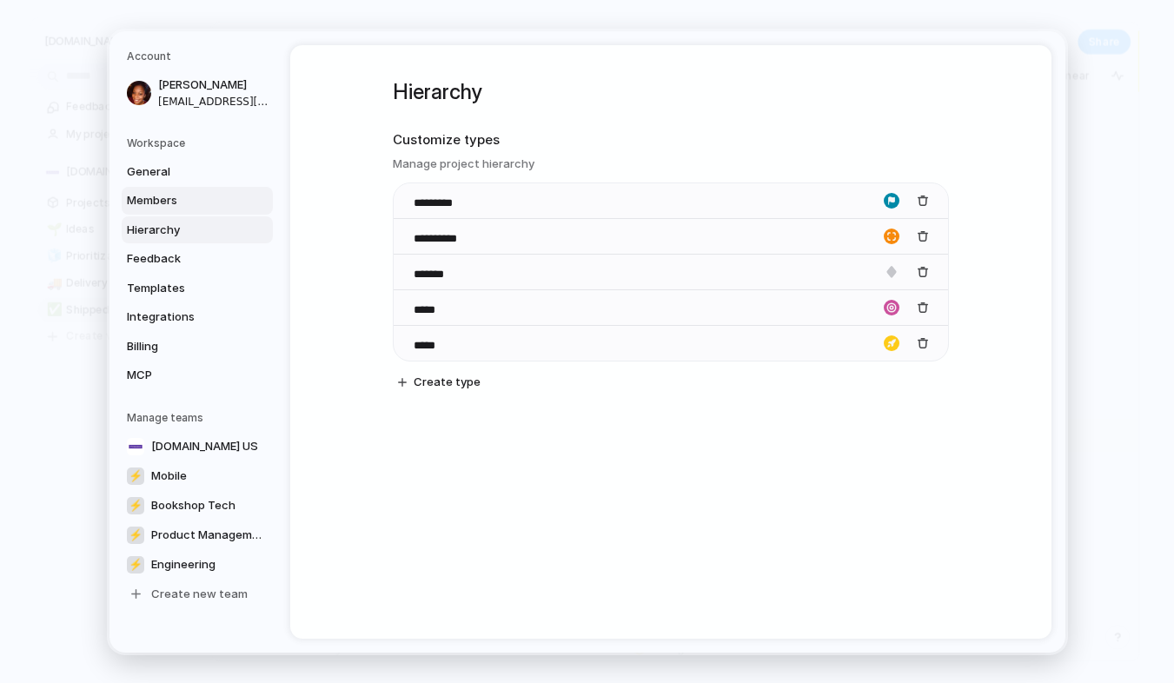
click at [174, 208] on link "Members" at bounding box center [197, 201] width 151 height 28
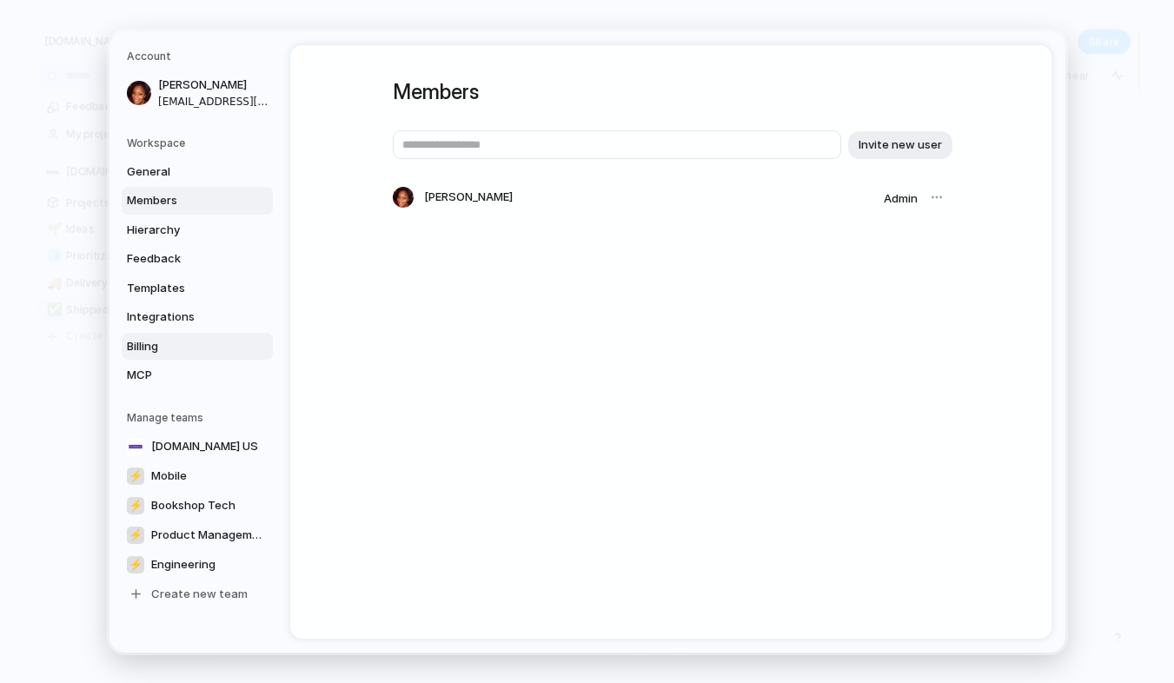
click at [159, 342] on span "Billing" at bounding box center [182, 345] width 111 height 17
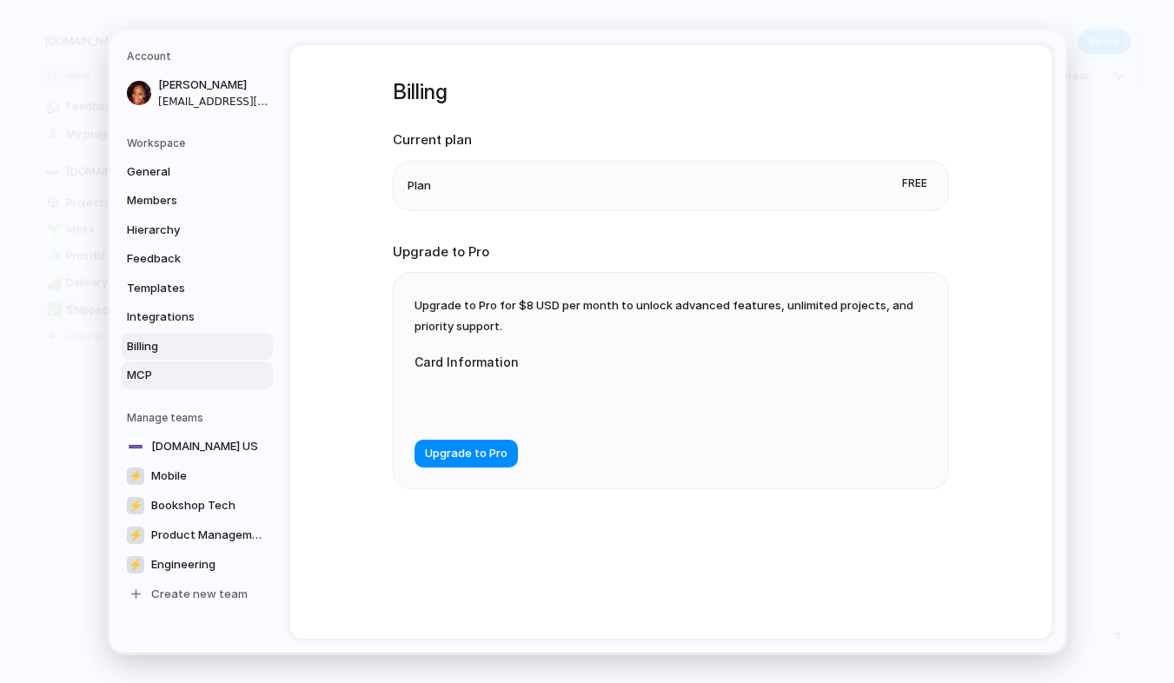
click at [166, 367] on span "MCP" at bounding box center [182, 375] width 111 height 17
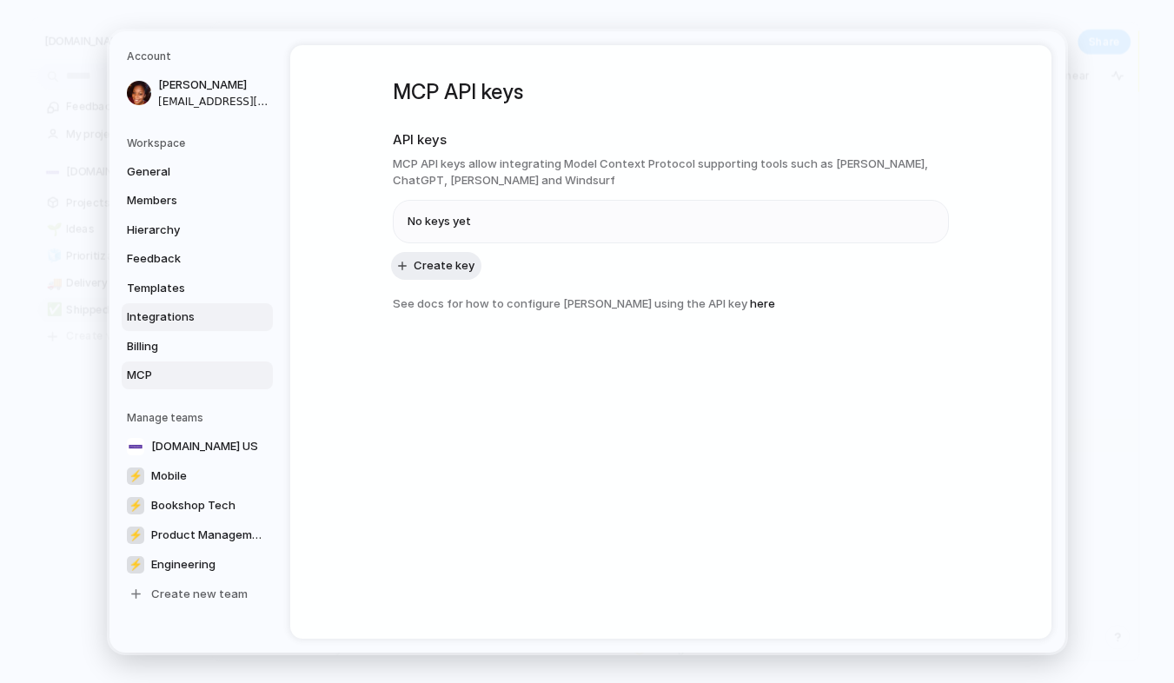
click at [176, 315] on span "Integrations" at bounding box center [182, 316] width 111 height 17
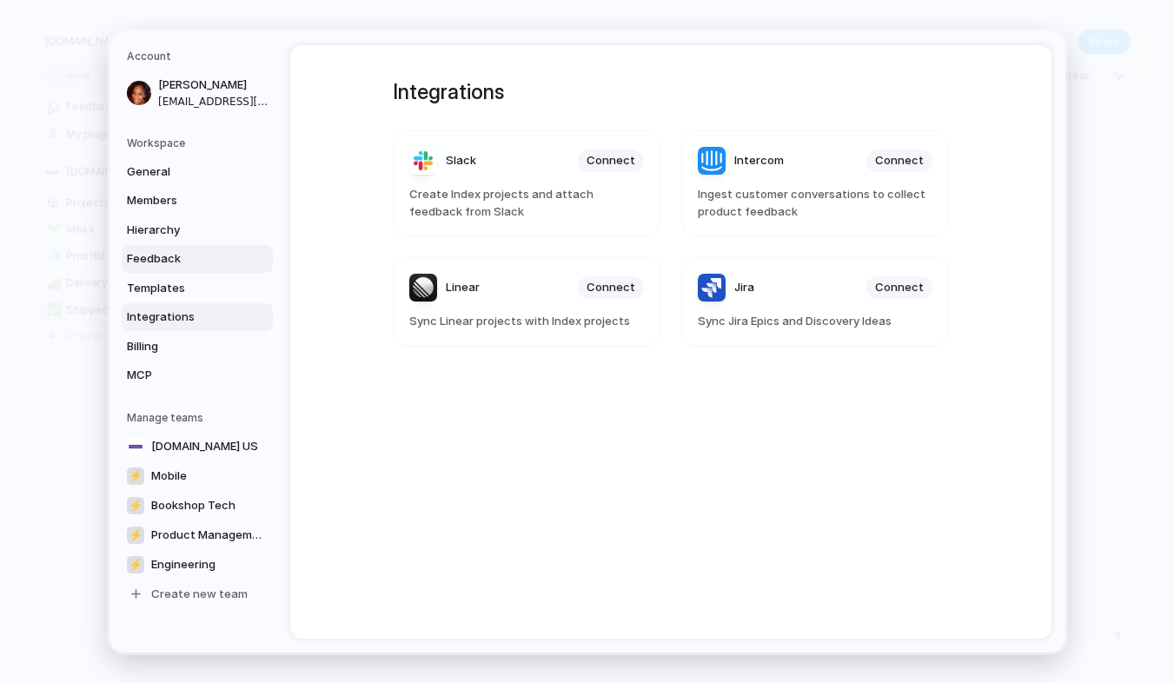
click at [193, 271] on link "Feedback" at bounding box center [197, 259] width 151 height 28
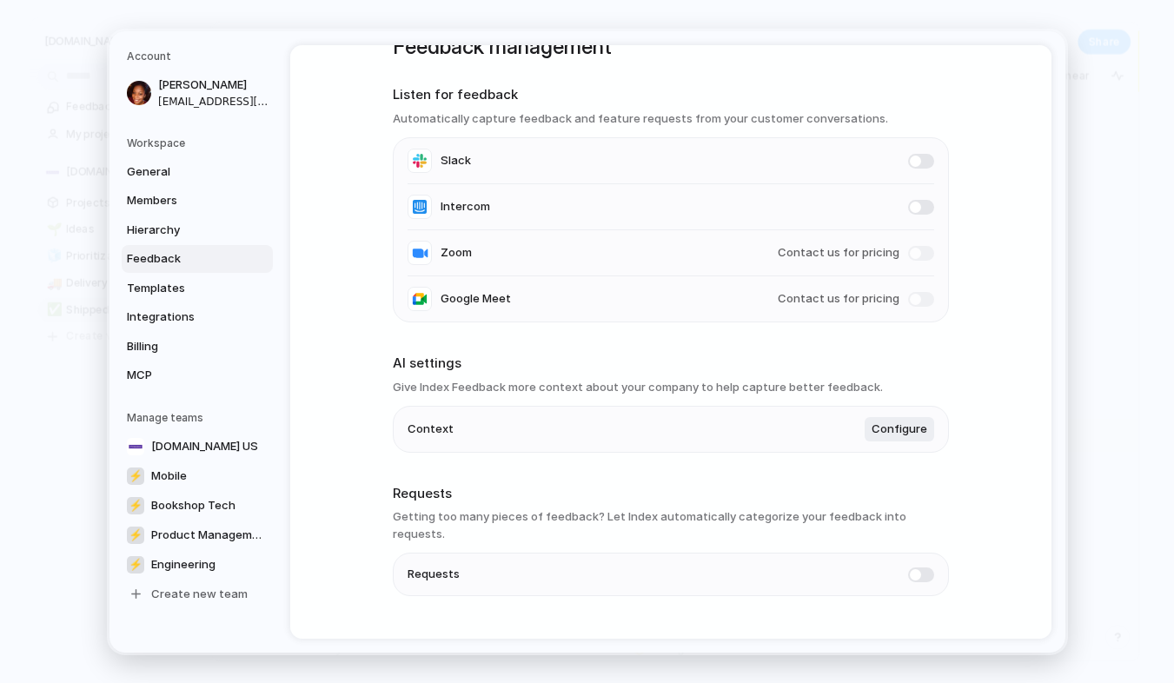
scroll to position [68, 0]
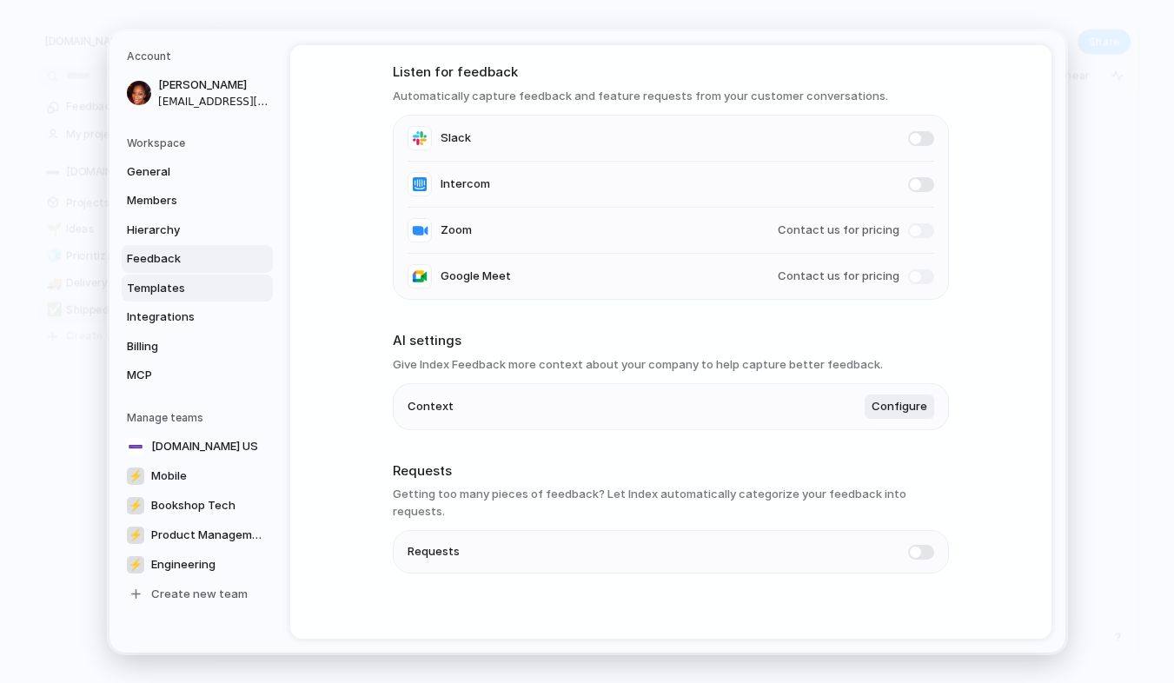
click at [156, 282] on span "Templates" at bounding box center [182, 287] width 111 height 17
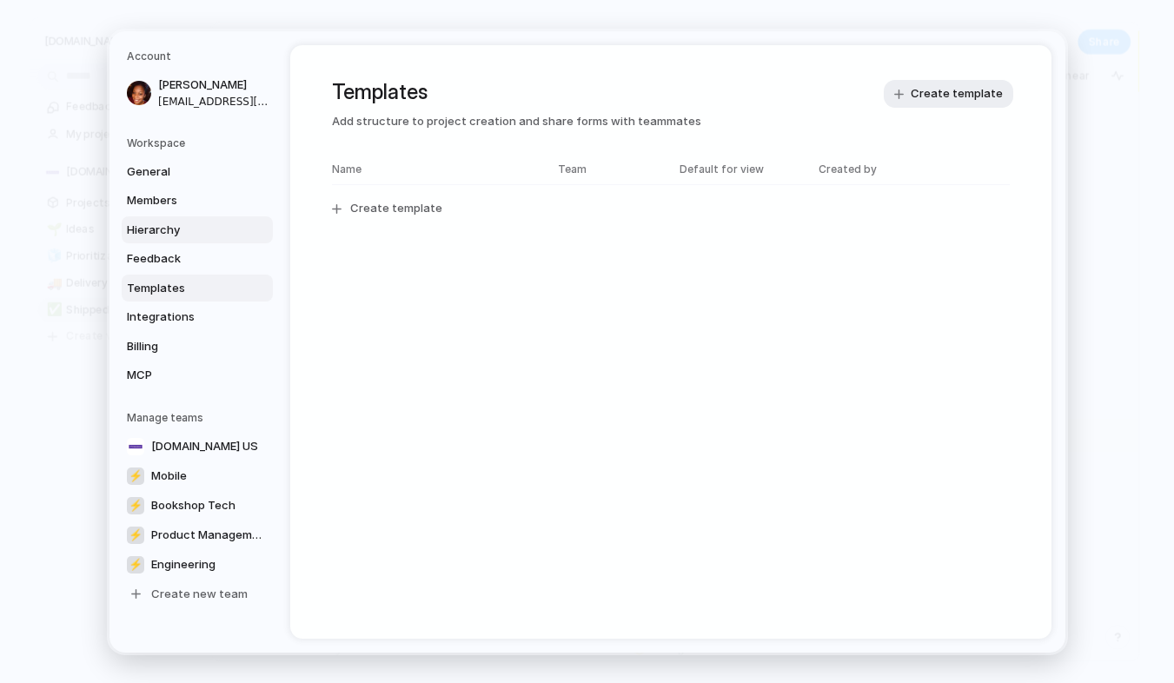
click at [175, 222] on span "Hierarchy" at bounding box center [182, 229] width 111 height 17
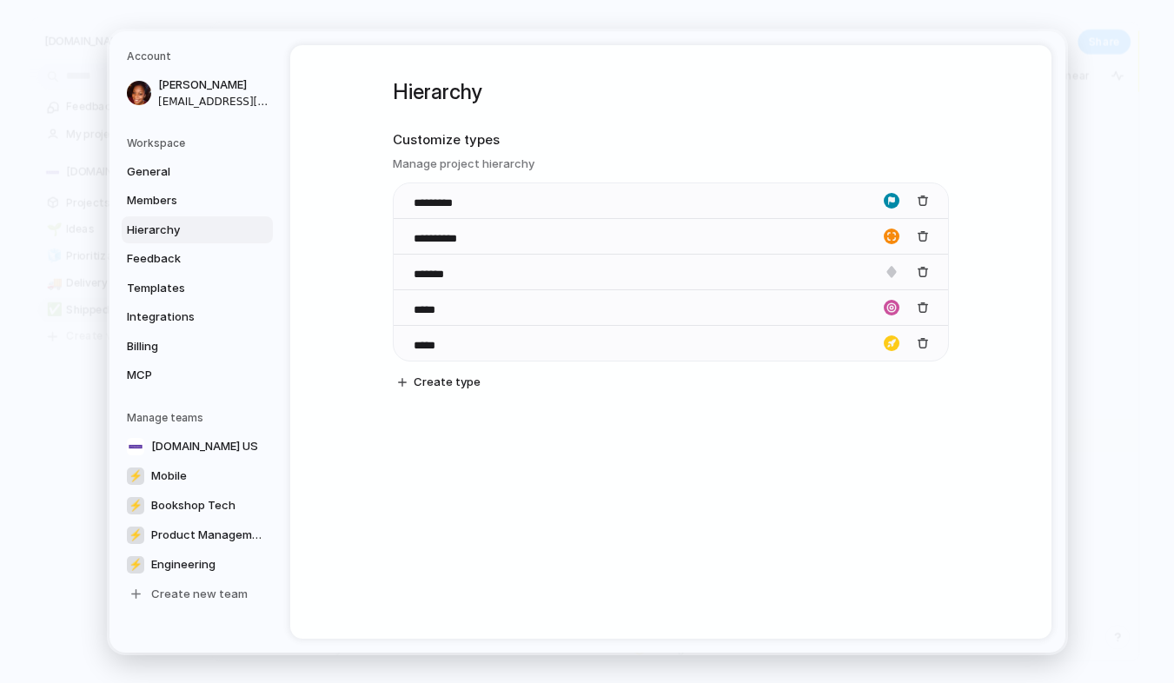
click at [180, 241] on link "Hierarchy" at bounding box center [197, 229] width 151 height 28
click at [179, 197] on span "Members" at bounding box center [182, 200] width 111 height 17
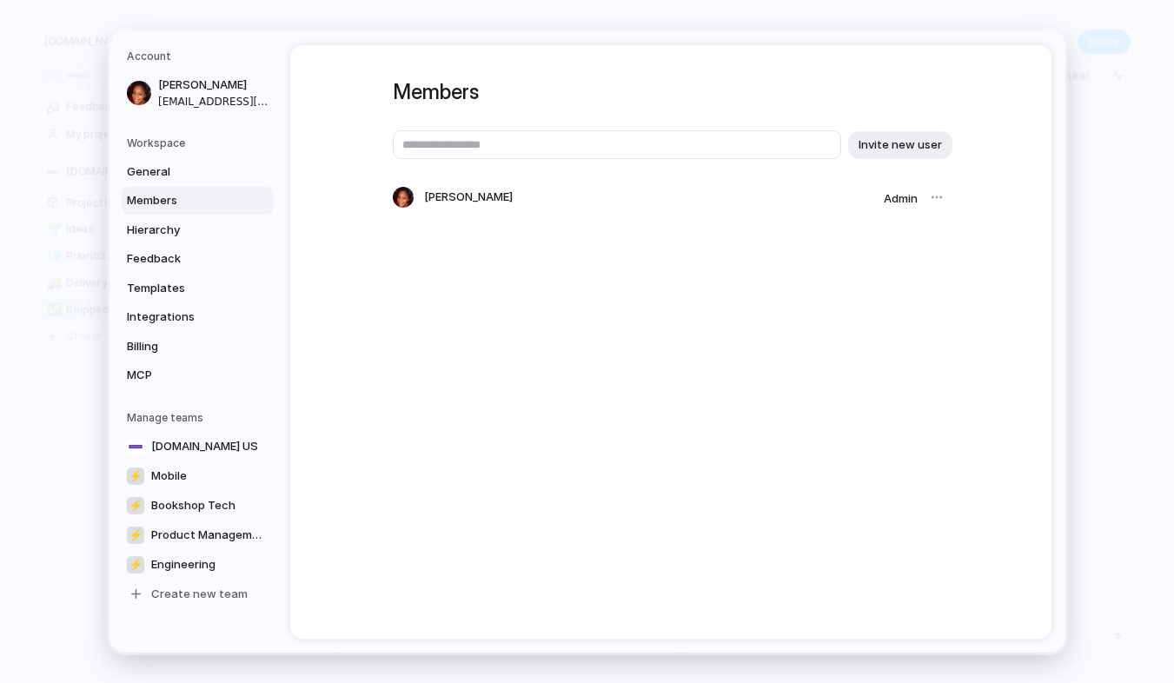
click at [942, 194] on div at bounding box center [936, 197] width 24 height 24
click at [200, 561] on span "Engineering" at bounding box center [183, 563] width 64 height 17
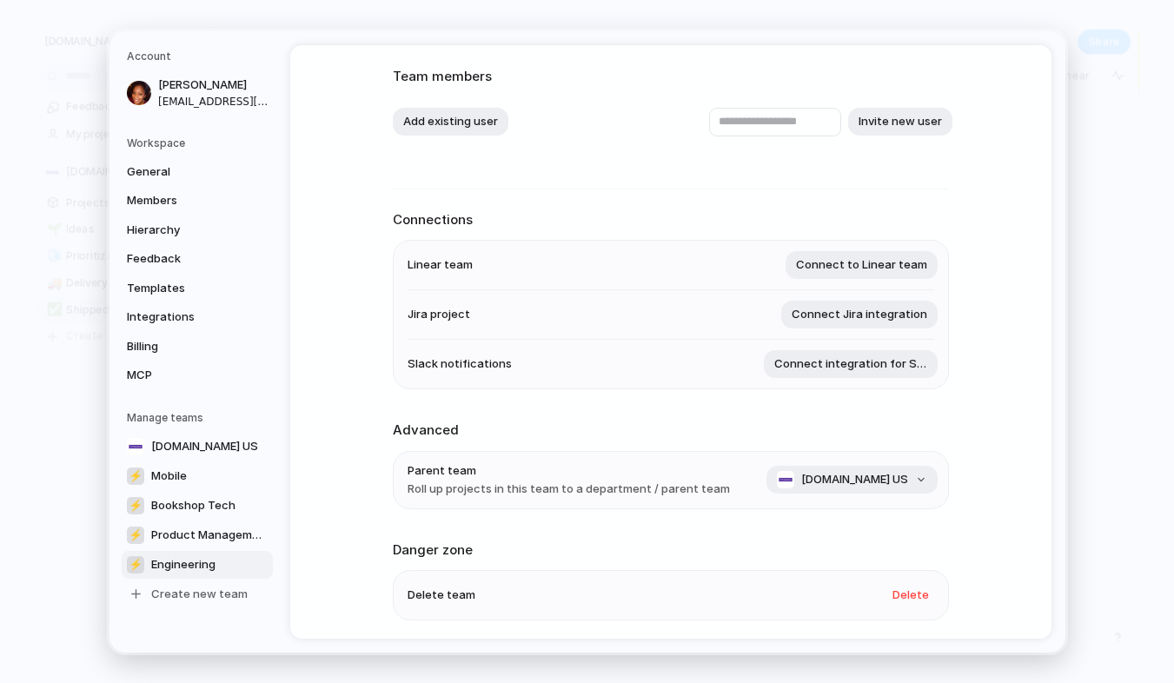
scroll to position [95, 0]
click at [883, 463] on li "Parent team Roll up projects in this team to a department / parent team [DOMAIN…" at bounding box center [670, 480] width 526 height 56
click at [883, 471] on button "[DOMAIN_NAME] US" at bounding box center [851, 480] width 171 height 28
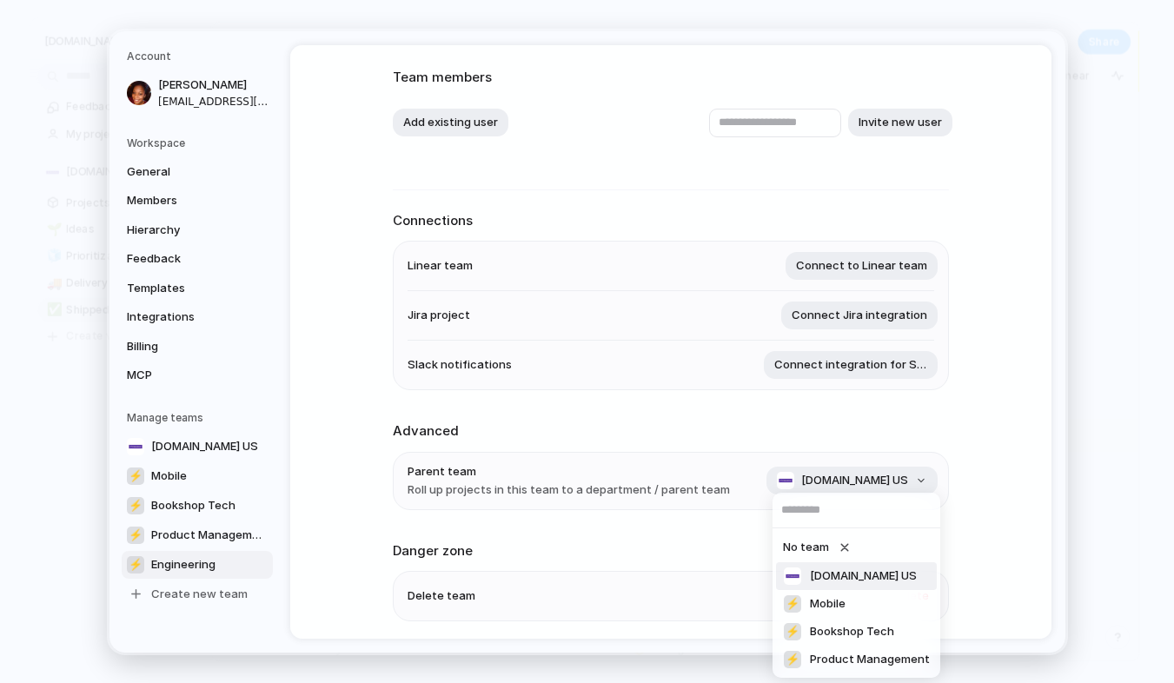
click at [982, 525] on div "No team [DOMAIN_NAME] US ⚡ Mobile ⚡ Bookshop Tech ⚡ Product Management" at bounding box center [587, 341] width 1174 height 683
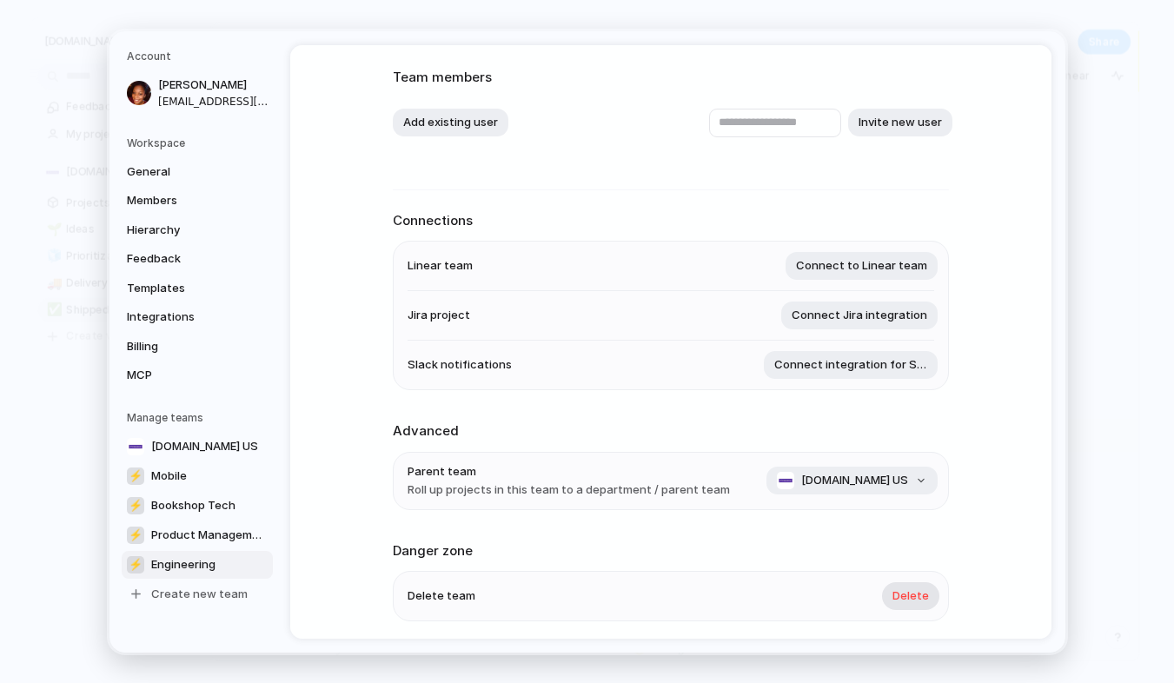
click at [909, 597] on span "Delete" at bounding box center [910, 595] width 36 height 17
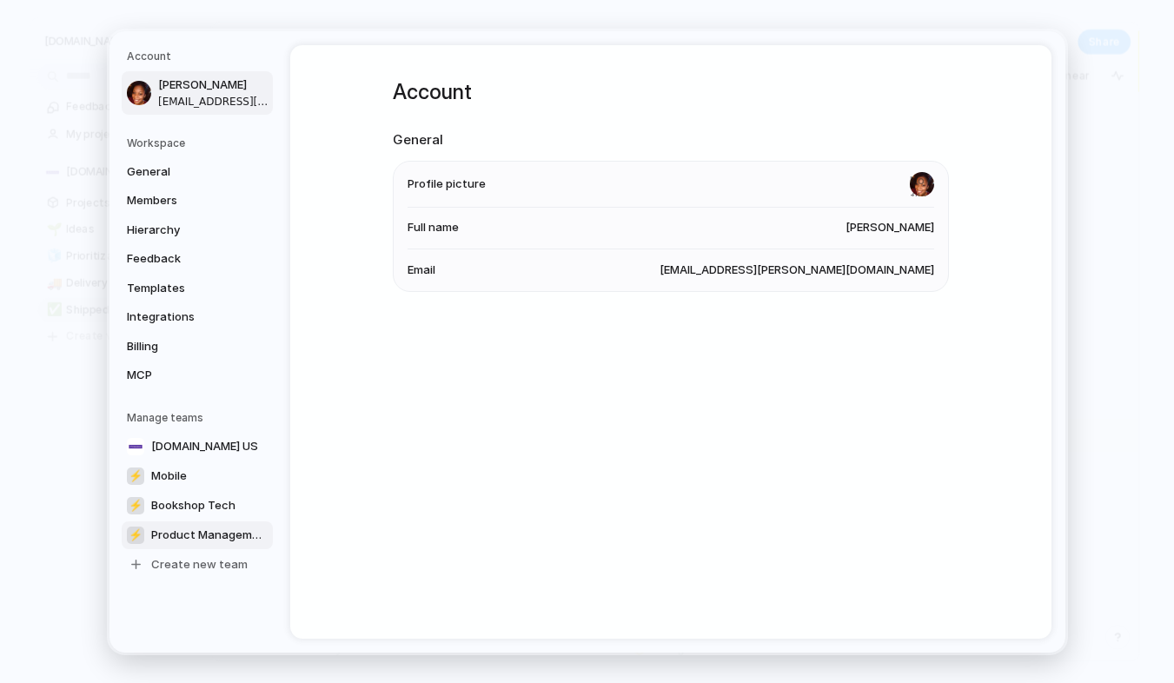
click at [227, 534] on span "Product Management" at bounding box center [209, 534] width 116 height 17
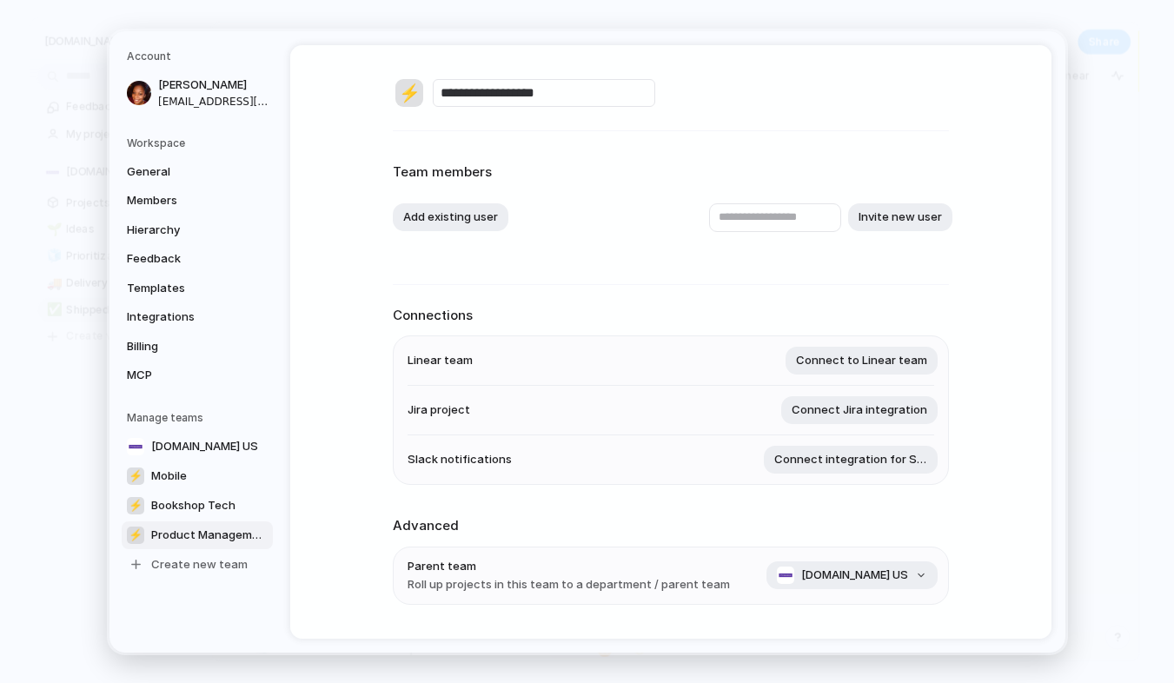
click at [264, 530] on span "Product Management" at bounding box center [209, 534] width 116 height 17
click at [189, 478] on link "⚡ Mobile" at bounding box center [197, 475] width 151 height 28
click at [241, 444] on span "[DOMAIN_NAME] US" at bounding box center [204, 445] width 107 height 17
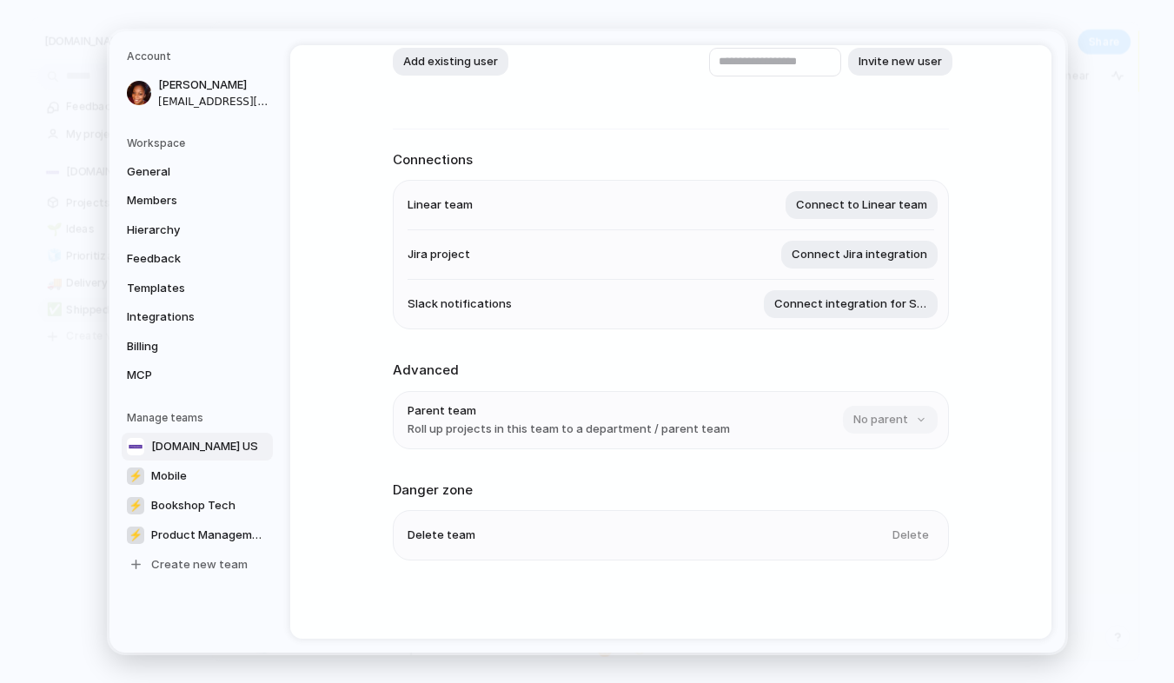
click at [915, 533] on div "Delete" at bounding box center [908, 535] width 52 height 28
click at [214, 539] on span "Product Management" at bounding box center [209, 534] width 116 height 17
type input "**********"
click at [900, 528] on span "Delete" at bounding box center [910, 534] width 36 height 17
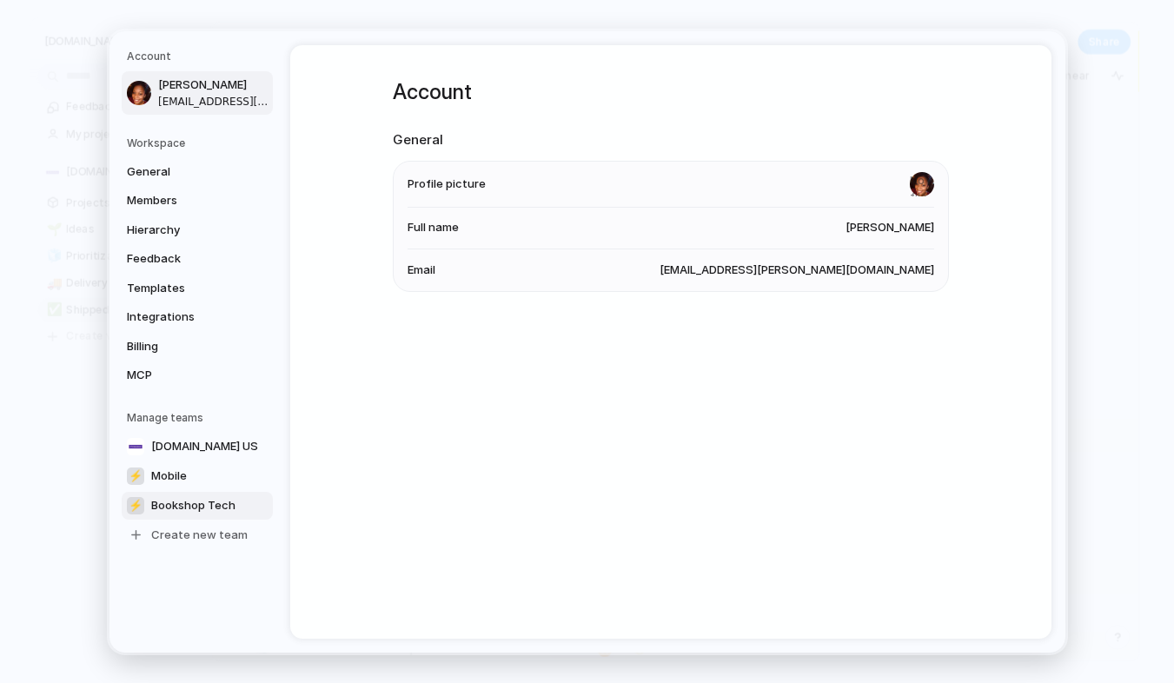
click at [205, 500] on span "Bookshop Tech" at bounding box center [193, 504] width 84 height 17
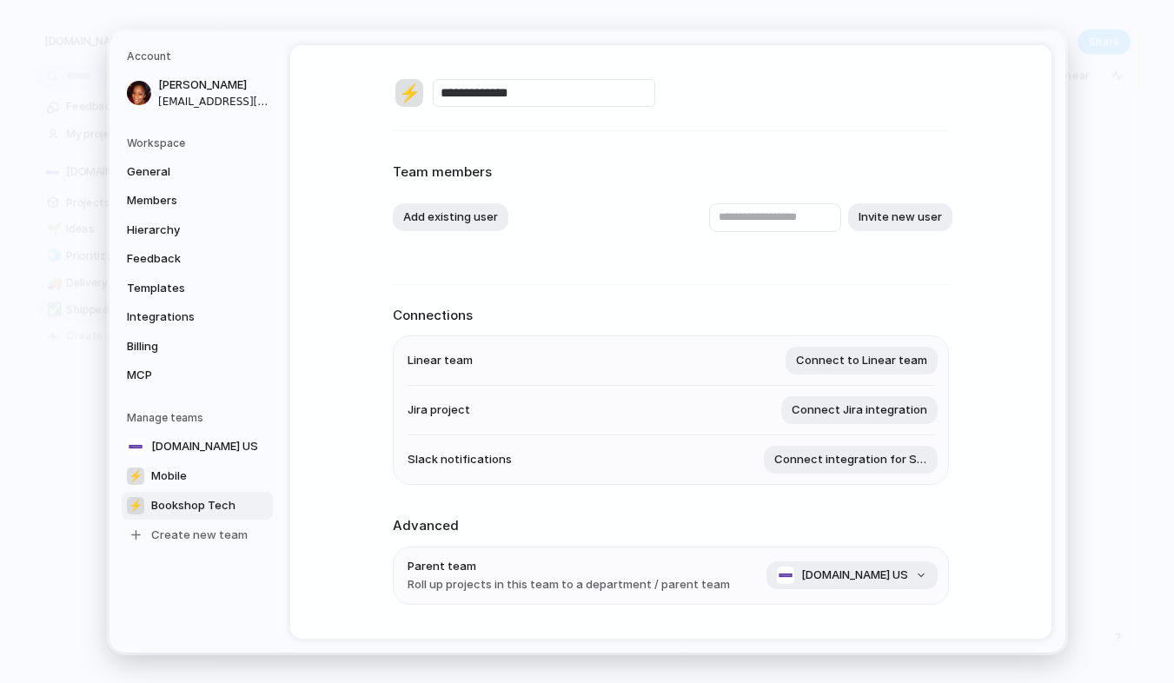
scroll to position [159, 0]
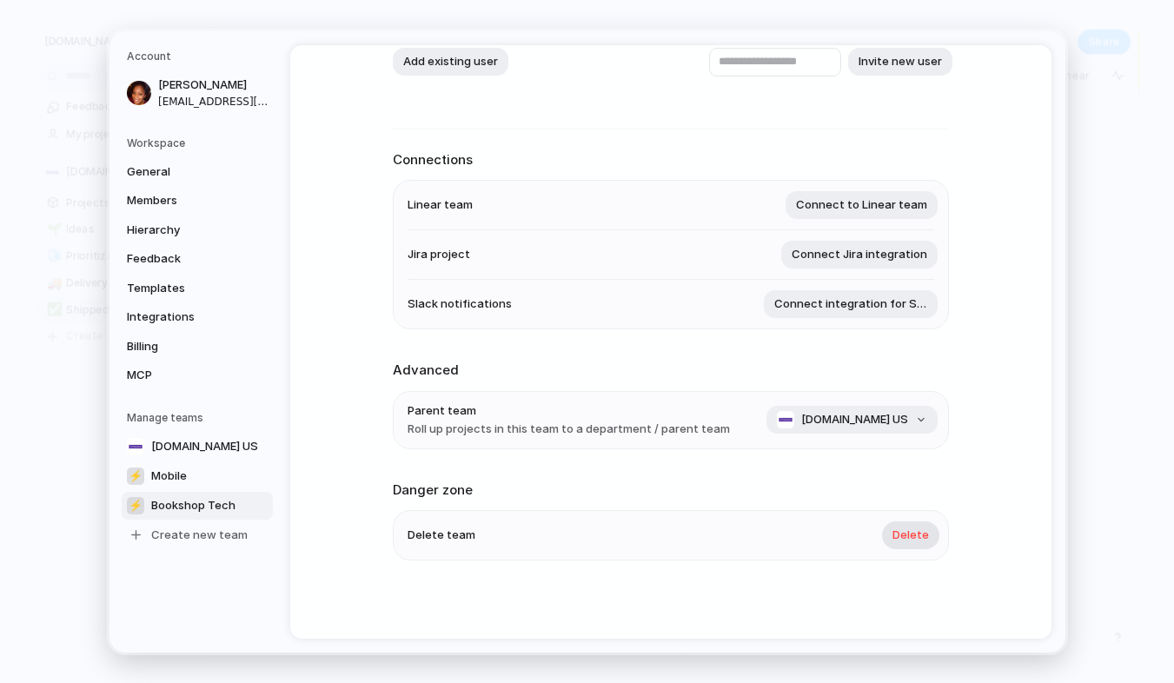
click at [917, 525] on button "Delete" at bounding box center [910, 535] width 57 height 28
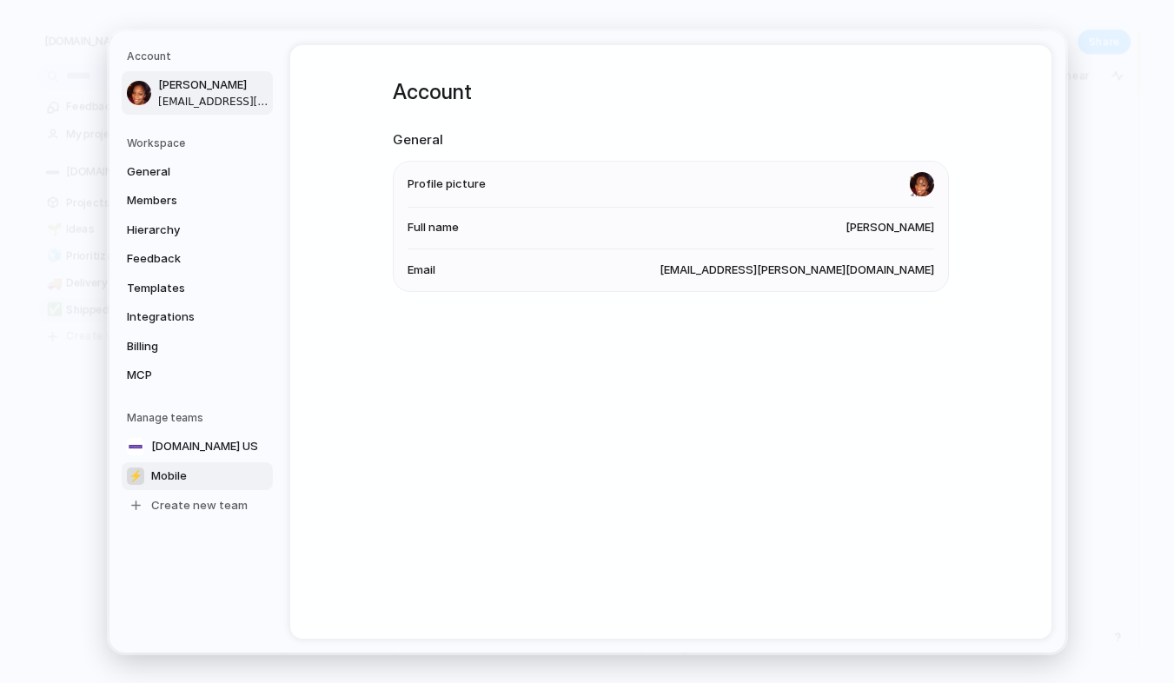
click at [202, 474] on link "⚡ Mobile" at bounding box center [197, 475] width 151 height 28
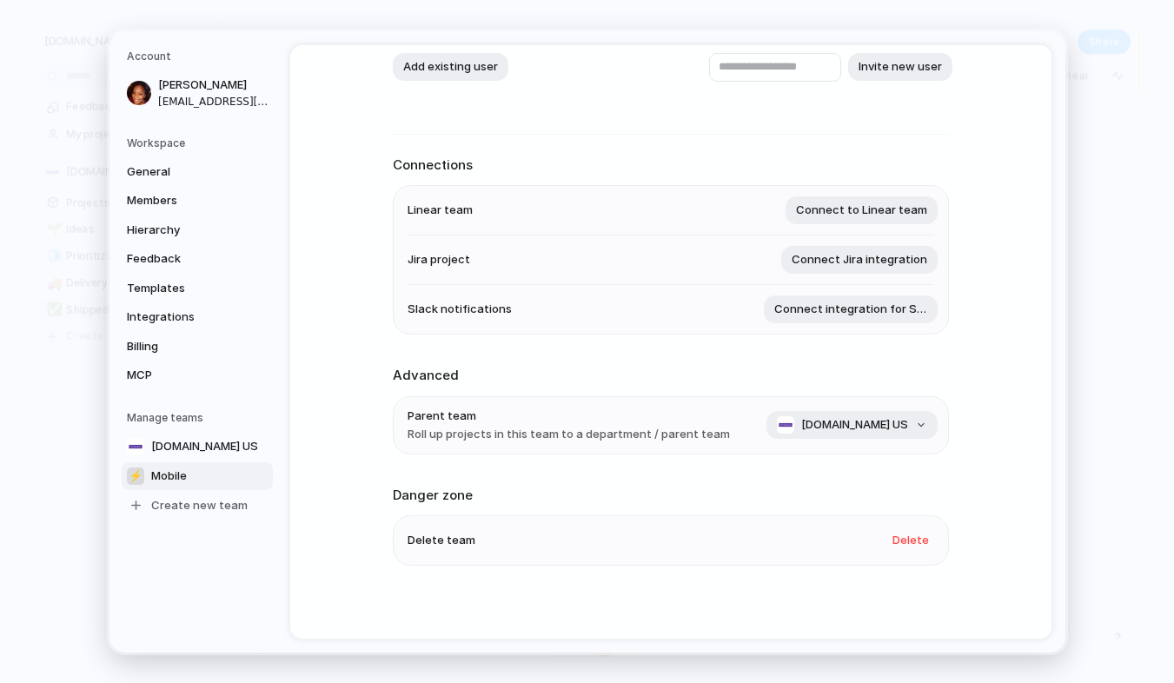
scroll to position [159, 0]
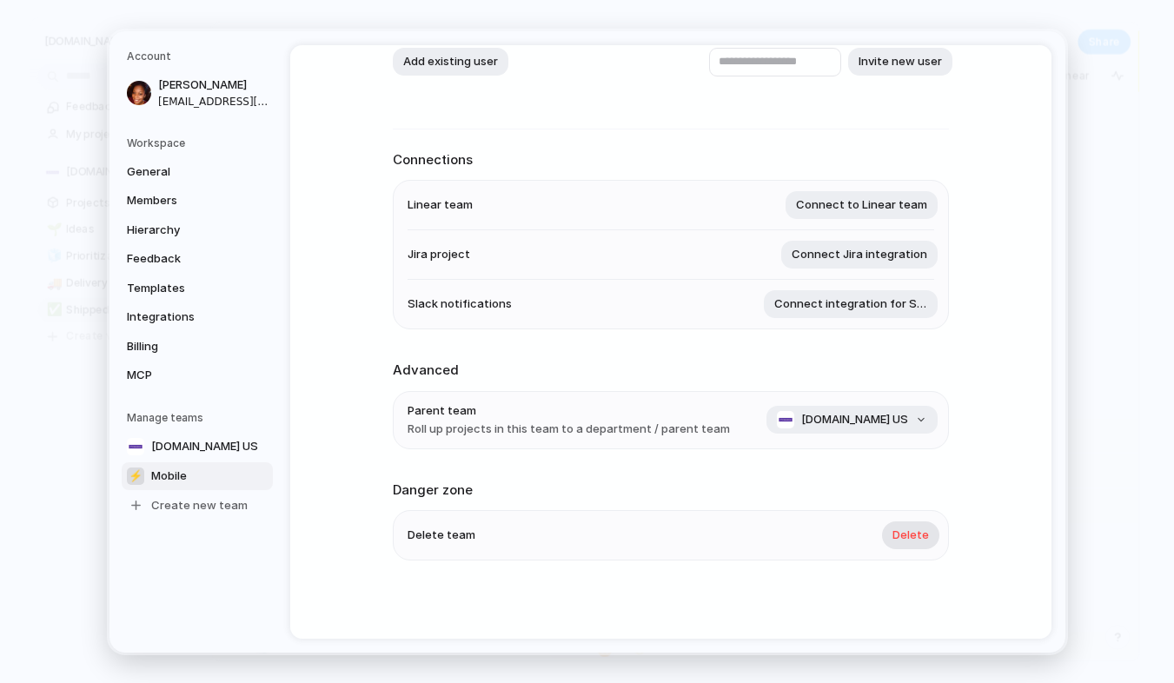
click at [922, 524] on button "Delete" at bounding box center [910, 535] width 57 height 28
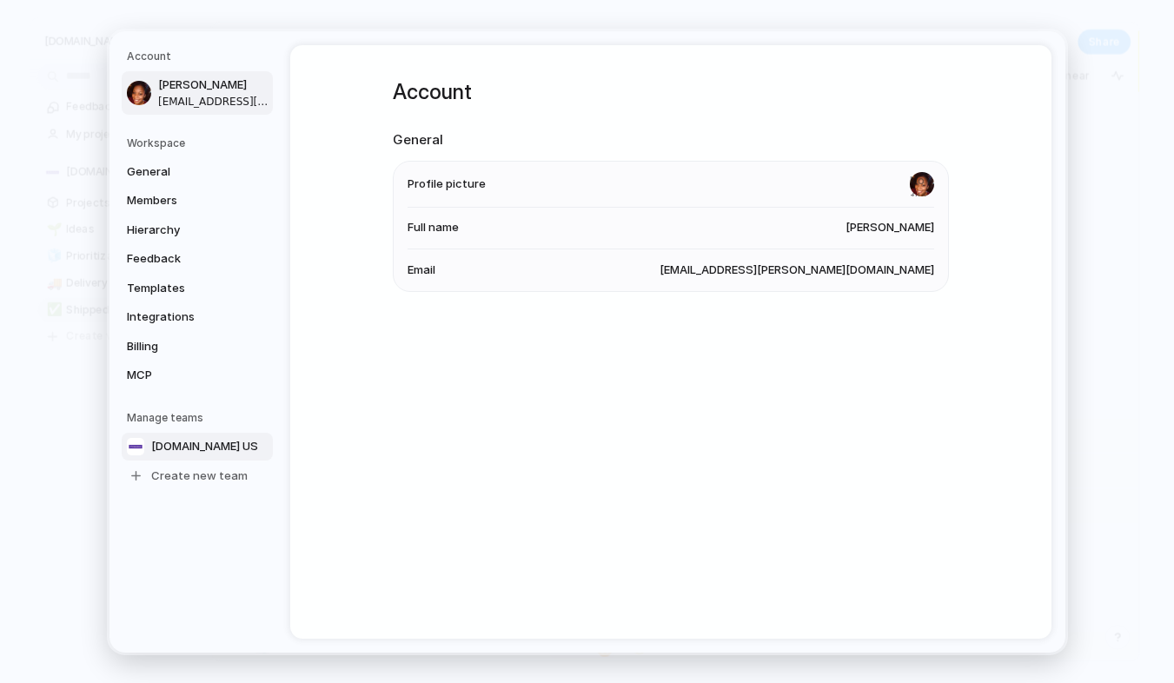
click at [176, 447] on span "[DOMAIN_NAME] US" at bounding box center [204, 445] width 107 height 17
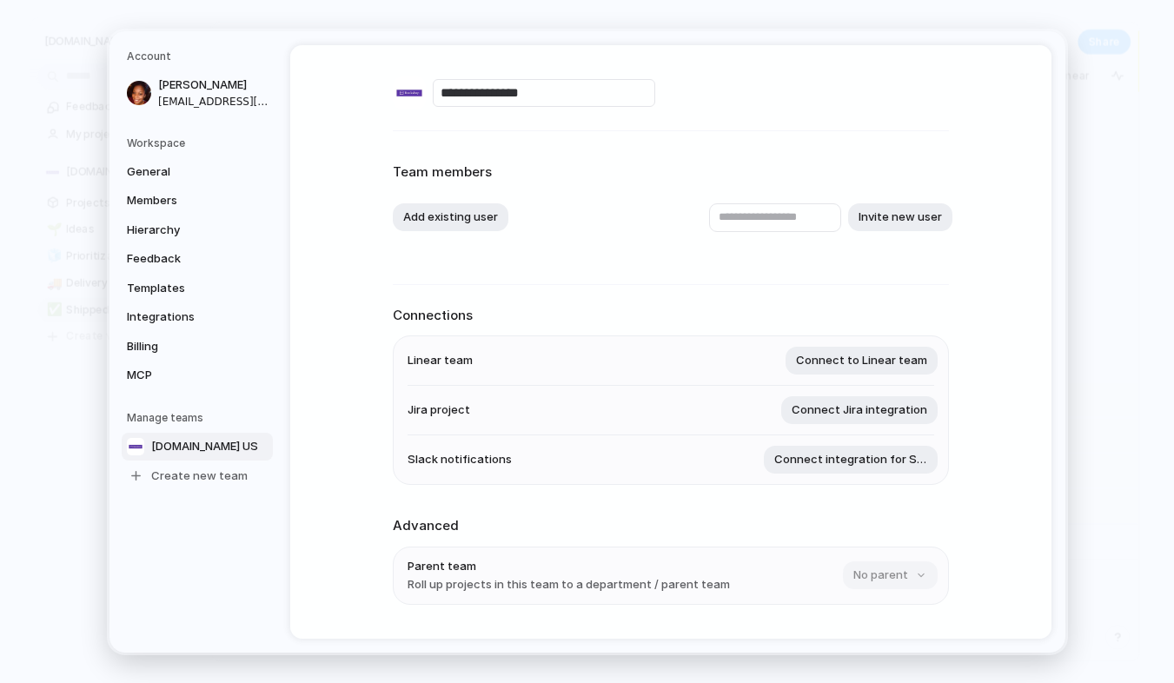
scroll to position [159, 0]
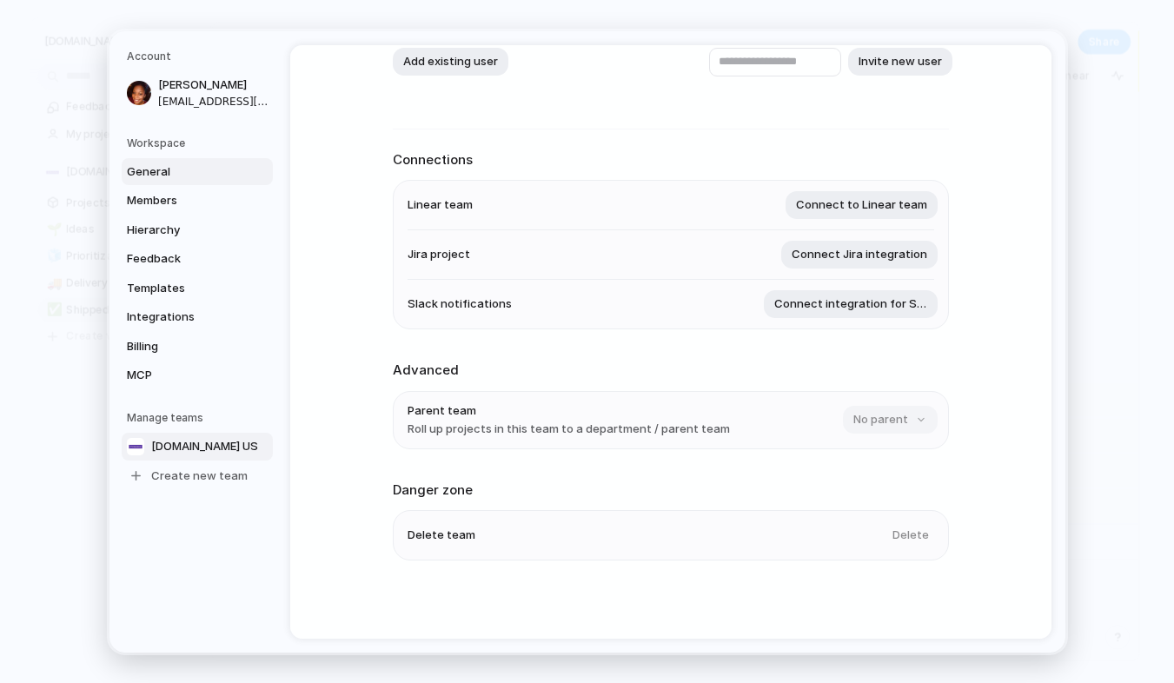
click at [185, 163] on span "General" at bounding box center [182, 170] width 111 height 17
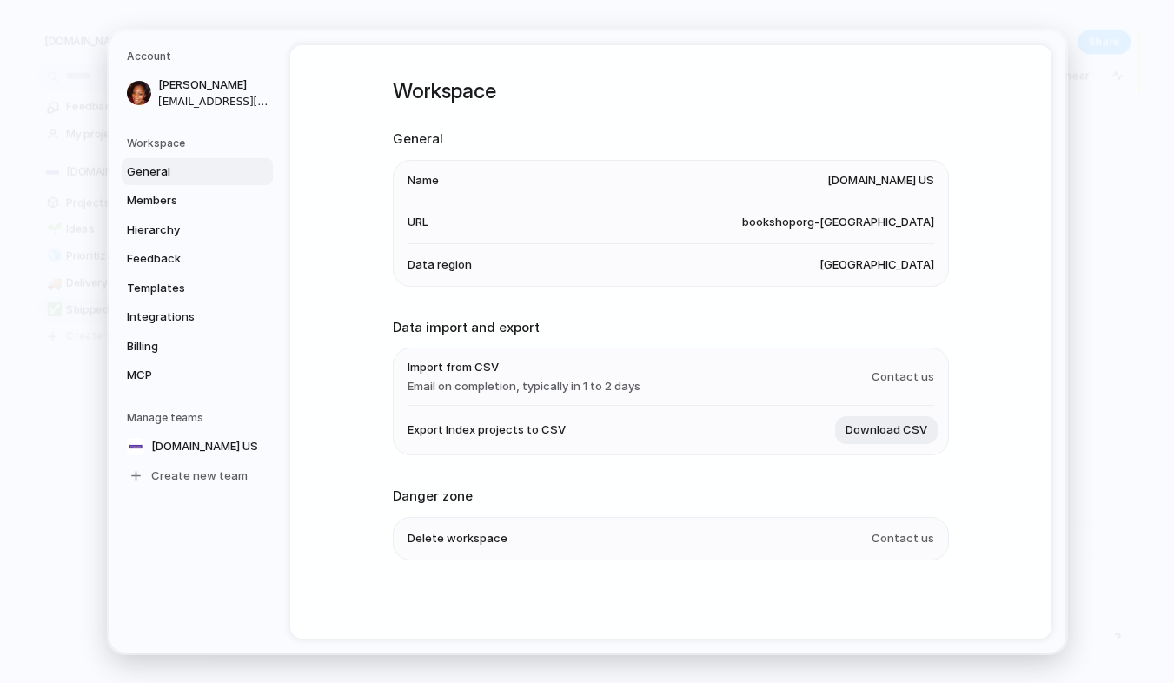
click at [167, 138] on h5 "Workspace" at bounding box center [200, 143] width 146 height 16
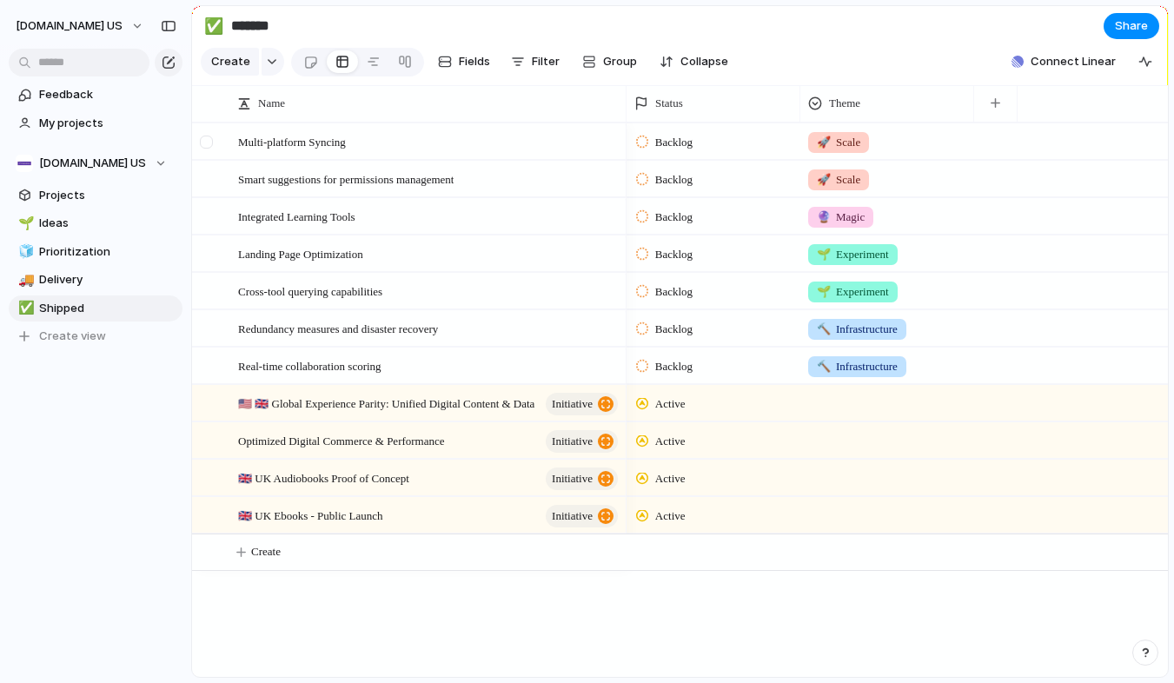
click at [210, 142] on div at bounding box center [206, 142] width 13 height 13
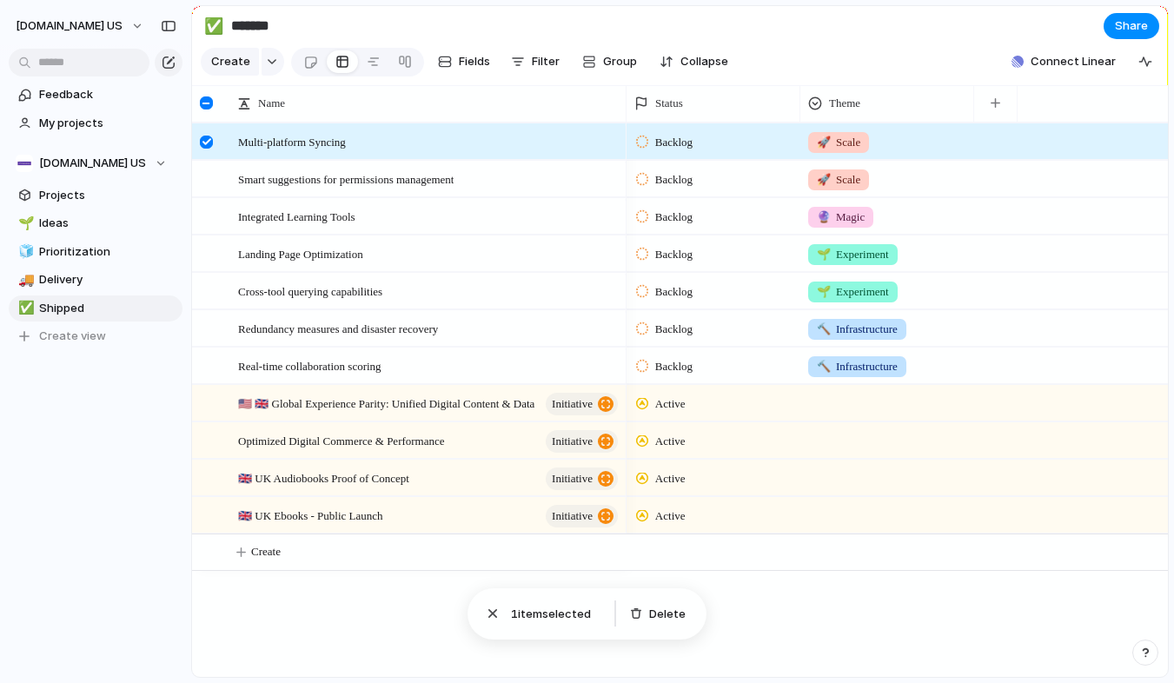
click at [206, 102] on div at bounding box center [206, 102] width 13 height 13
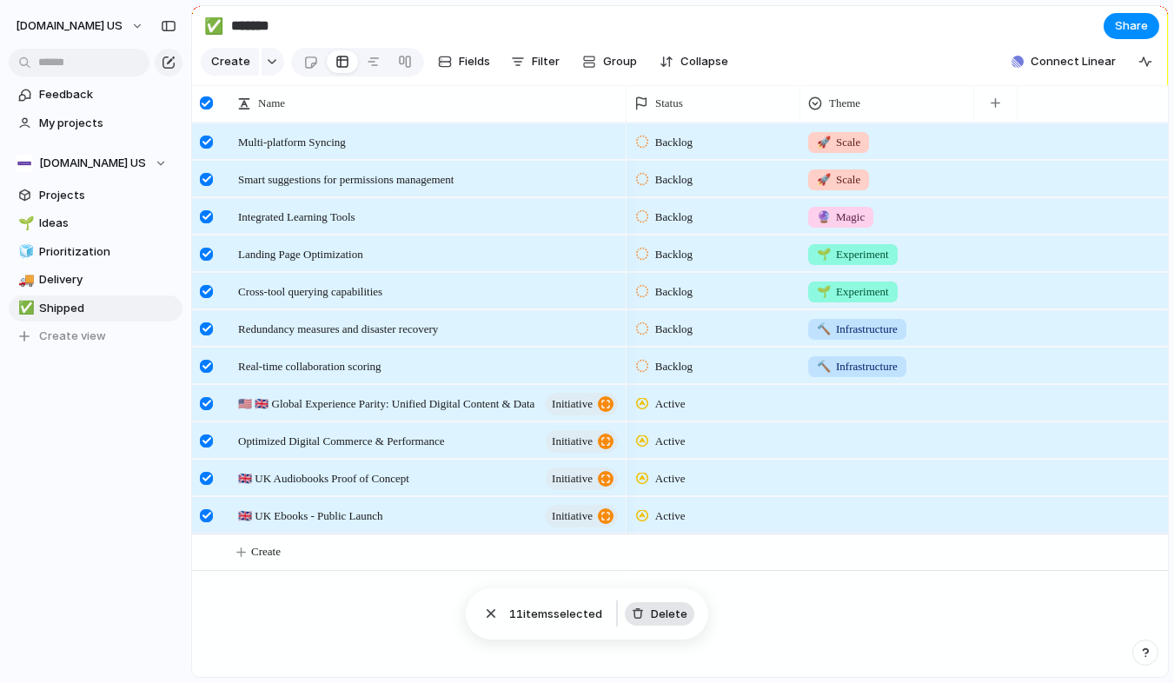
click at [661, 617] on span "Delete" at bounding box center [669, 613] width 36 height 17
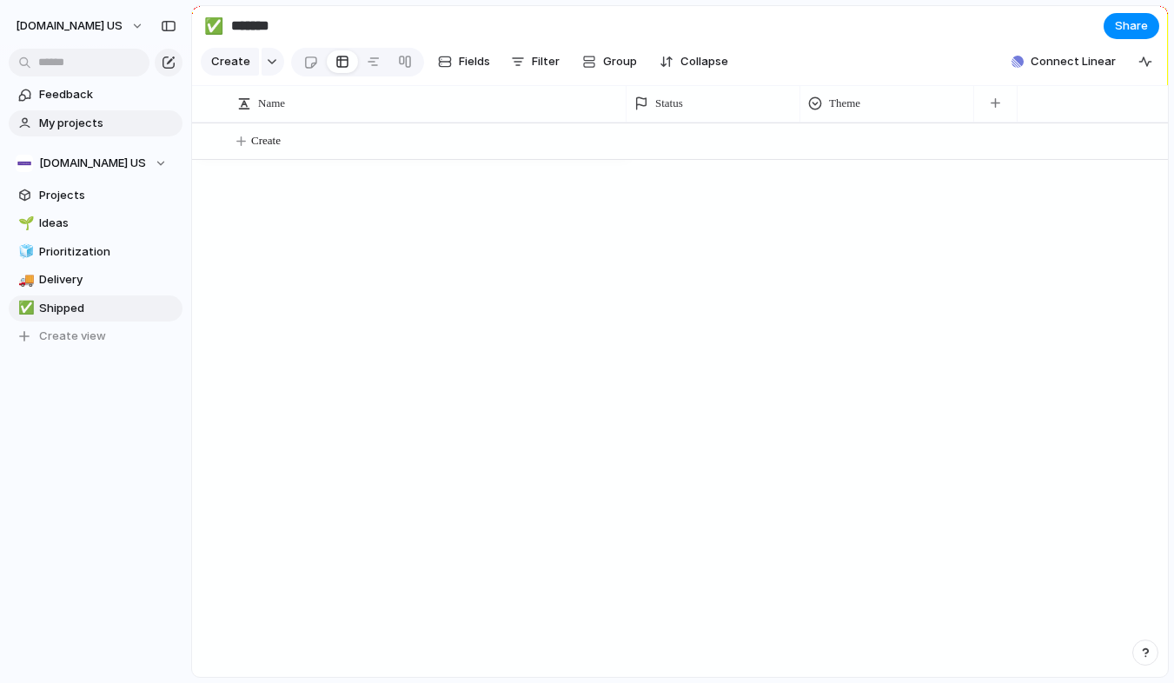
click at [85, 113] on link "My projects" at bounding box center [96, 123] width 174 height 26
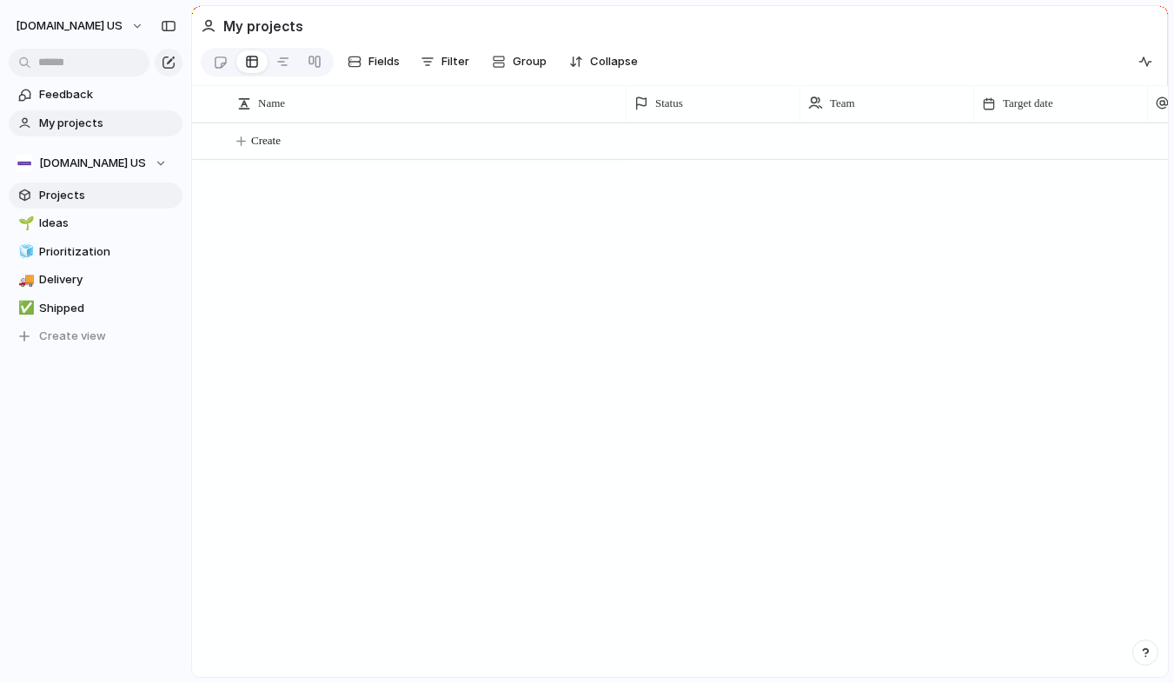
click at [69, 194] on span "Projects" at bounding box center [107, 195] width 137 height 17
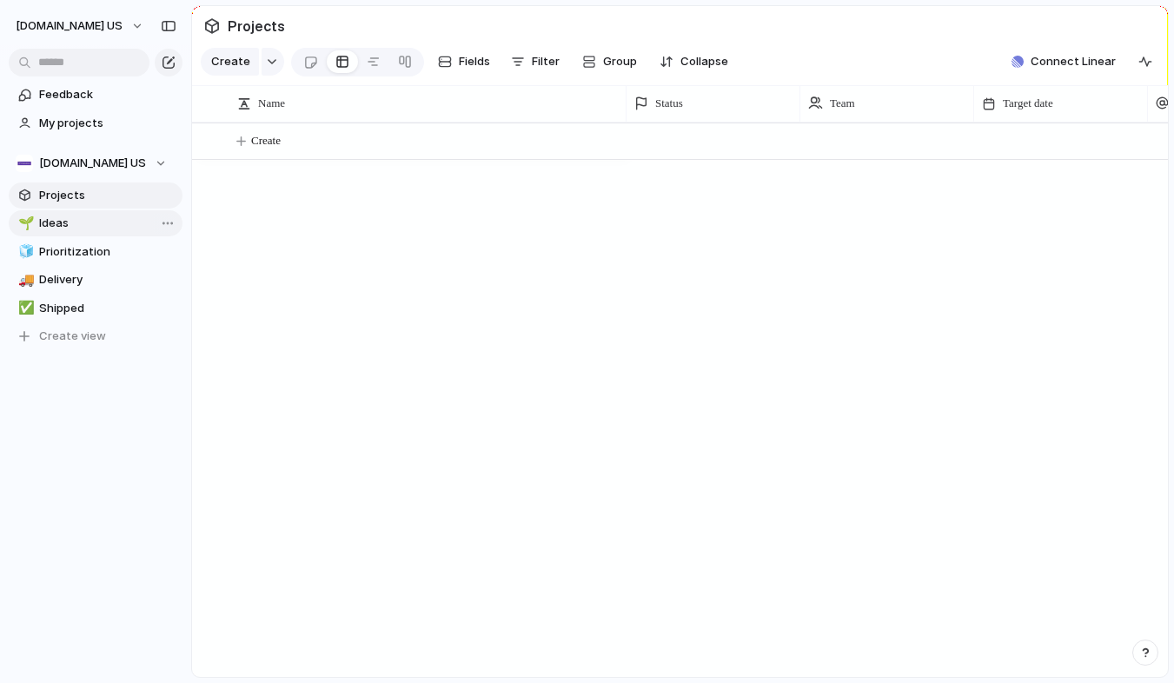
click at [65, 222] on span "Ideas" at bounding box center [107, 223] width 137 height 17
click at [64, 250] on span "Prioritization" at bounding box center [107, 251] width 137 height 17
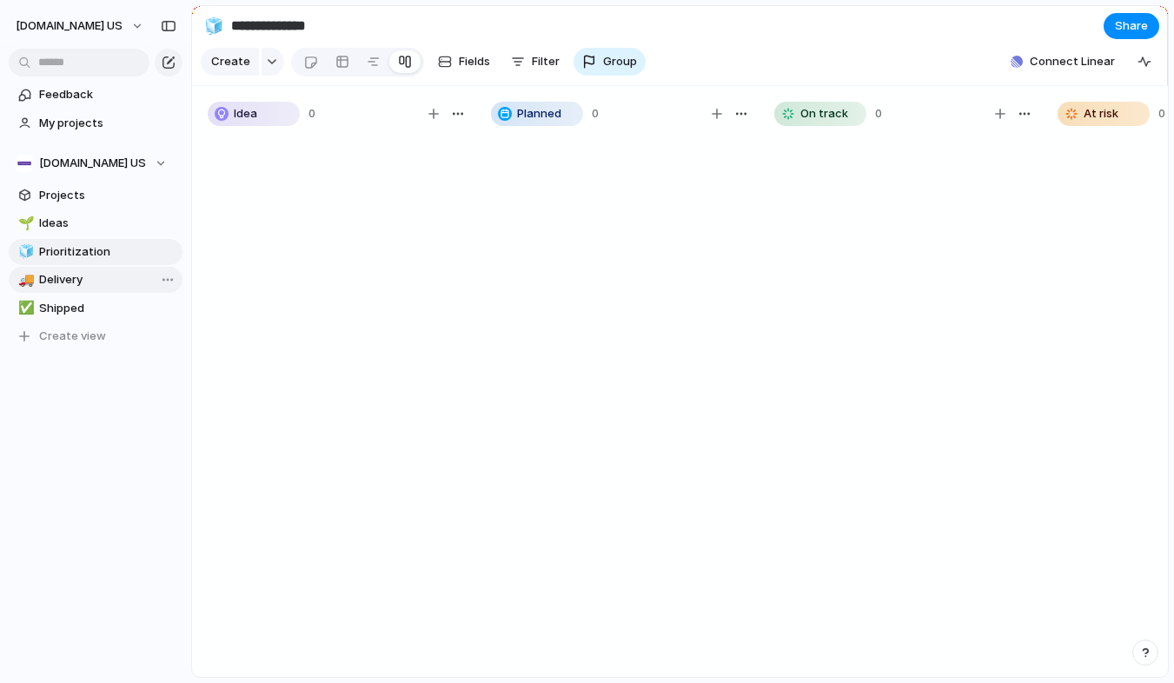
click at [60, 275] on span "Delivery" at bounding box center [107, 279] width 137 height 17
type input "********"
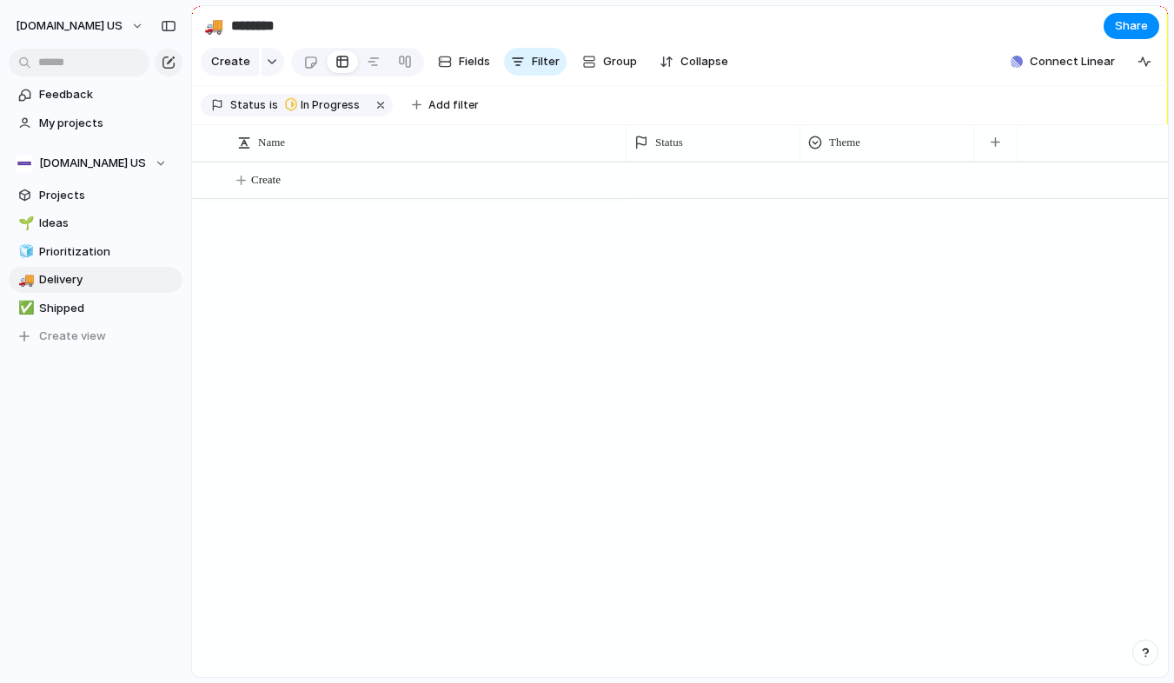
click at [56, 294] on div "🌱 Ideas 🧊 Prioritization 🚚 Delivery ✅ Shipped To pick up a draggable item, pres…" at bounding box center [96, 279] width 174 height 139
click at [63, 195] on span "Projects" at bounding box center [107, 195] width 137 height 17
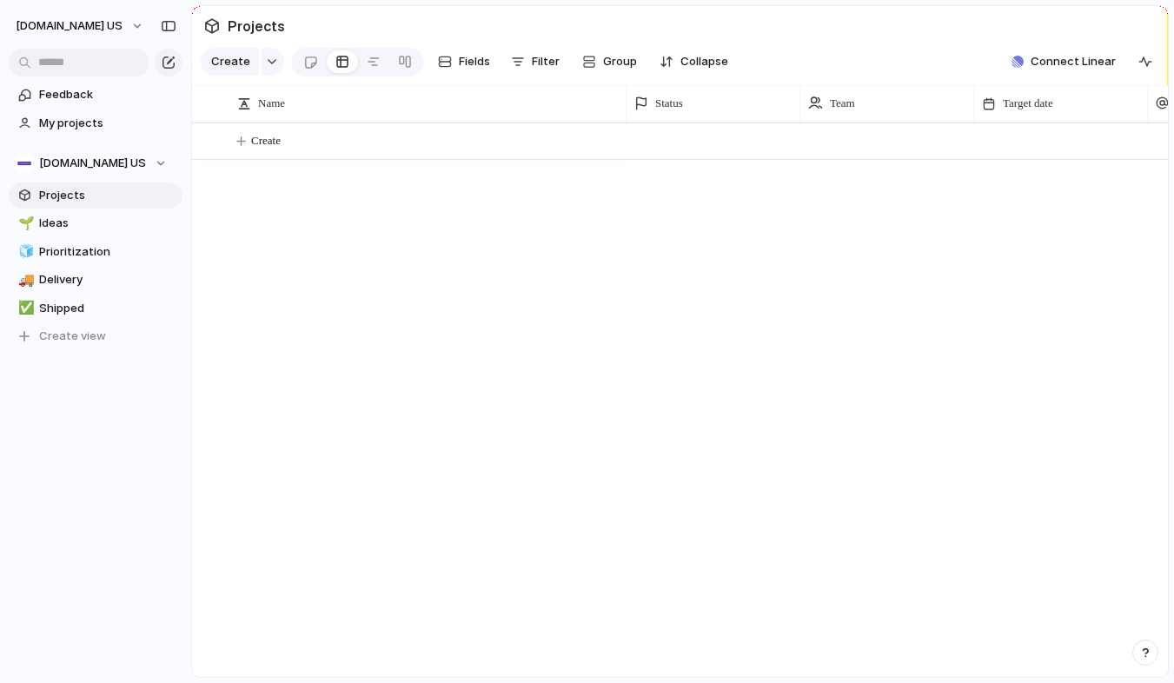
click at [182, 155] on section "[DOMAIN_NAME] US Projects 🌱 Ideas 🧊 Prioritization 🚚 Delivery ✅ Shipped To pick…" at bounding box center [95, 243] width 191 height 214
click at [174, 155] on button "[DOMAIN_NAME] US" at bounding box center [96, 163] width 174 height 26
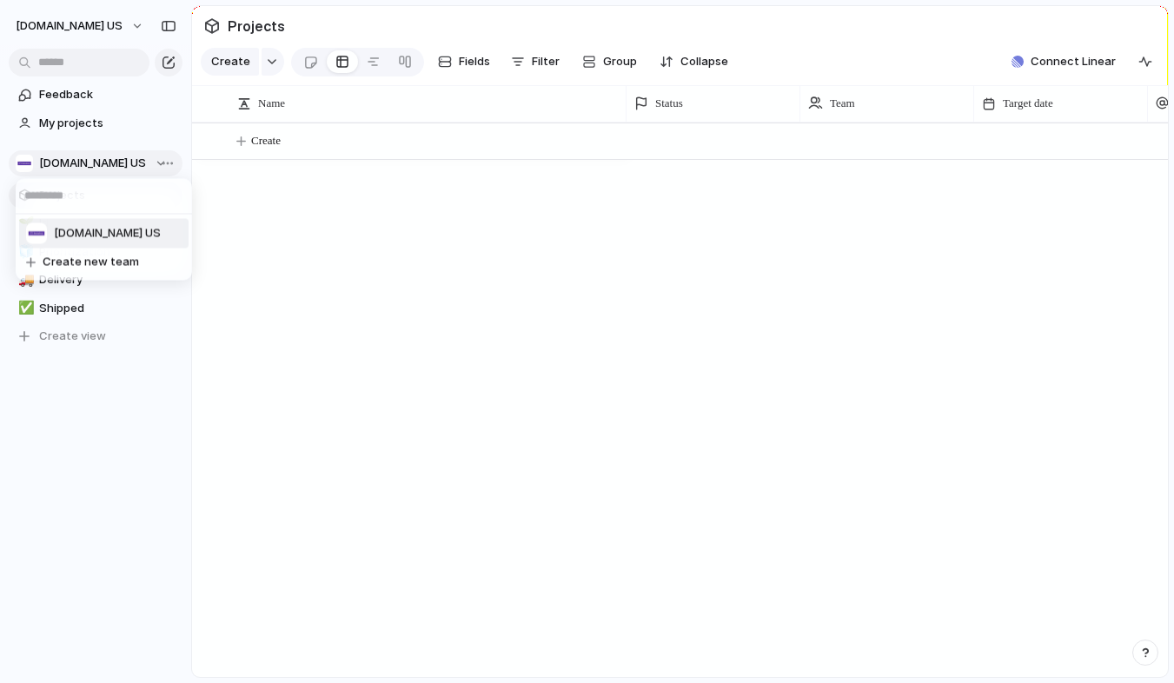
click at [219, 207] on div "[DOMAIN_NAME] US Create new team" at bounding box center [587, 341] width 1174 height 683
click at [113, 21] on button "[DOMAIN_NAME] US" at bounding box center [80, 26] width 145 height 28
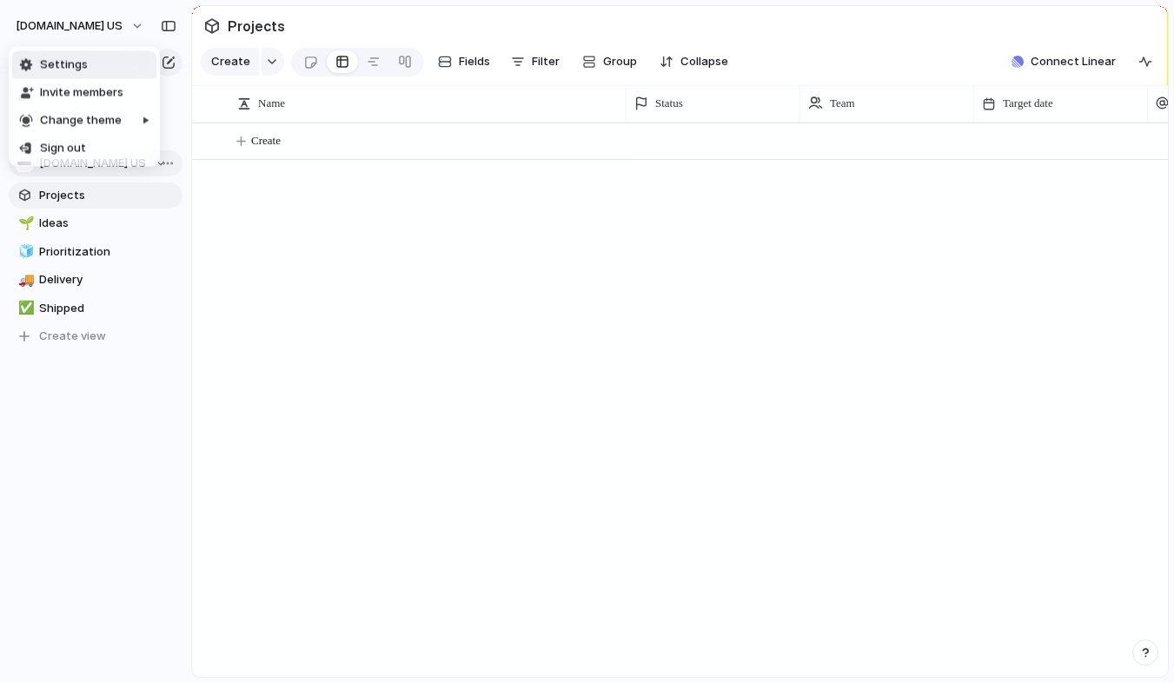
click at [77, 71] on span "Settings" at bounding box center [64, 64] width 48 height 17
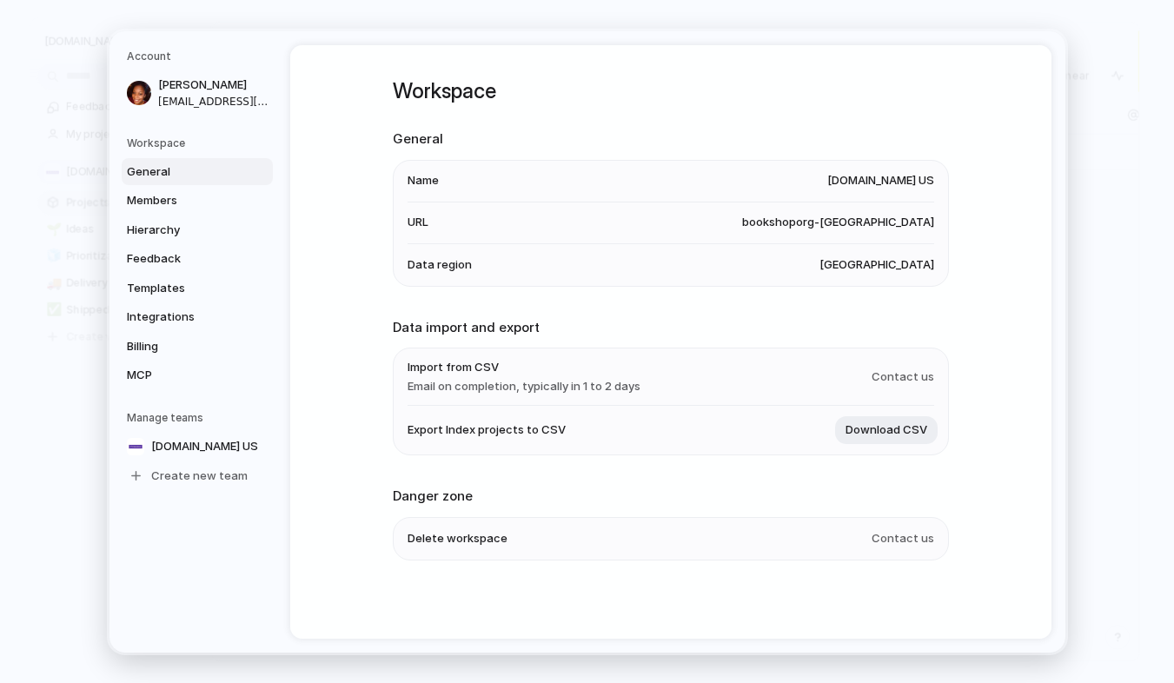
scroll to position [3, 0]
click at [169, 341] on span "Billing" at bounding box center [182, 345] width 111 height 17
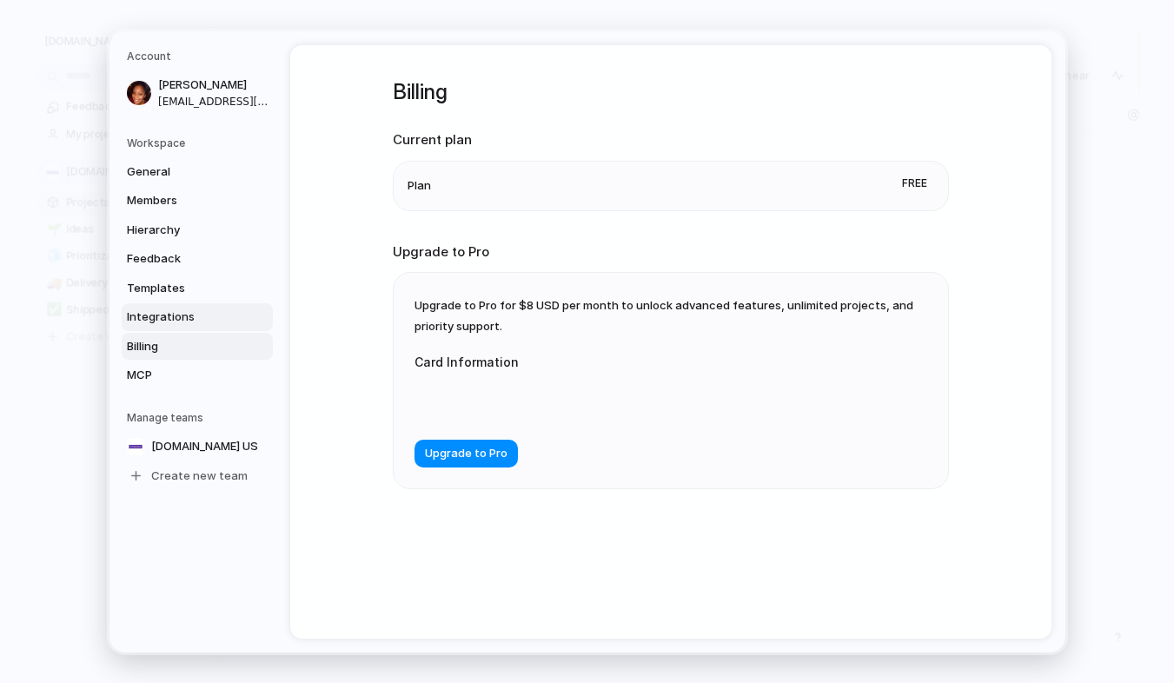
click at [161, 309] on span "Integrations" at bounding box center [182, 316] width 111 height 17
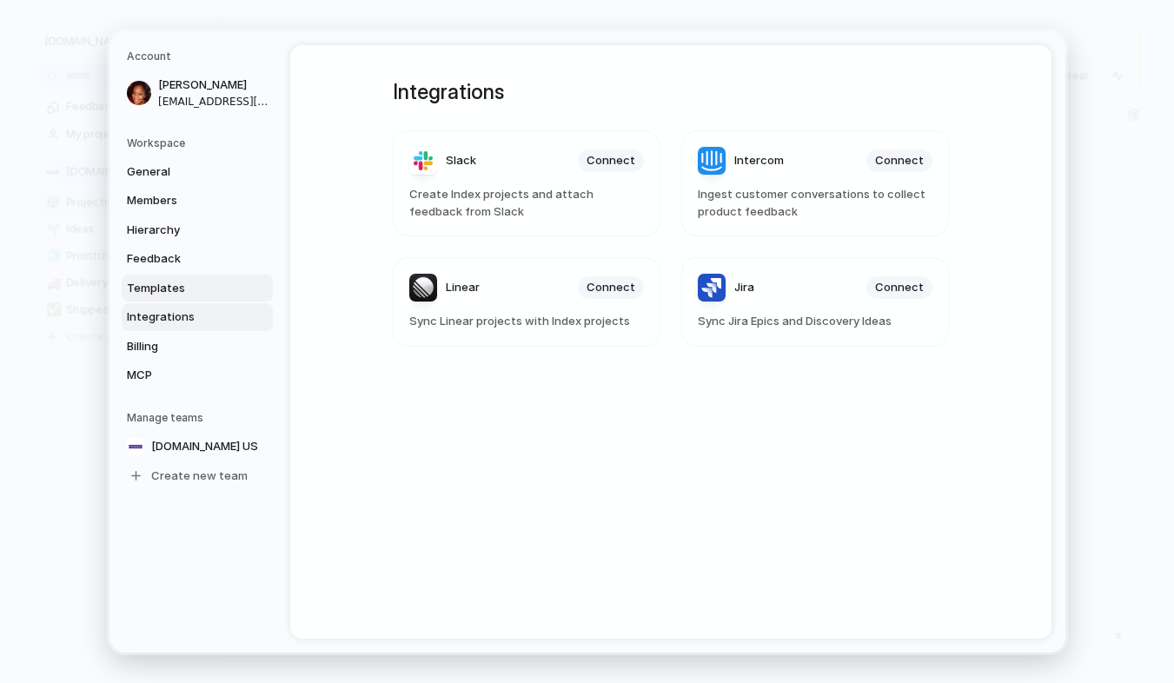
click at [181, 299] on link "Templates" at bounding box center [197, 288] width 151 height 28
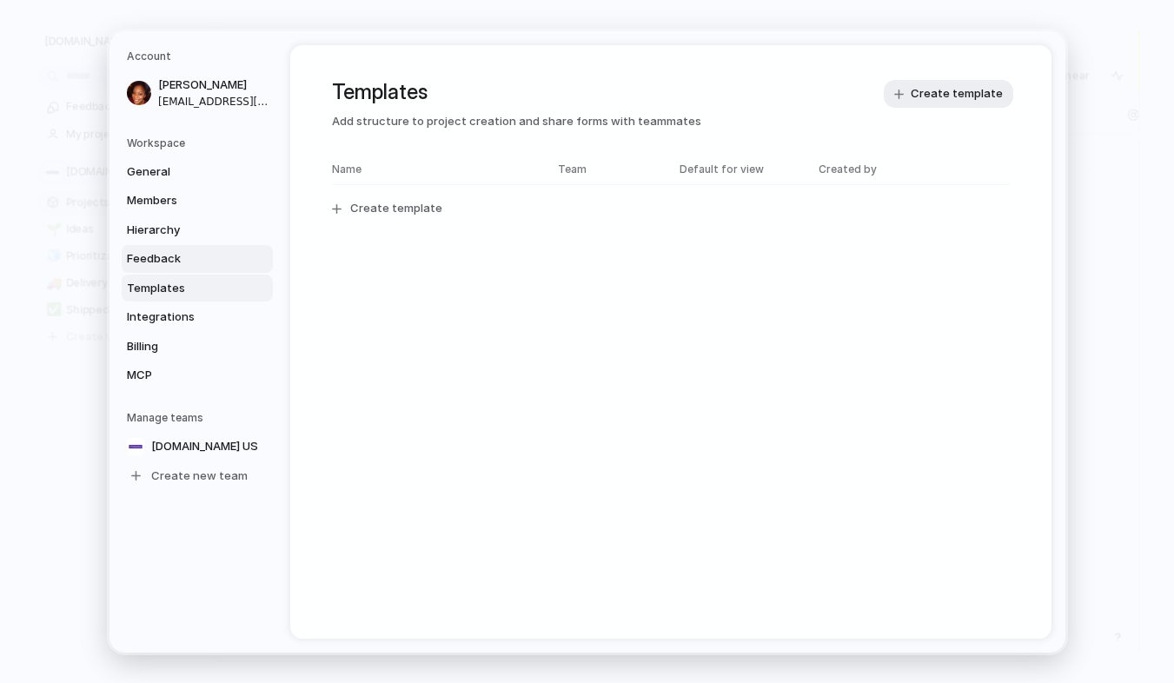
click at [177, 268] on link "Feedback" at bounding box center [197, 259] width 151 height 28
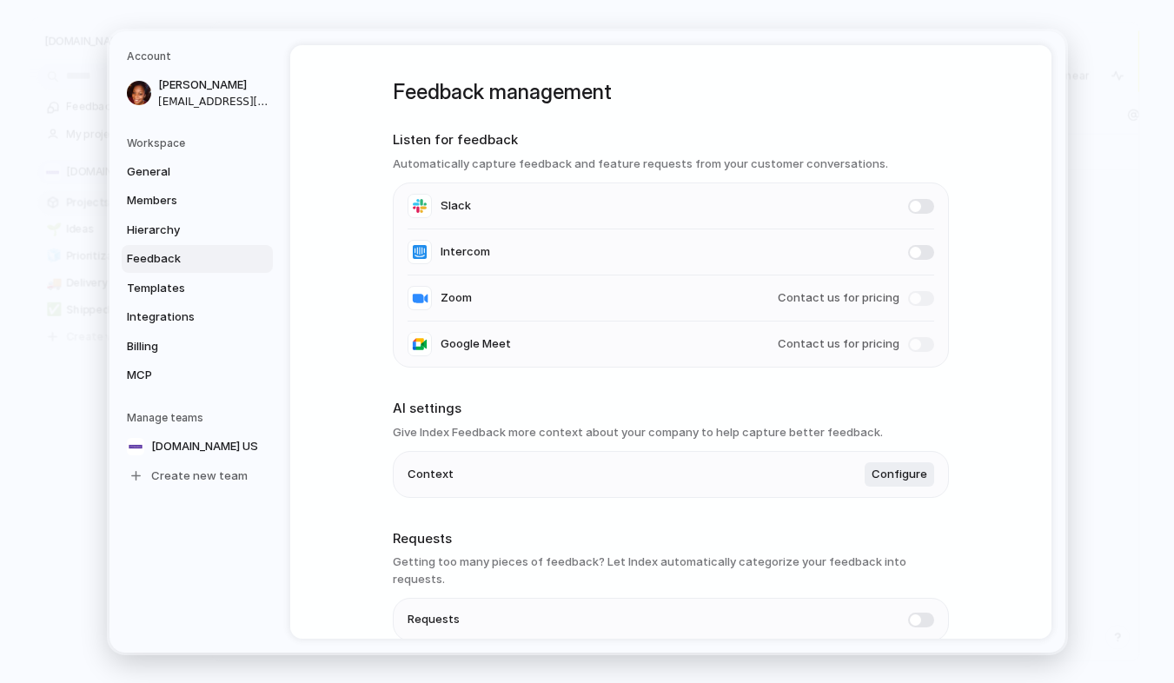
scroll to position [68, 0]
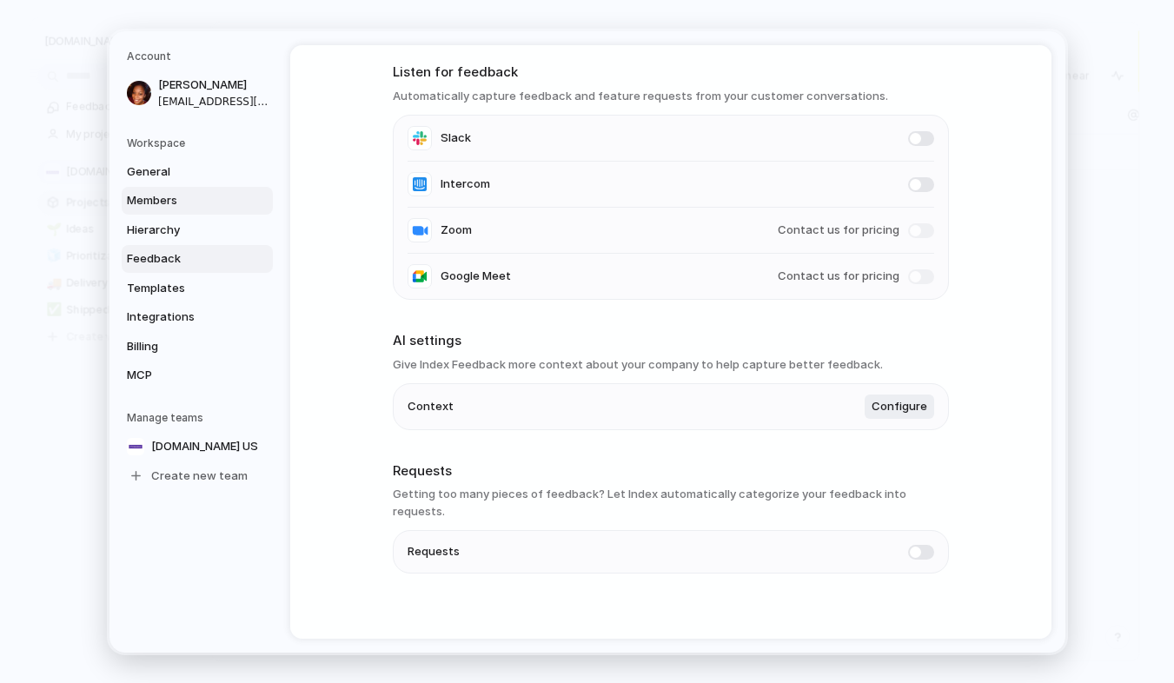
click at [173, 205] on span "Members" at bounding box center [182, 200] width 111 height 17
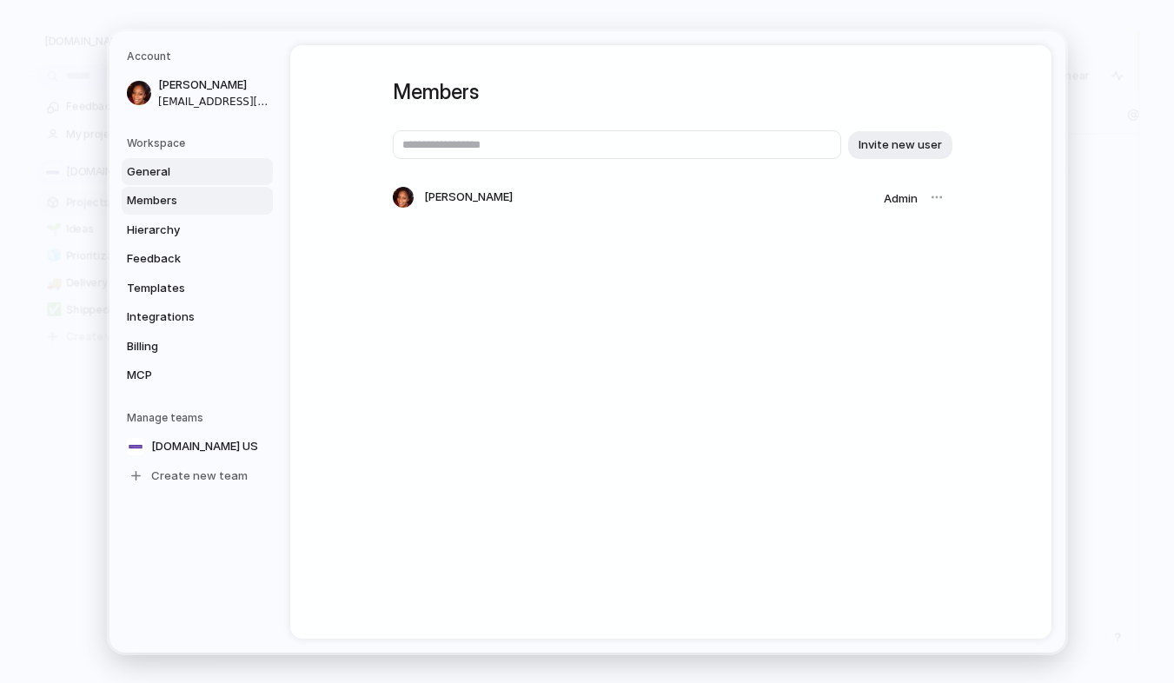
click at [173, 173] on span "General" at bounding box center [182, 170] width 111 height 17
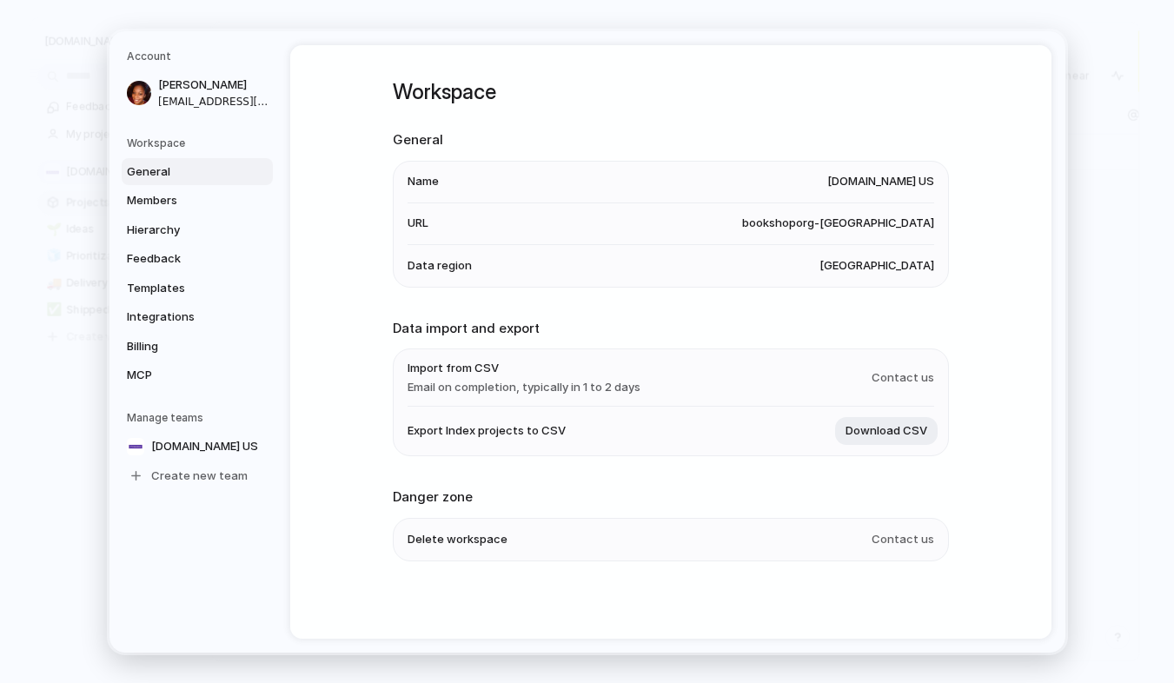
scroll to position [3, 0]
click at [912, 538] on span "Contact us" at bounding box center [902, 537] width 63 height 17
